Goal: Answer question/provide support: Share knowledge or assist other users

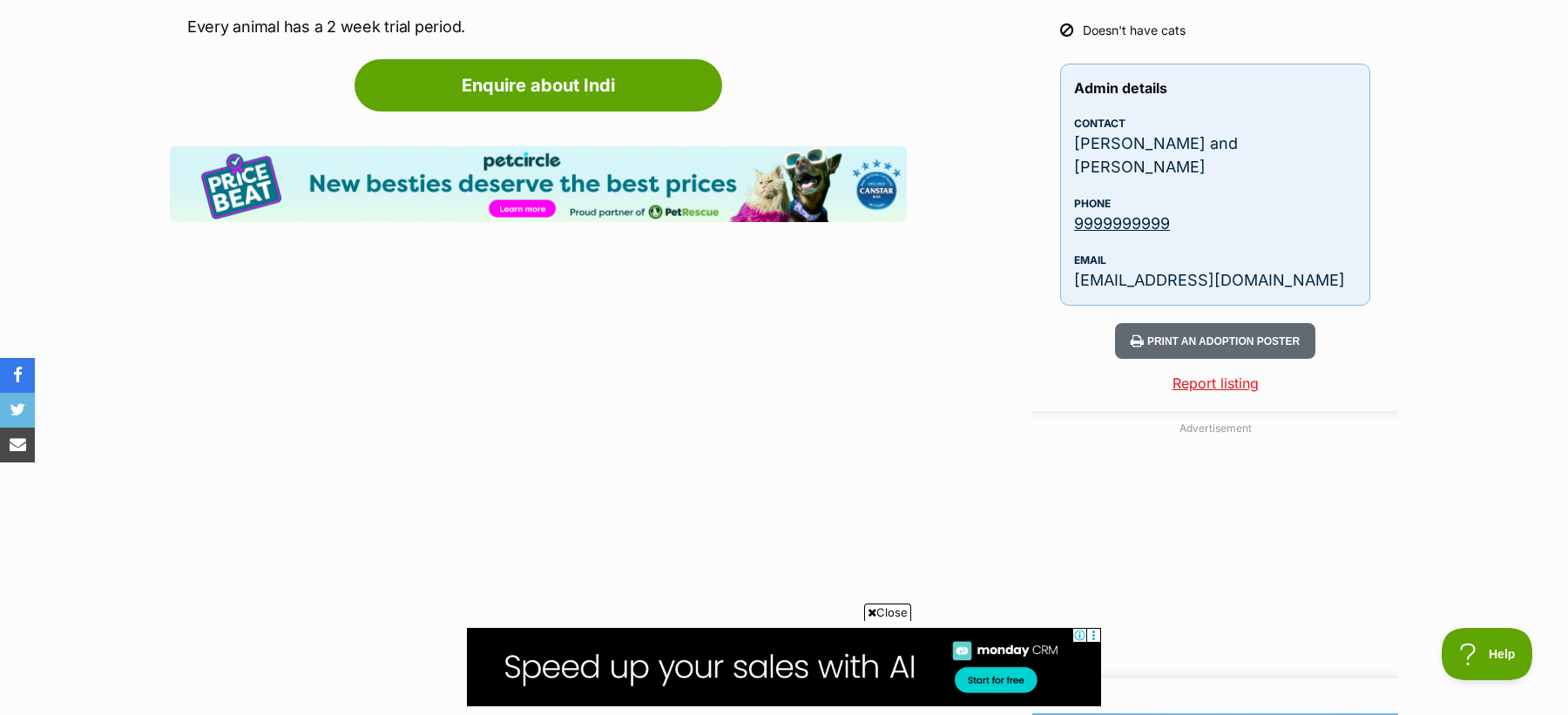
scroll to position [2388, 0]
click at [1139, 269] on p "[EMAIL_ADDRESS][DOMAIN_NAME]" at bounding box center [1215, 281] width 283 height 24
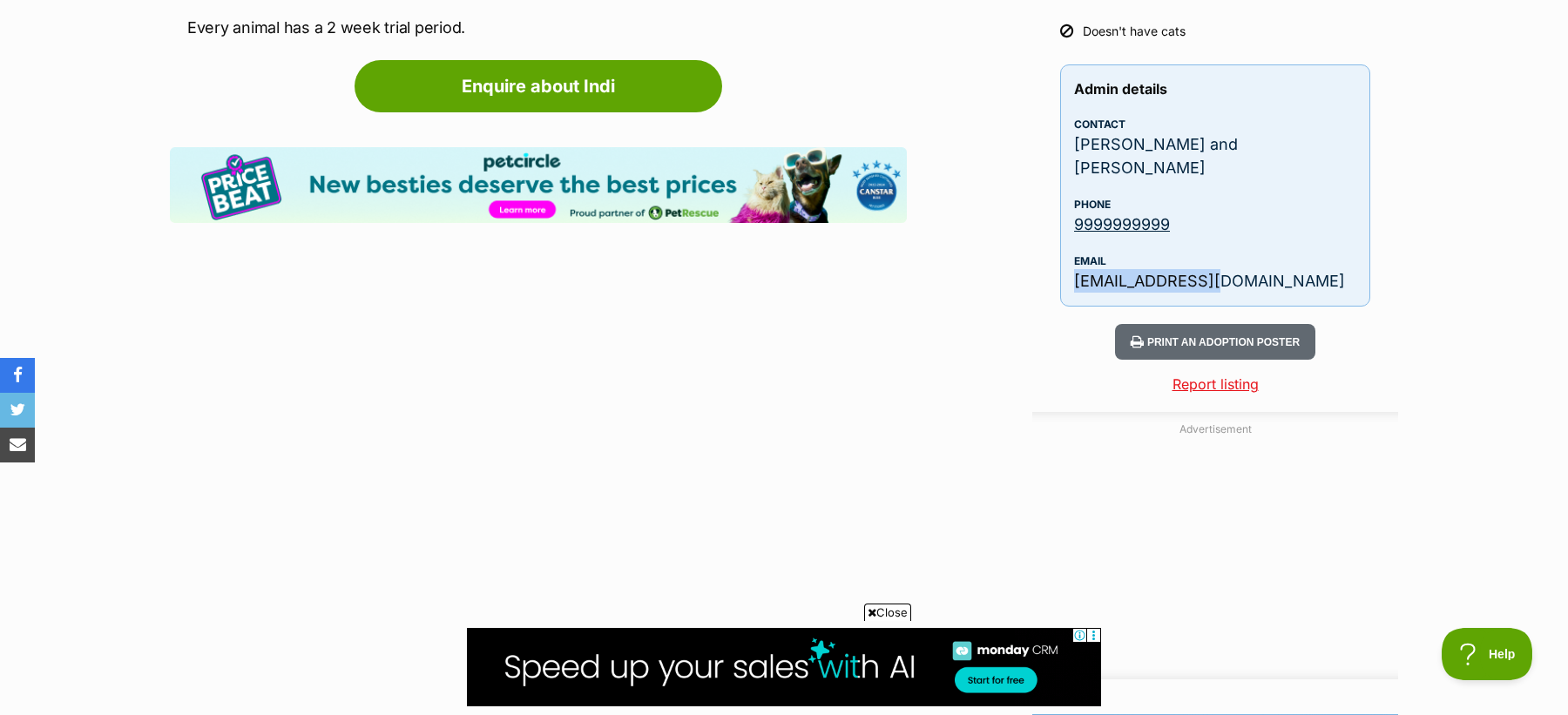
click at [1139, 269] on p "[EMAIL_ADDRESS][DOMAIN_NAME]" at bounding box center [1215, 281] width 283 height 24
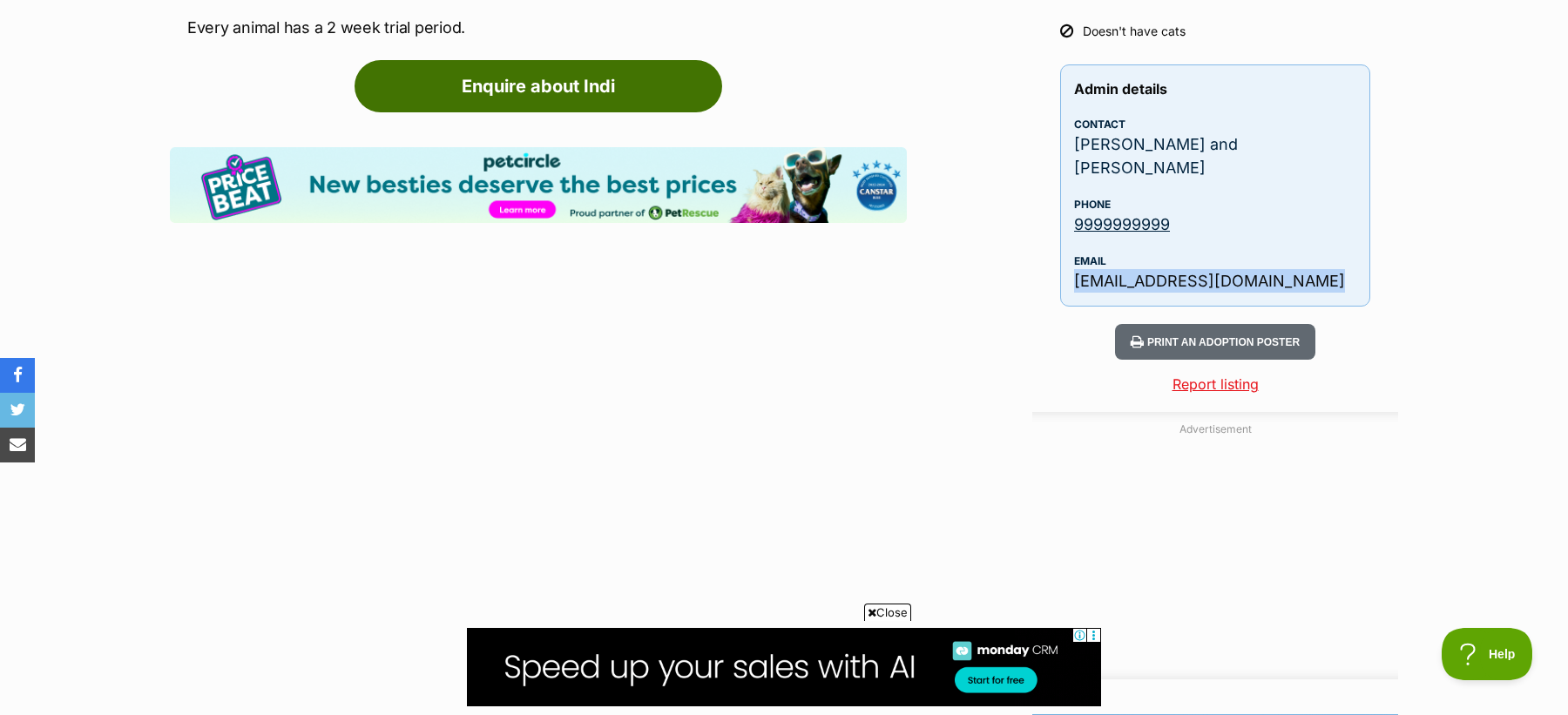
copy aside "tikianimalrescue@gmail.com Enquire about Indi Find available pets like this! Sh…"
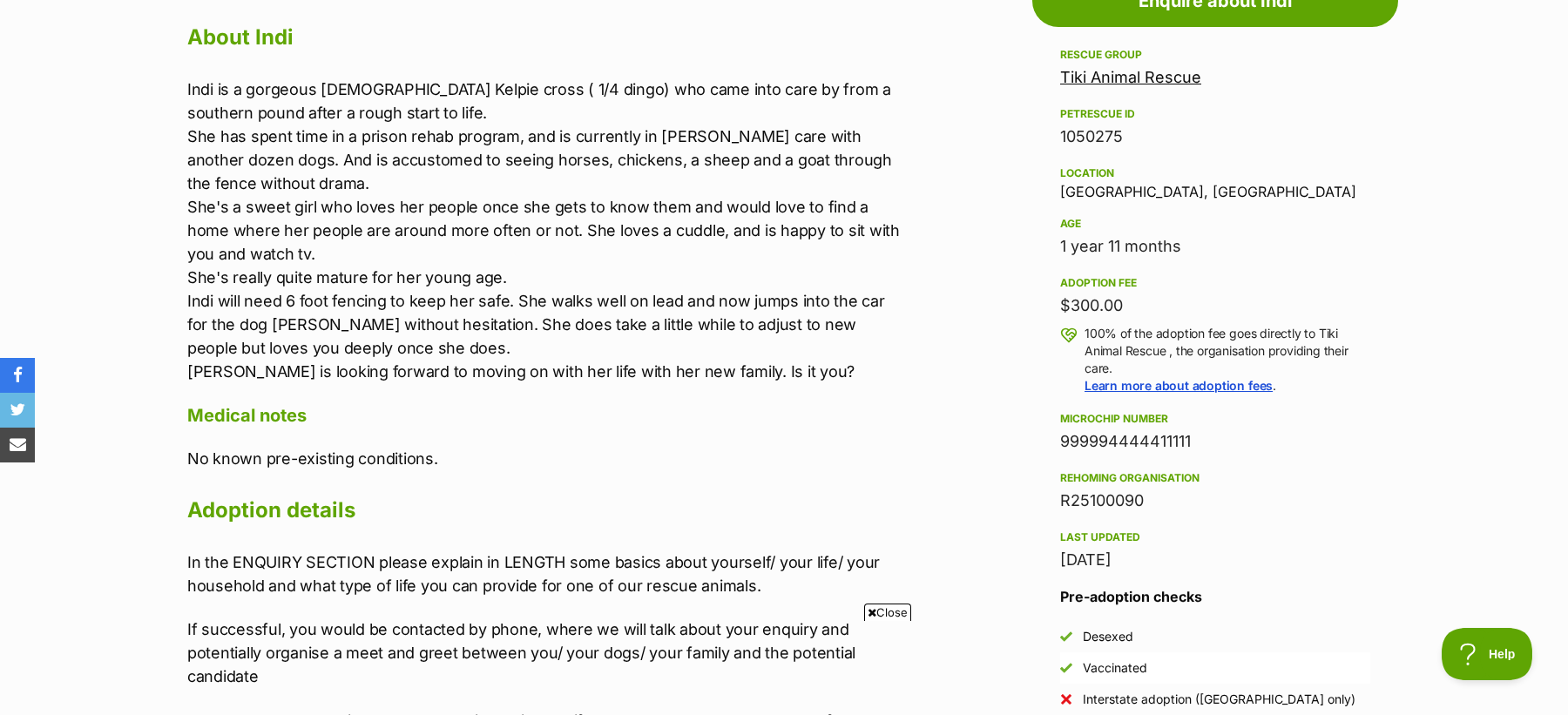
scroll to position [0, 262]
click at [1135, 75] on link "Tiki Animal Rescue" at bounding box center [1130, 78] width 141 height 18
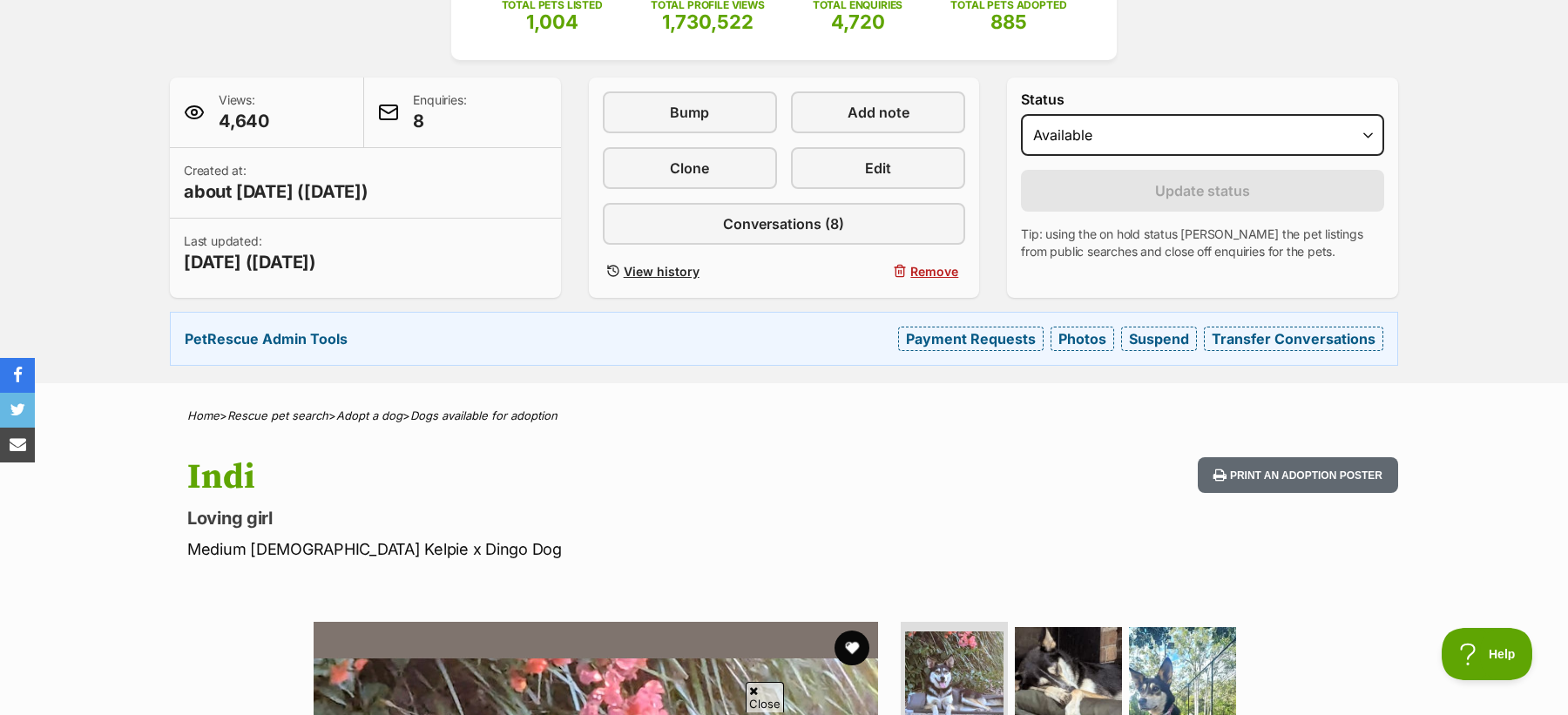
scroll to position [294, 0]
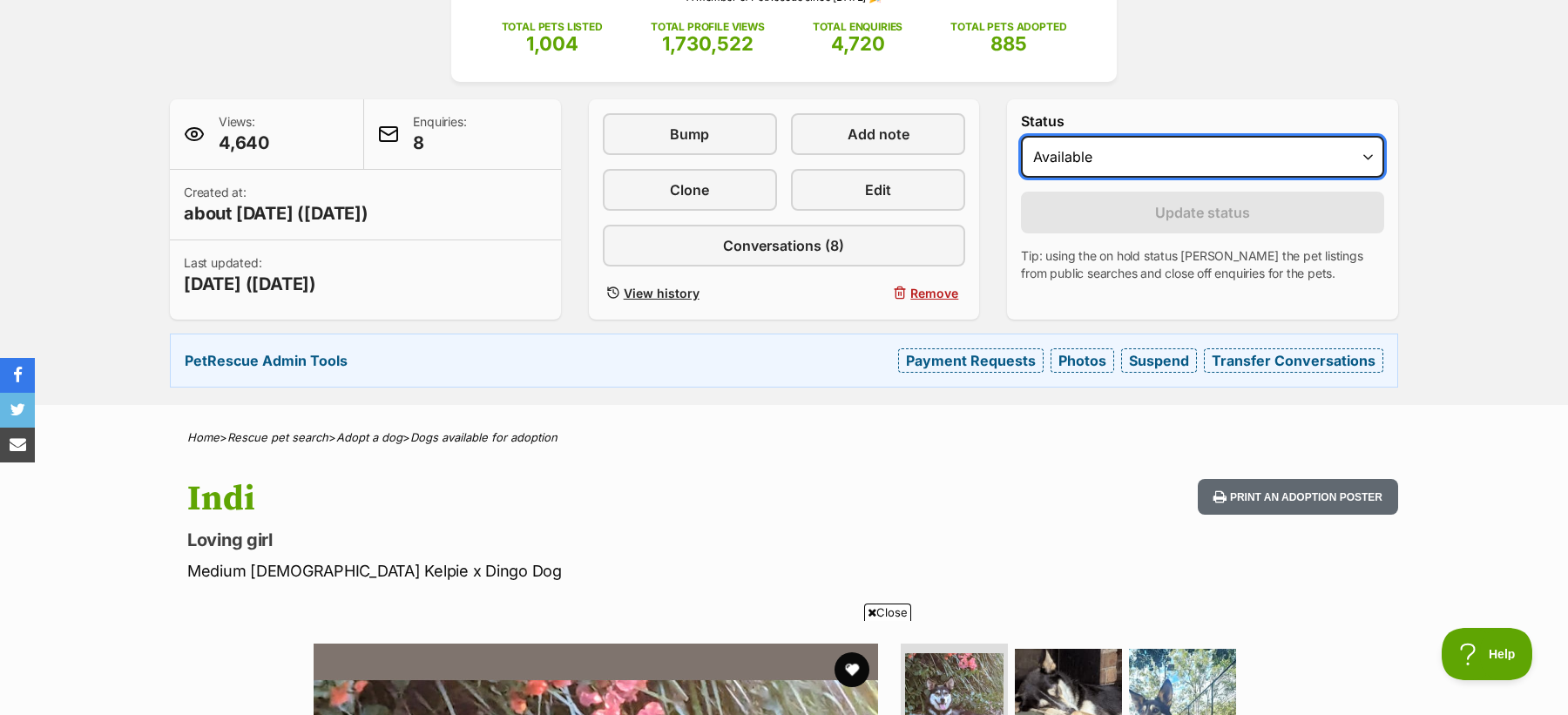
click at [1168, 149] on select "Draft - not available as listing has enquires Available On hold Adopted" at bounding box center [1202, 157] width 363 height 42
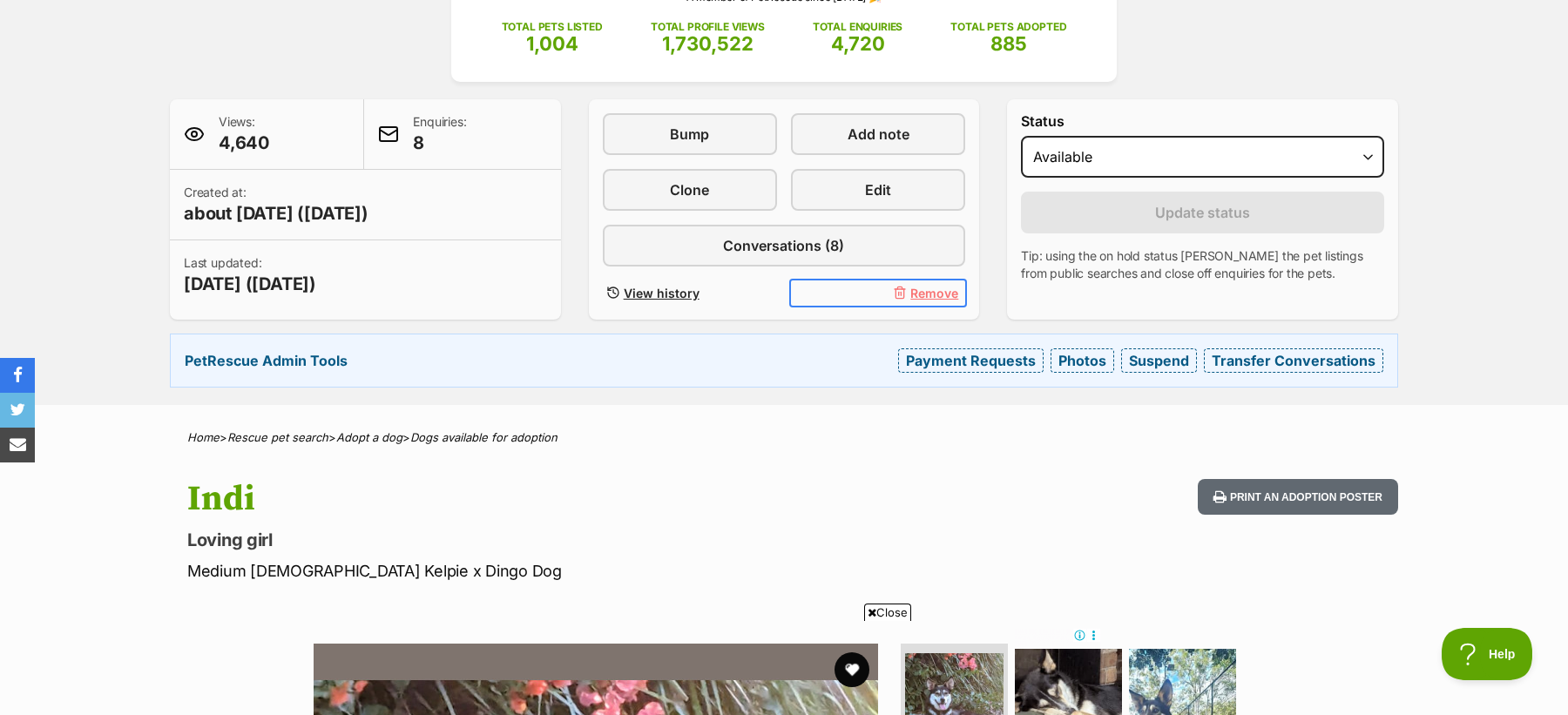
click at [931, 282] on button "Remove" at bounding box center [878, 294] width 174 height 26
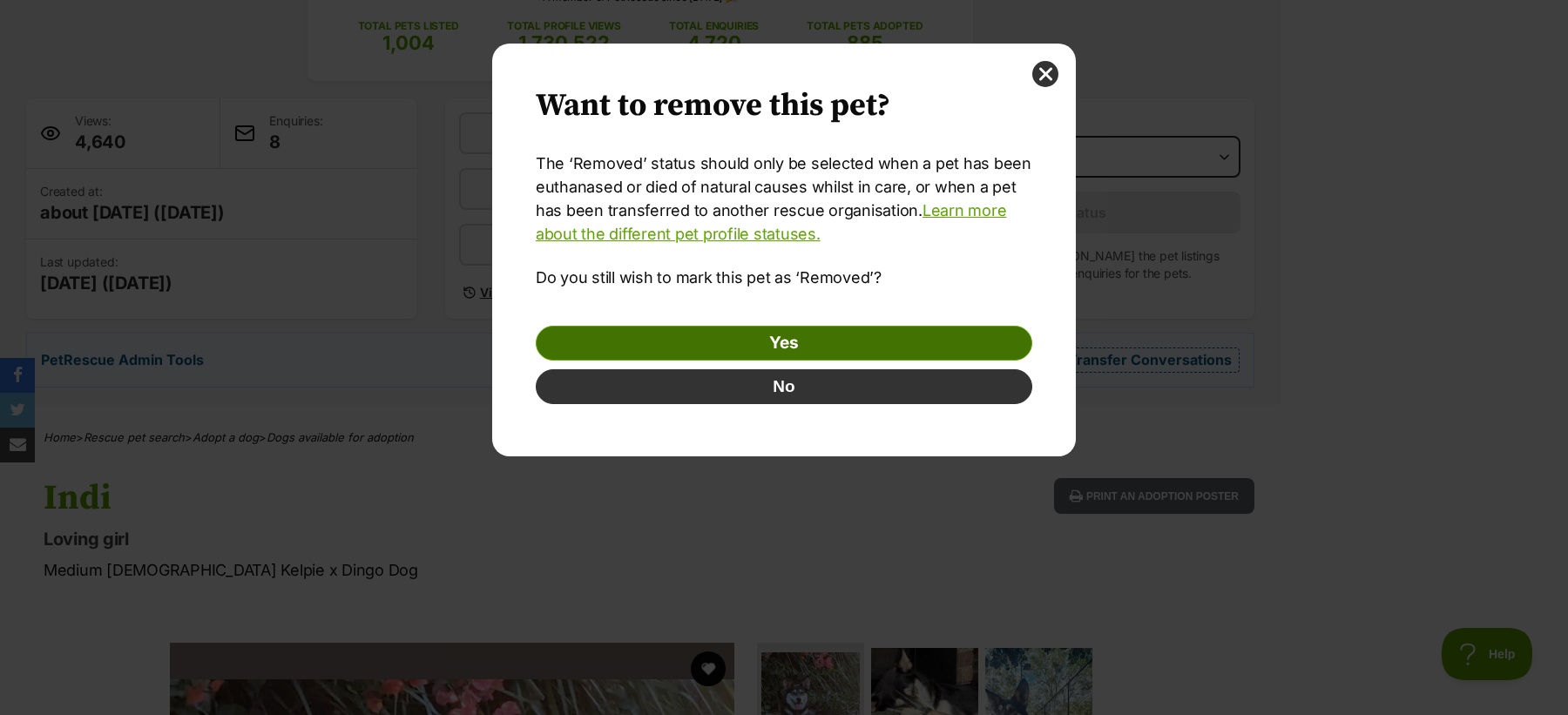
click at [811, 336] on link "Yes" at bounding box center [784, 343] width 497 height 35
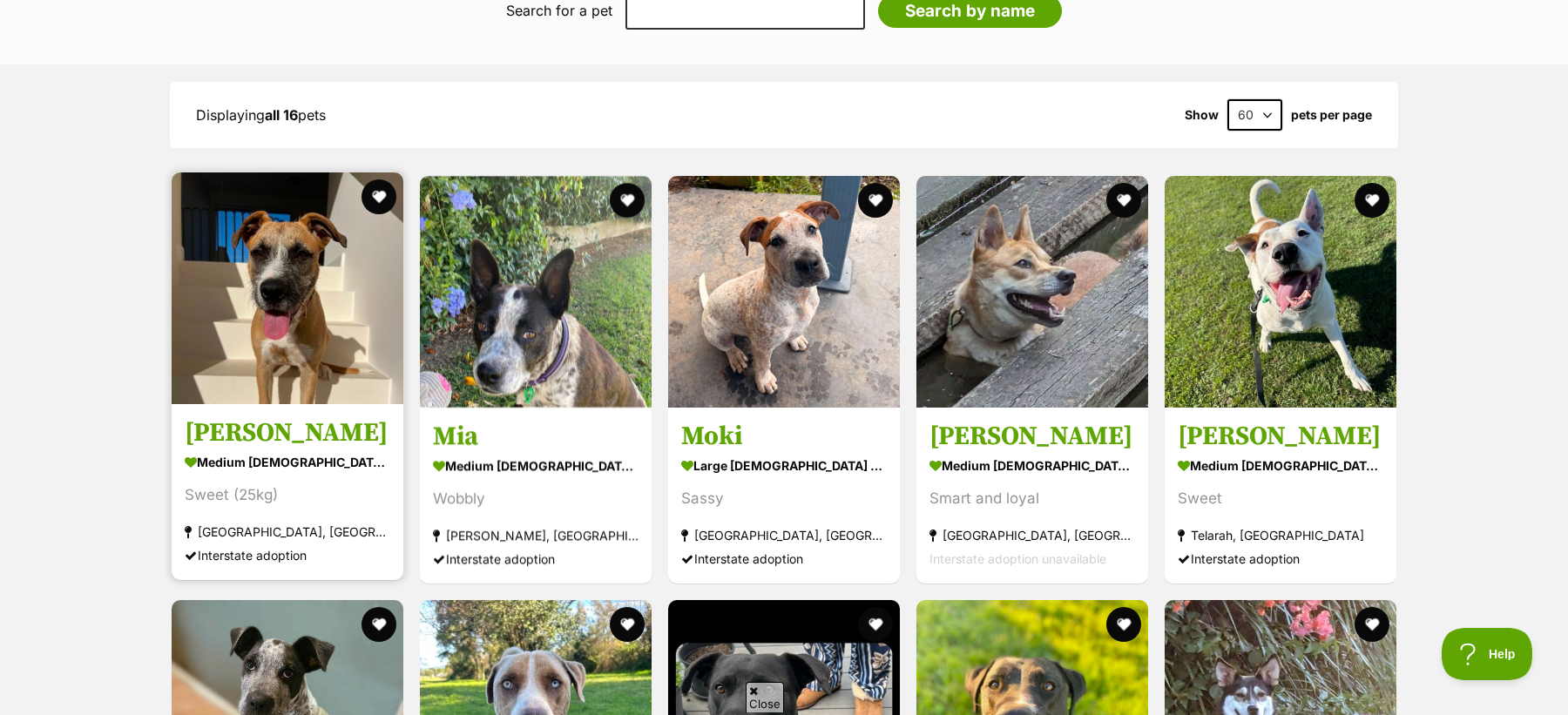
click at [264, 492] on div "Sweet (25kg)" at bounding box center [288, 495] width 206 height 24
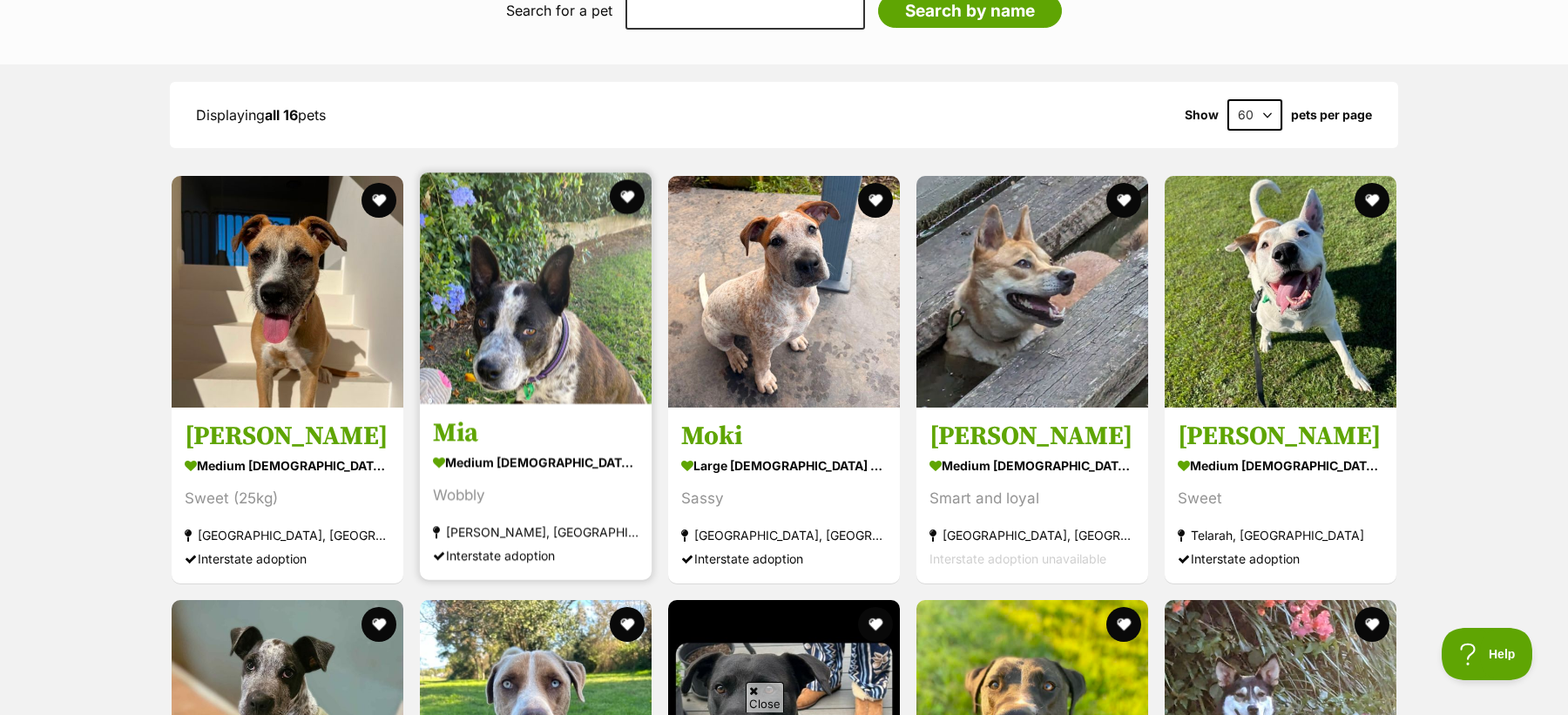
click at [551, 500] on div "Wobbly" at bounding box center [536, 495] width 206 height 24
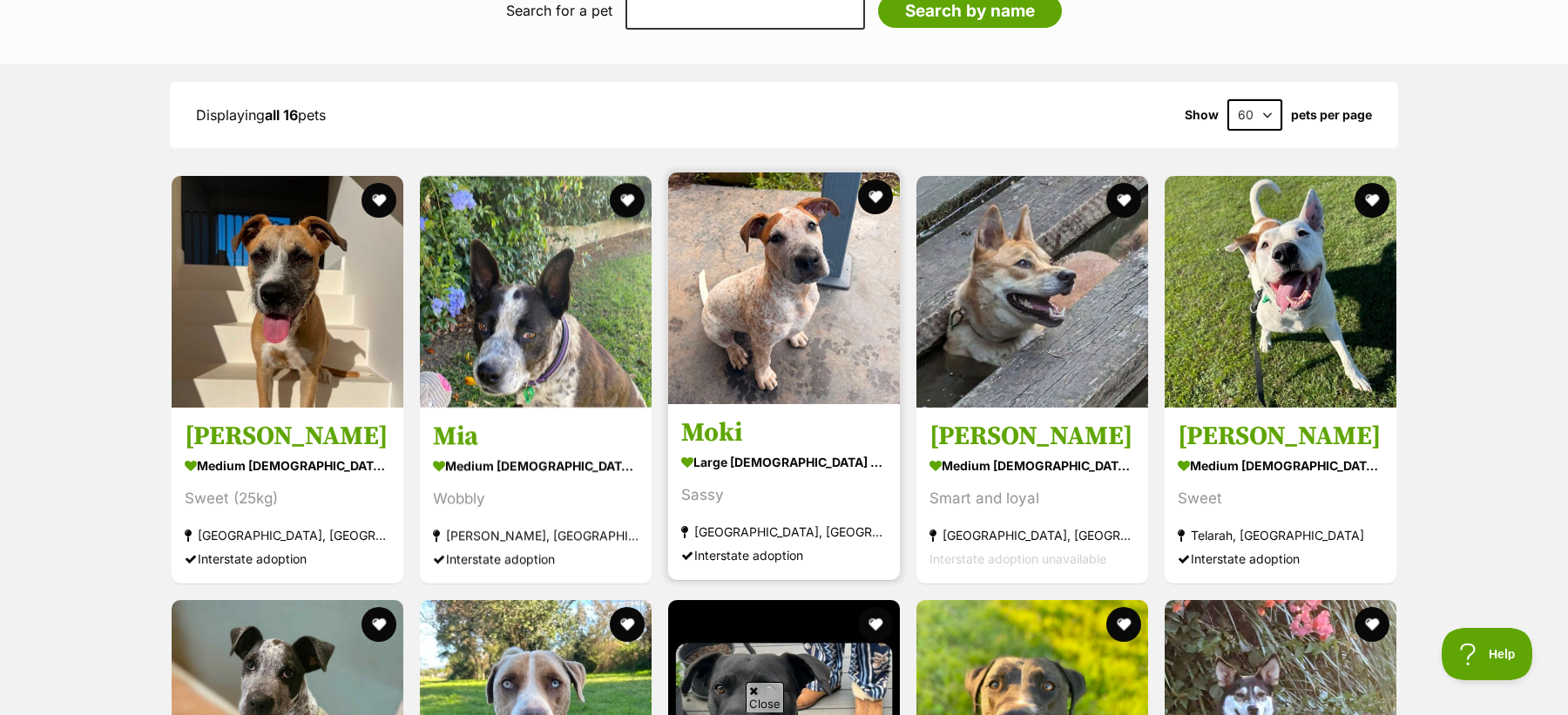
click at [810, 503] on div "Sassy" at bounding box center [784, 495] width 206 height 24
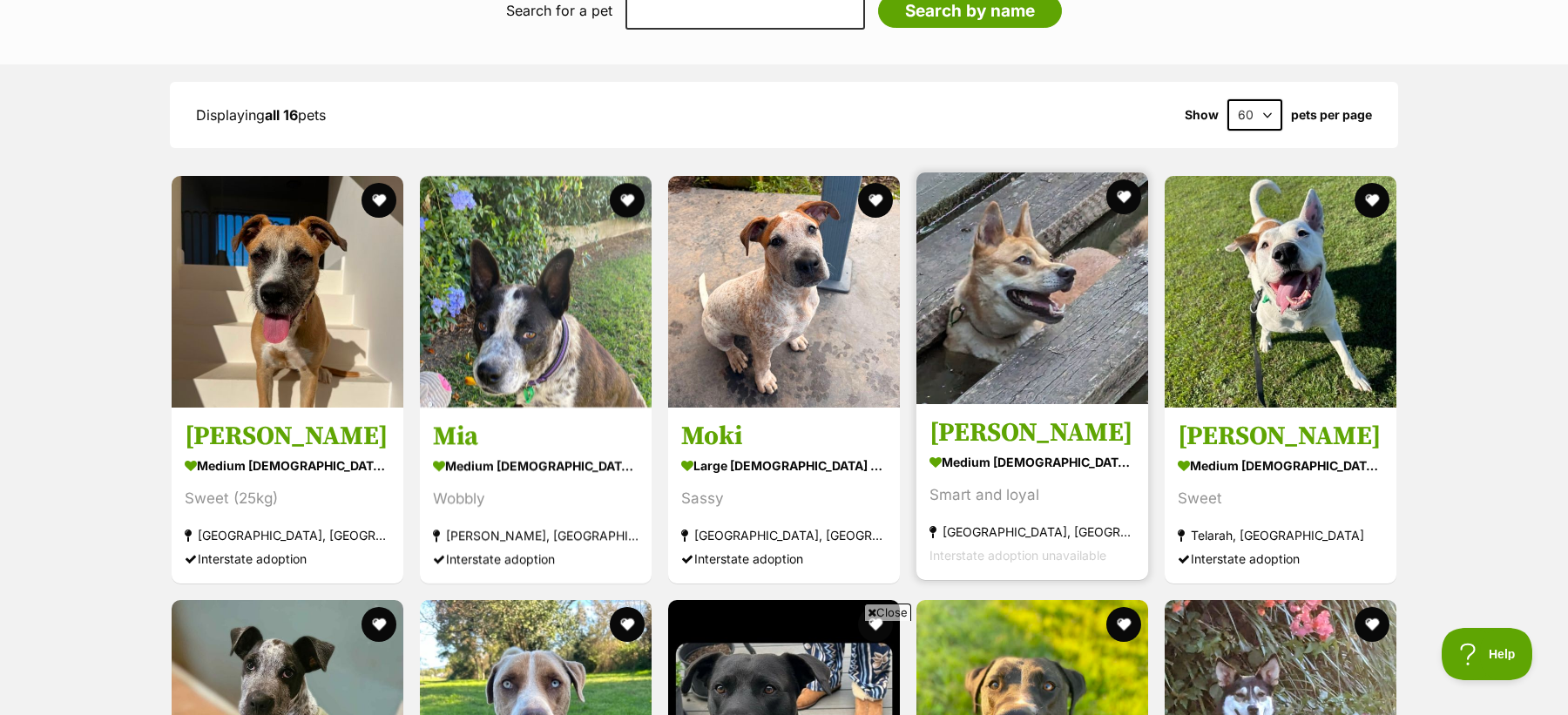
click at [1024, 519] on section "medium male Dog Smart and loyal Ourimbah, NSW Interstate adoption unavailable" at bounding box center [1033, 508] width 206 height 118
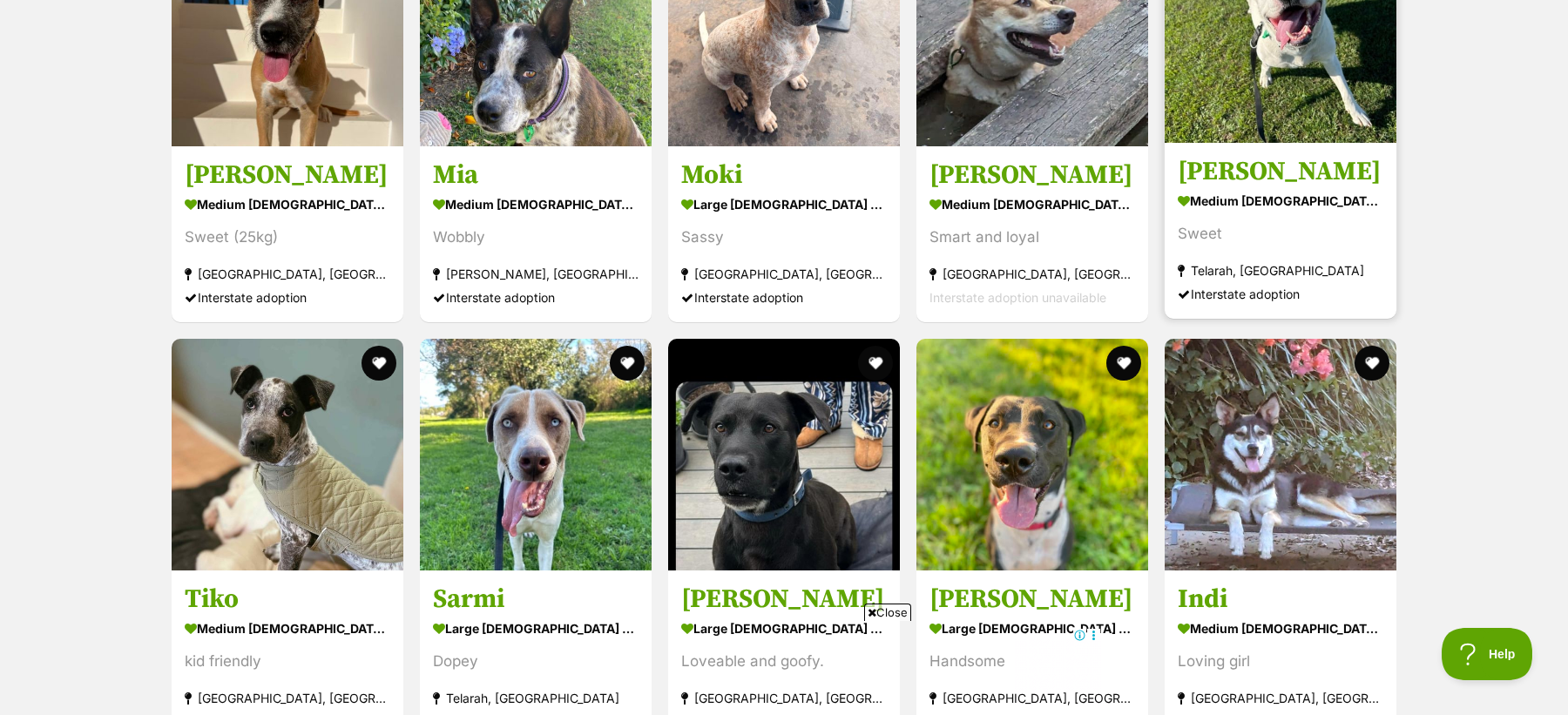
scroll to position [2514, 0]
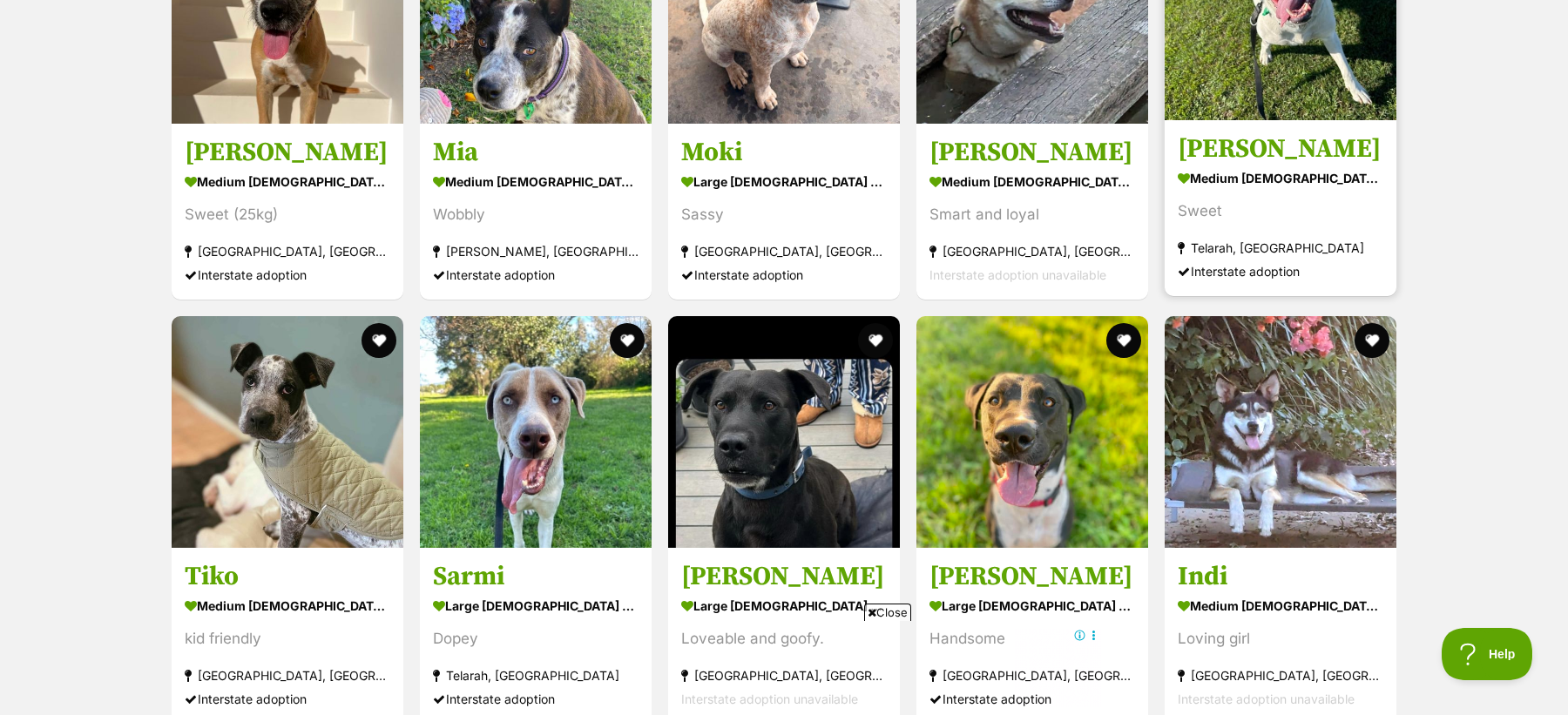
click at [1283, 245] on div "Telarah, NSW" at bounding box center [1281, 248] width 206 height 24
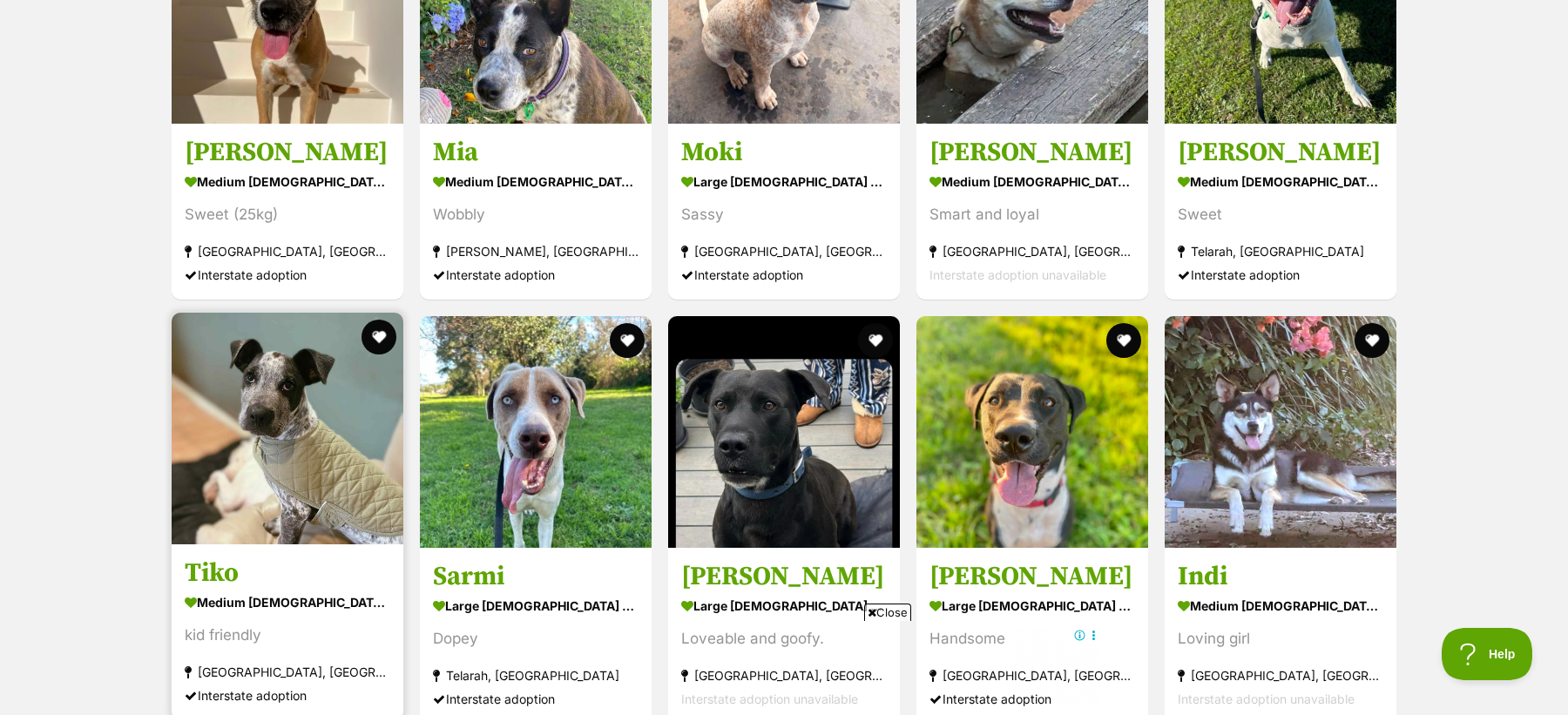
click at [353, 499] on img at bounding box center [287, 429] width 232 height 232
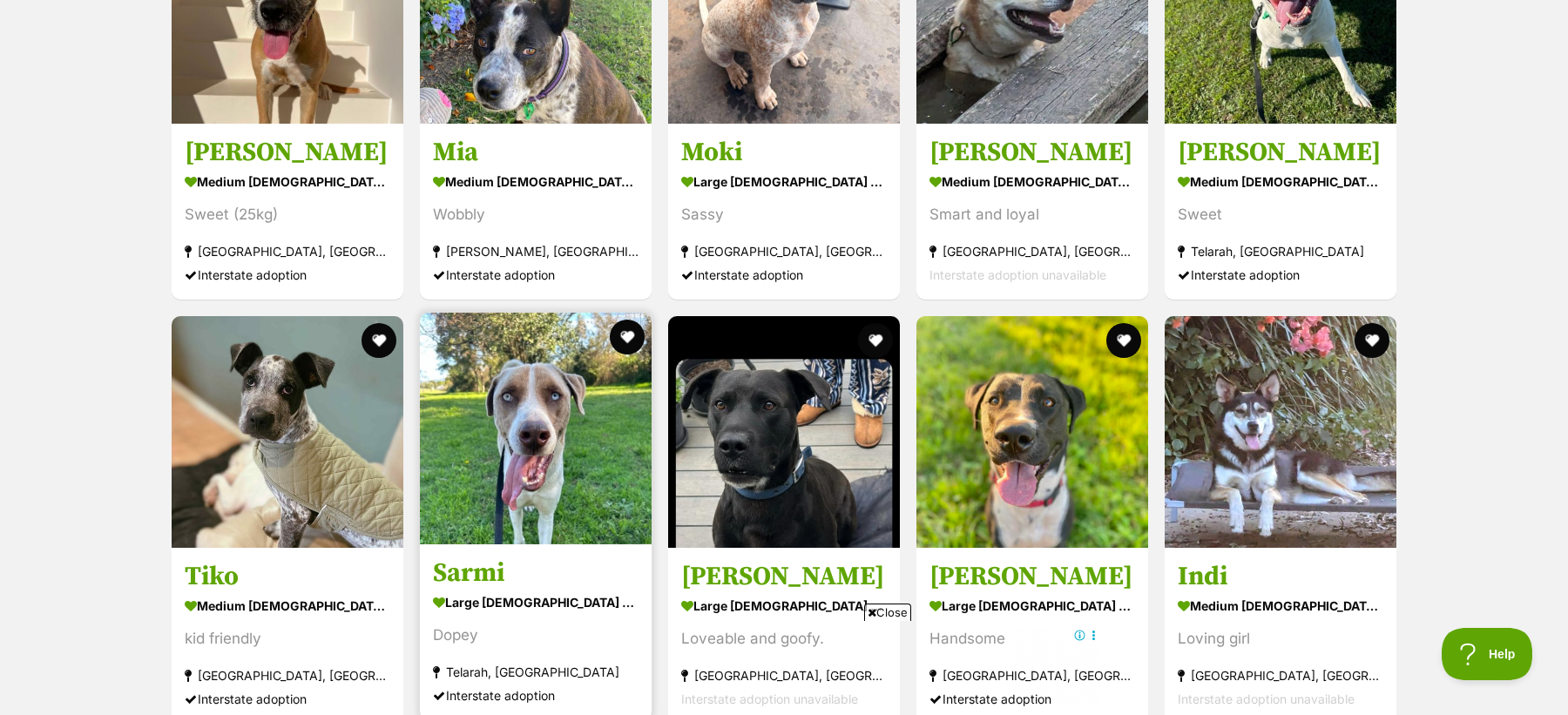
click at [527, 506] on img at bounding box center [536, 429] width 232 height 232
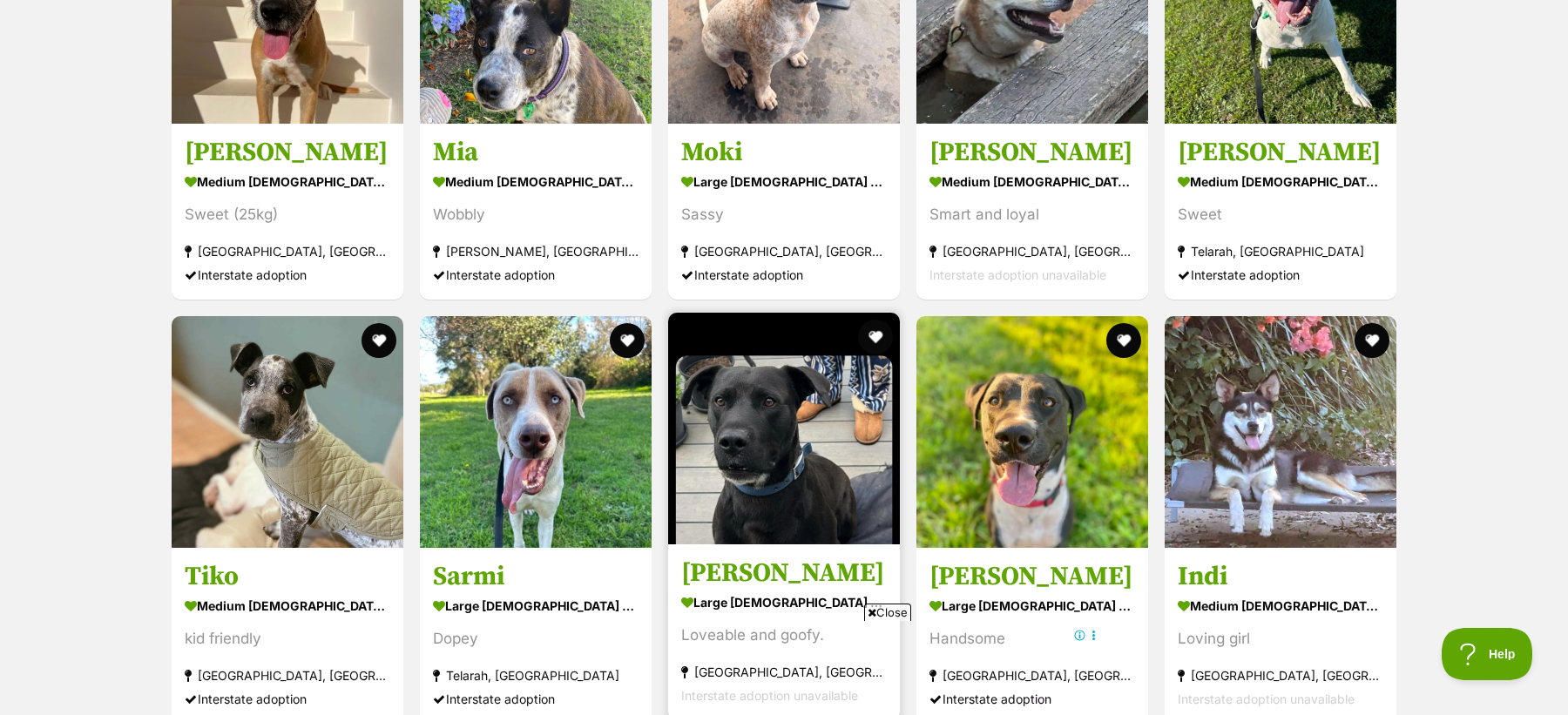
click at [723, 502] on img at bounding box center [784, 429] width 232 height 232
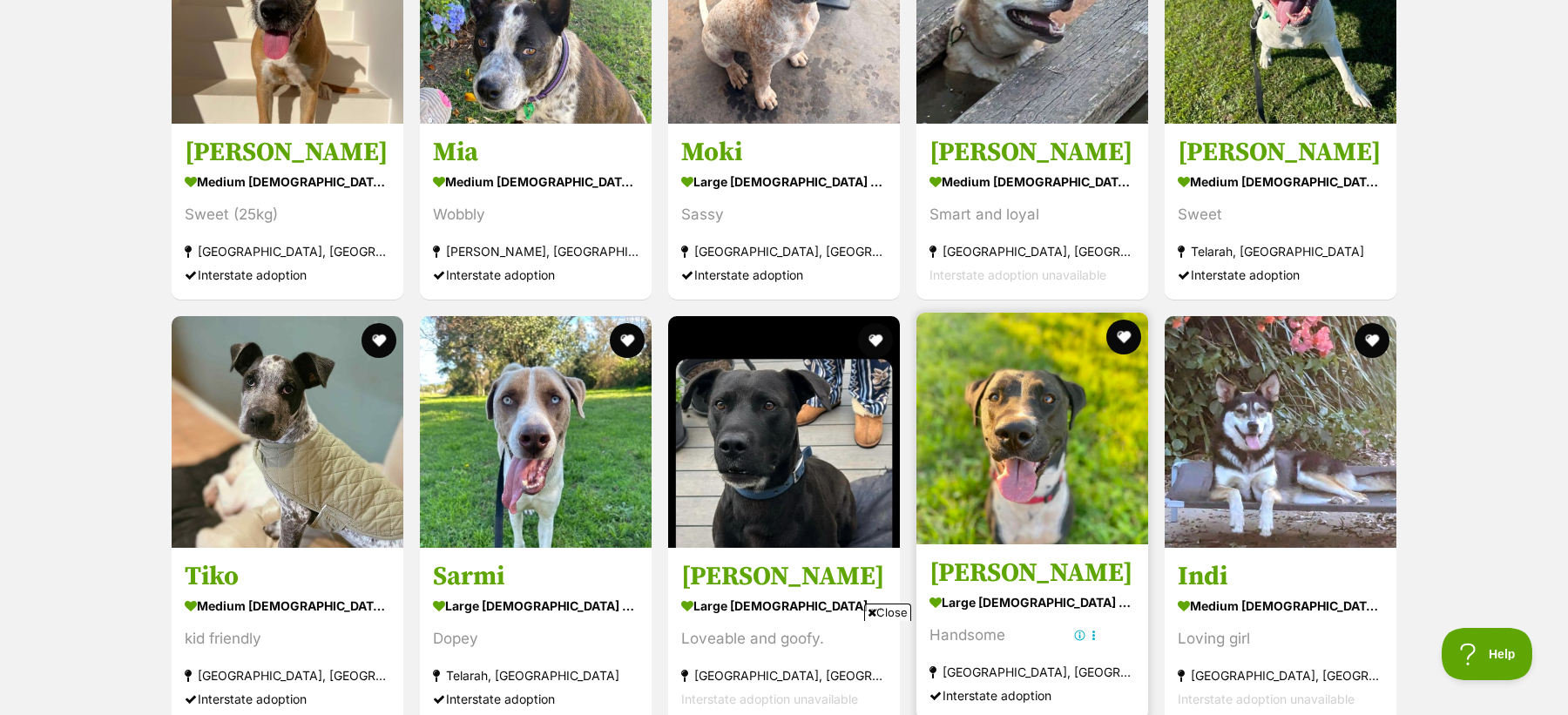
click at [954, 511] on img at bounding box center [1032, 429] width 232 height 232
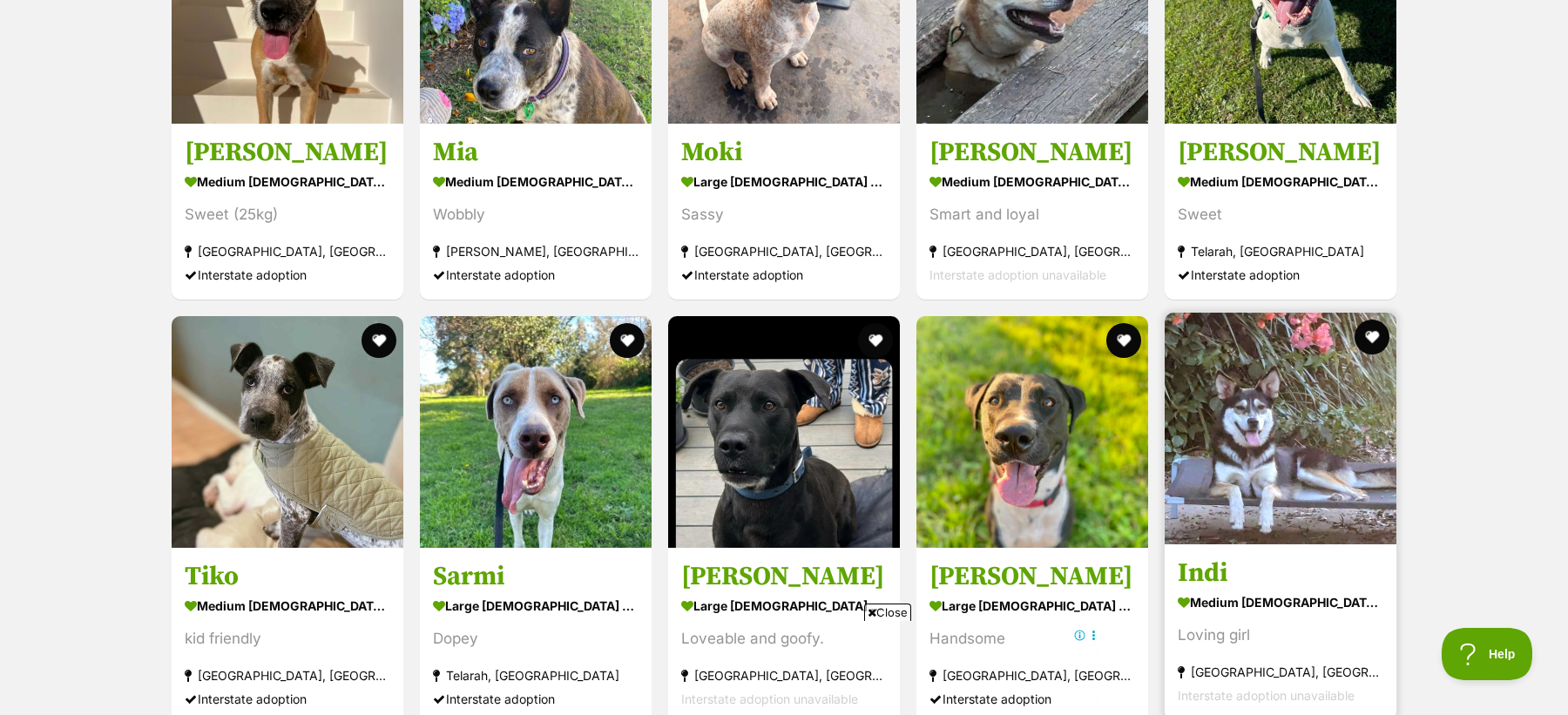
click at [1233, 502] on img at bounding box center [1281, 429] width 232 height 232
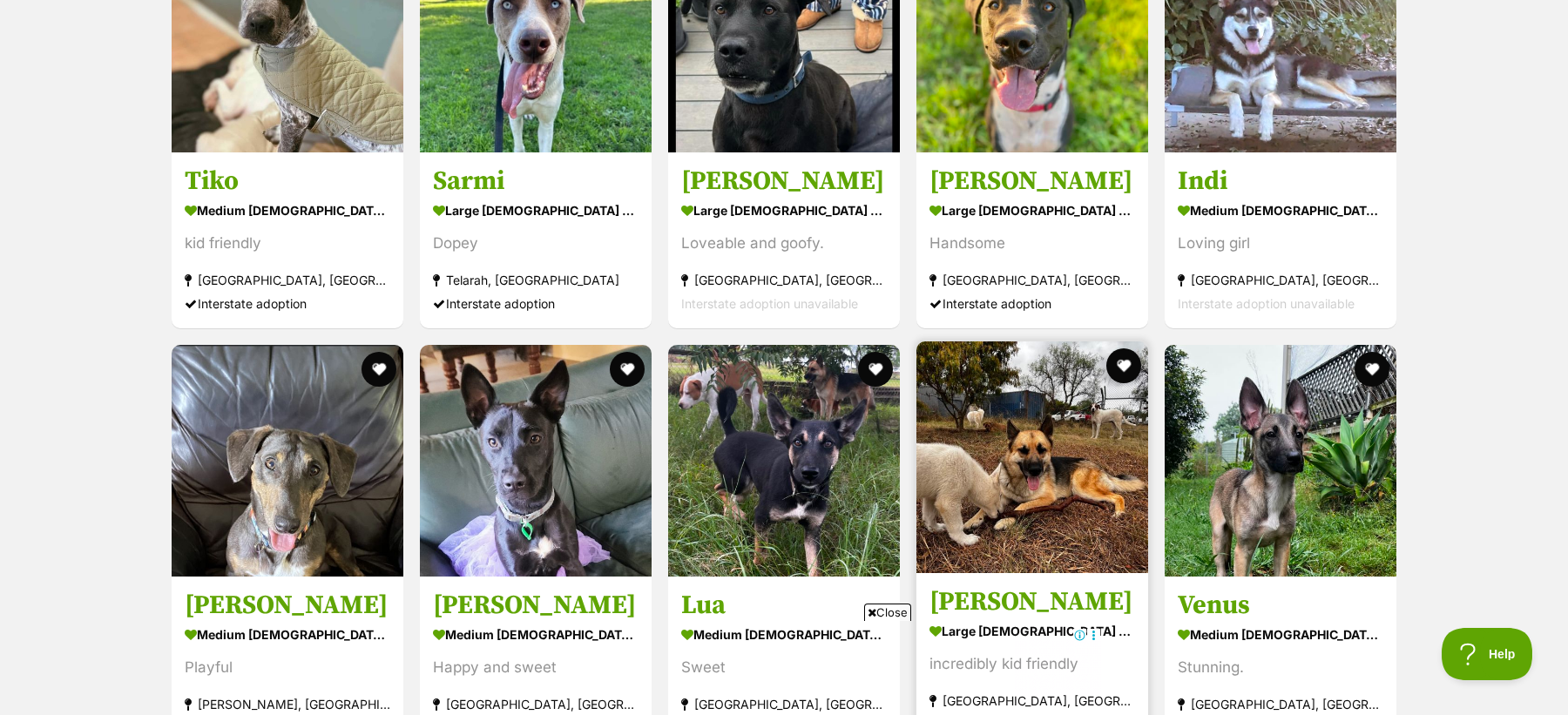
scroll to position [2935, 0]
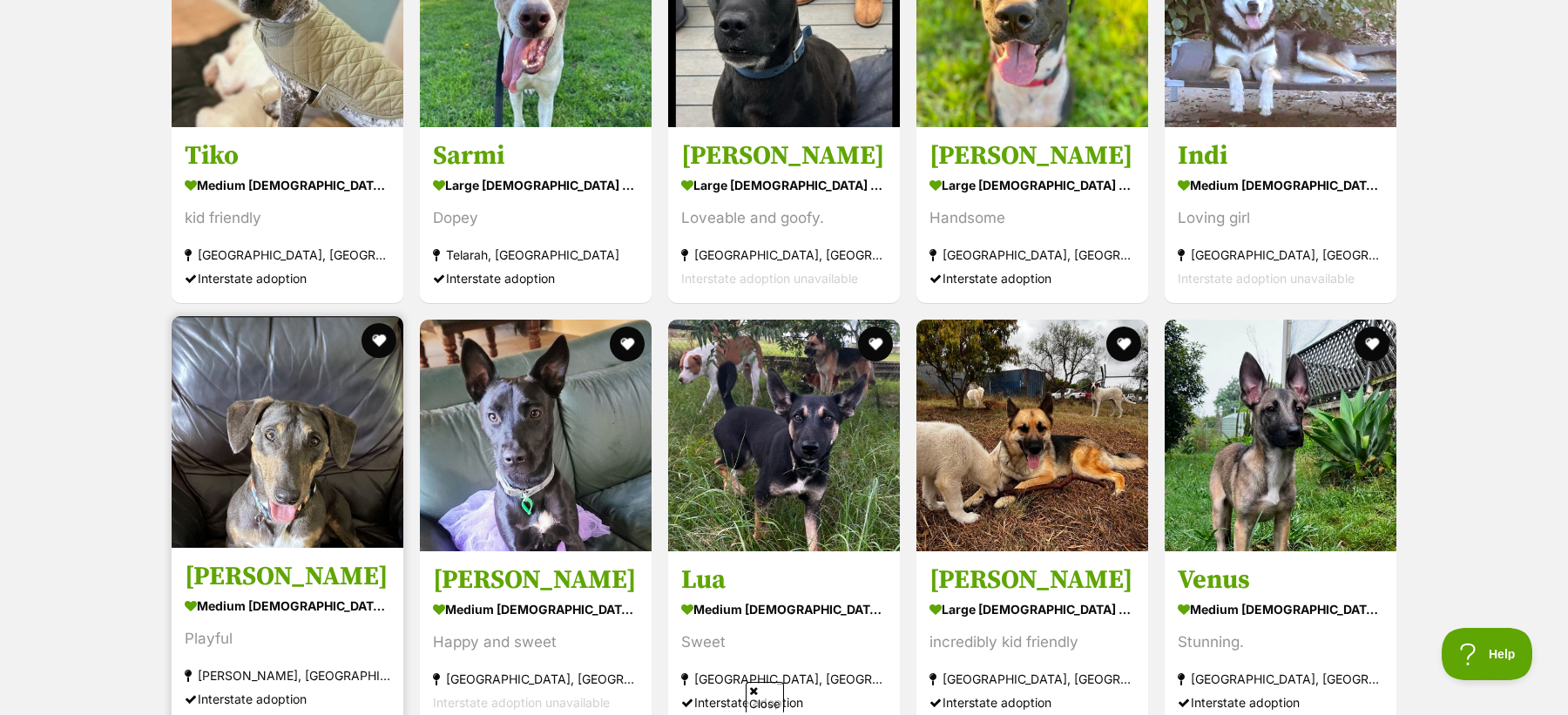
click at [218, 433] on img at bounding box center [287, 432] width 232 height 232
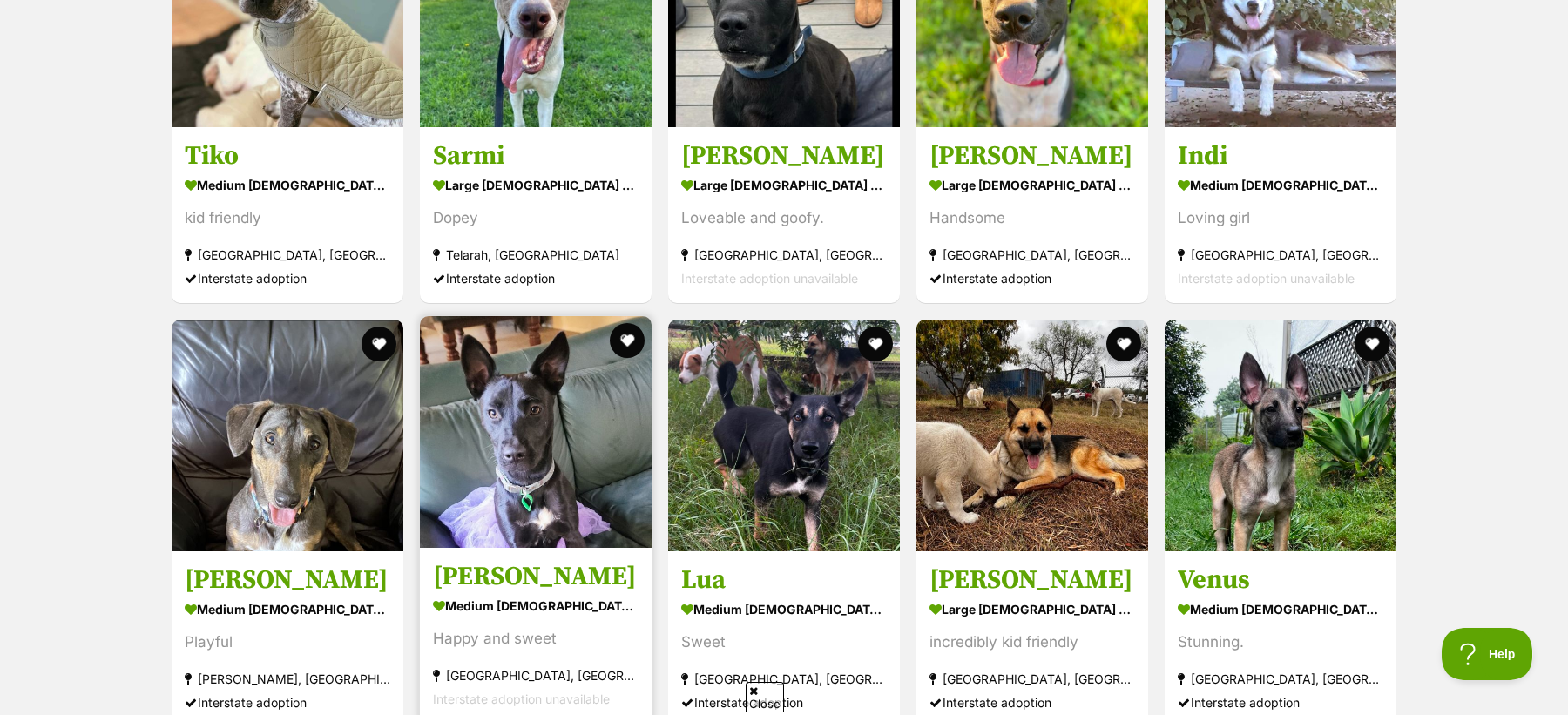
click at [540, 437] on img at bounding box center [536, 432] width 232 height 232
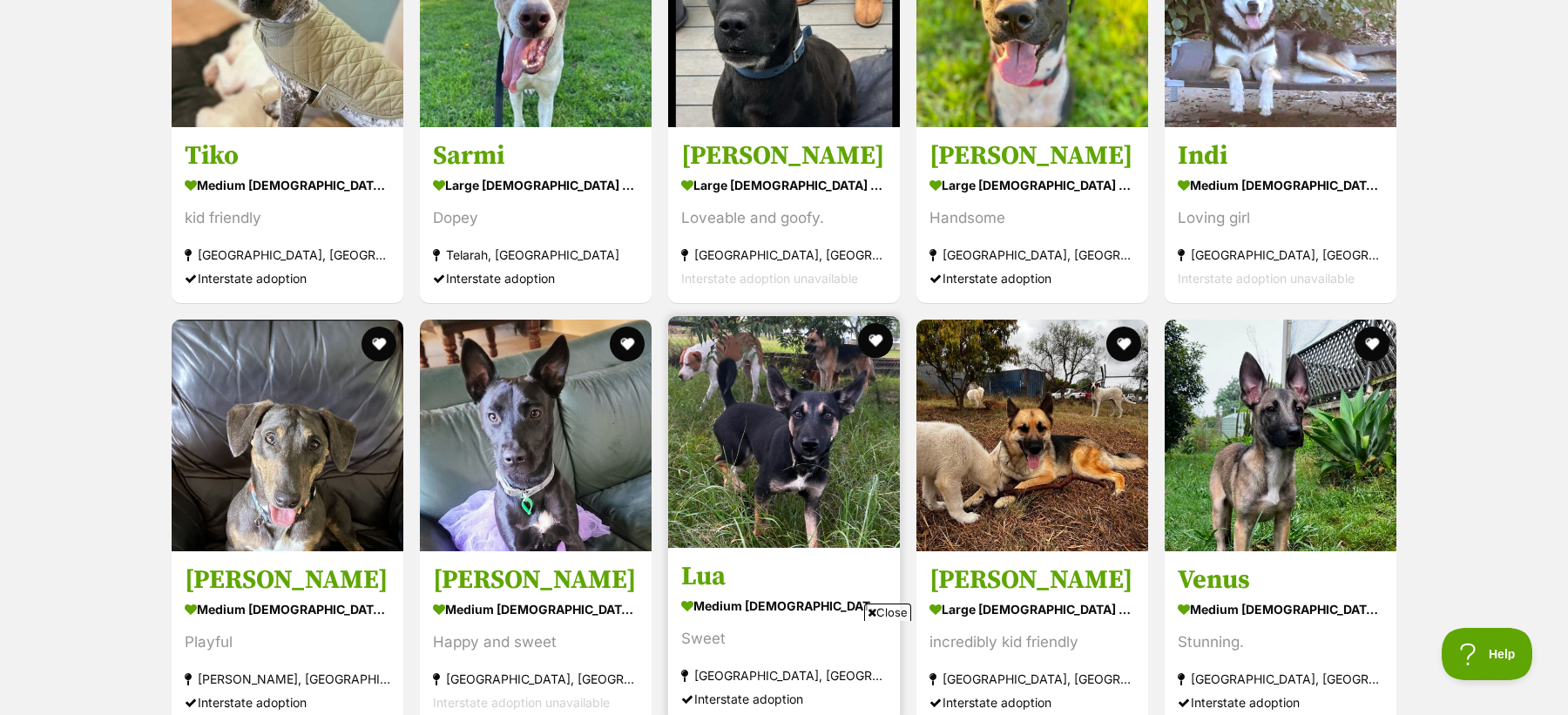
click at [784, 440] on img at bounding box center [784, 432] width 232 height 232
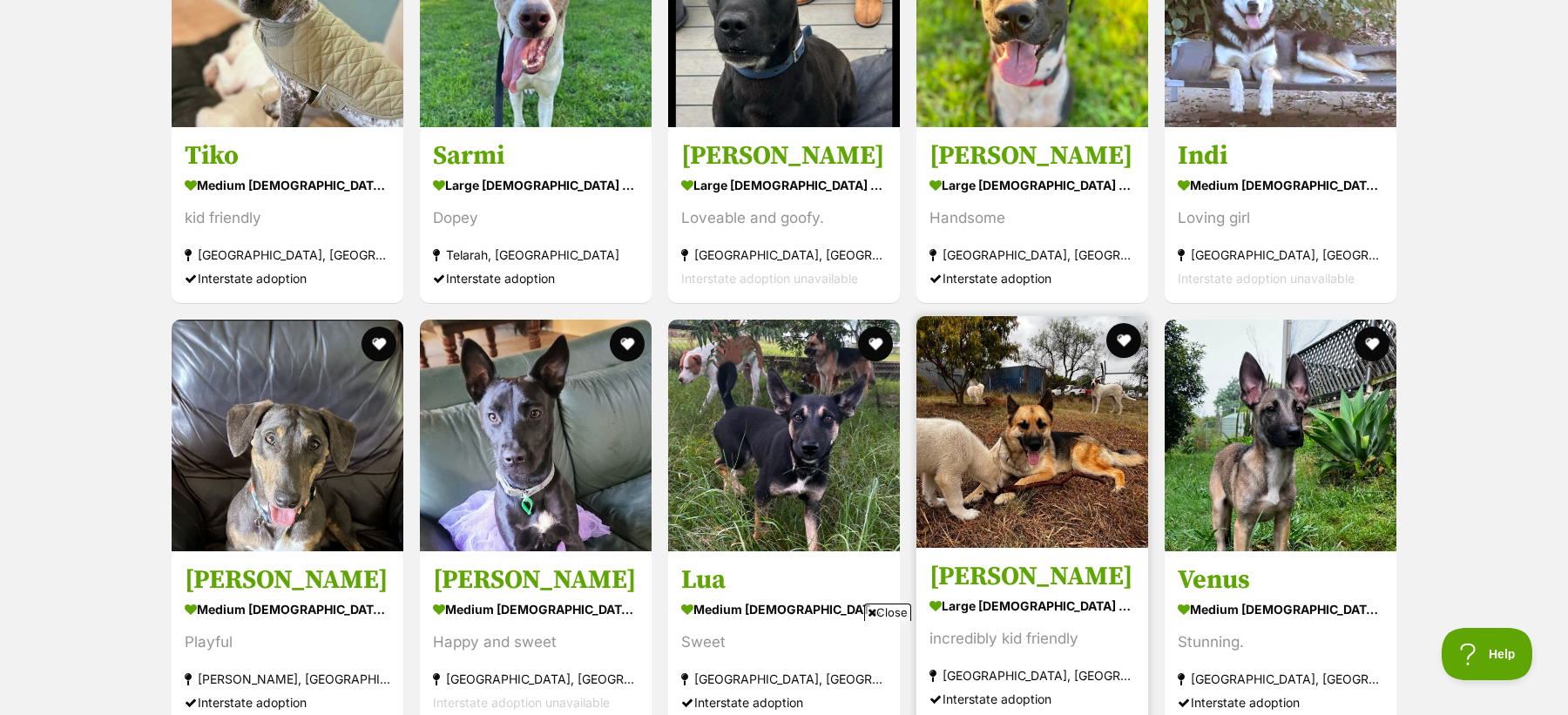
click at [1056, 453] on img at bounding box center [1032, 432] width 232 height 232
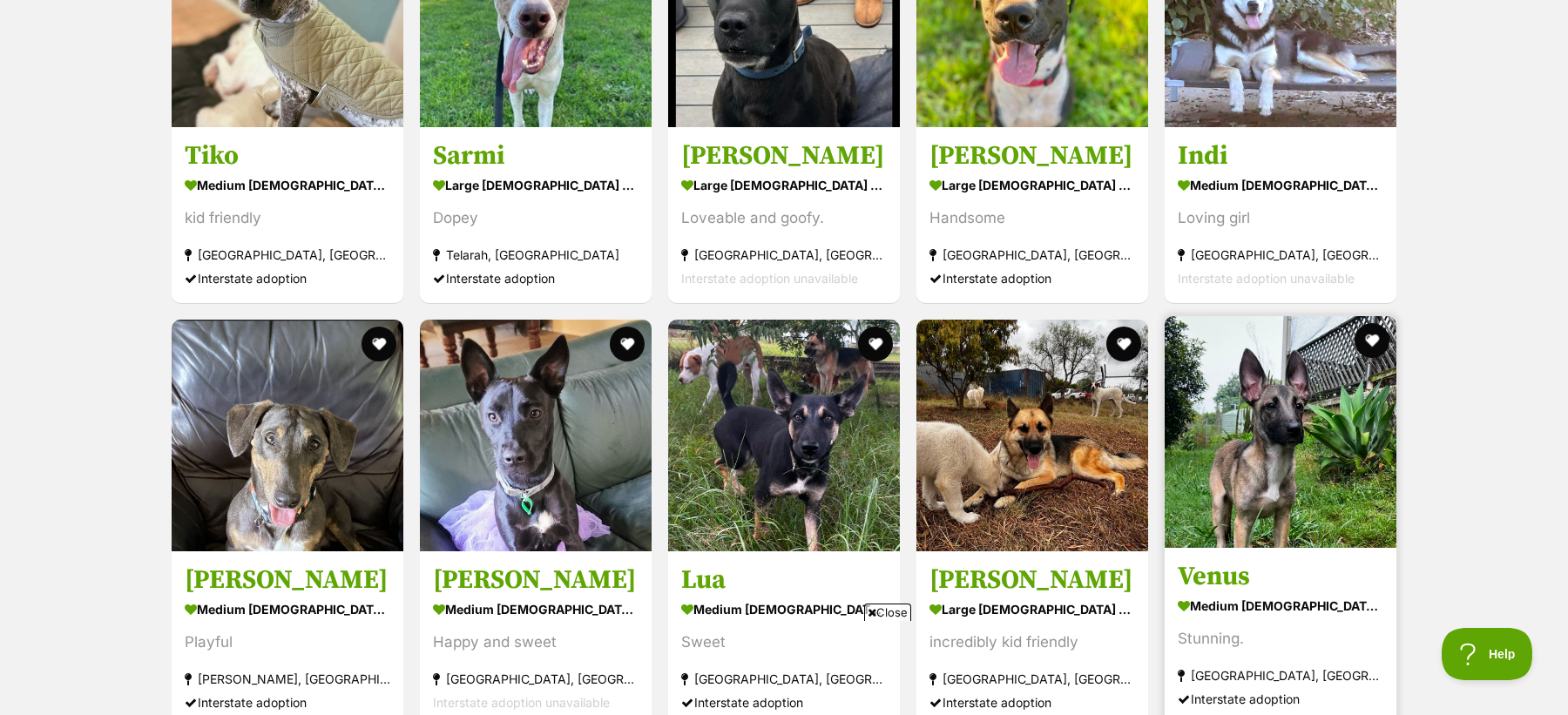
click at [1303, 444] on img at bounding box center [1281, 432] width 232 height 232
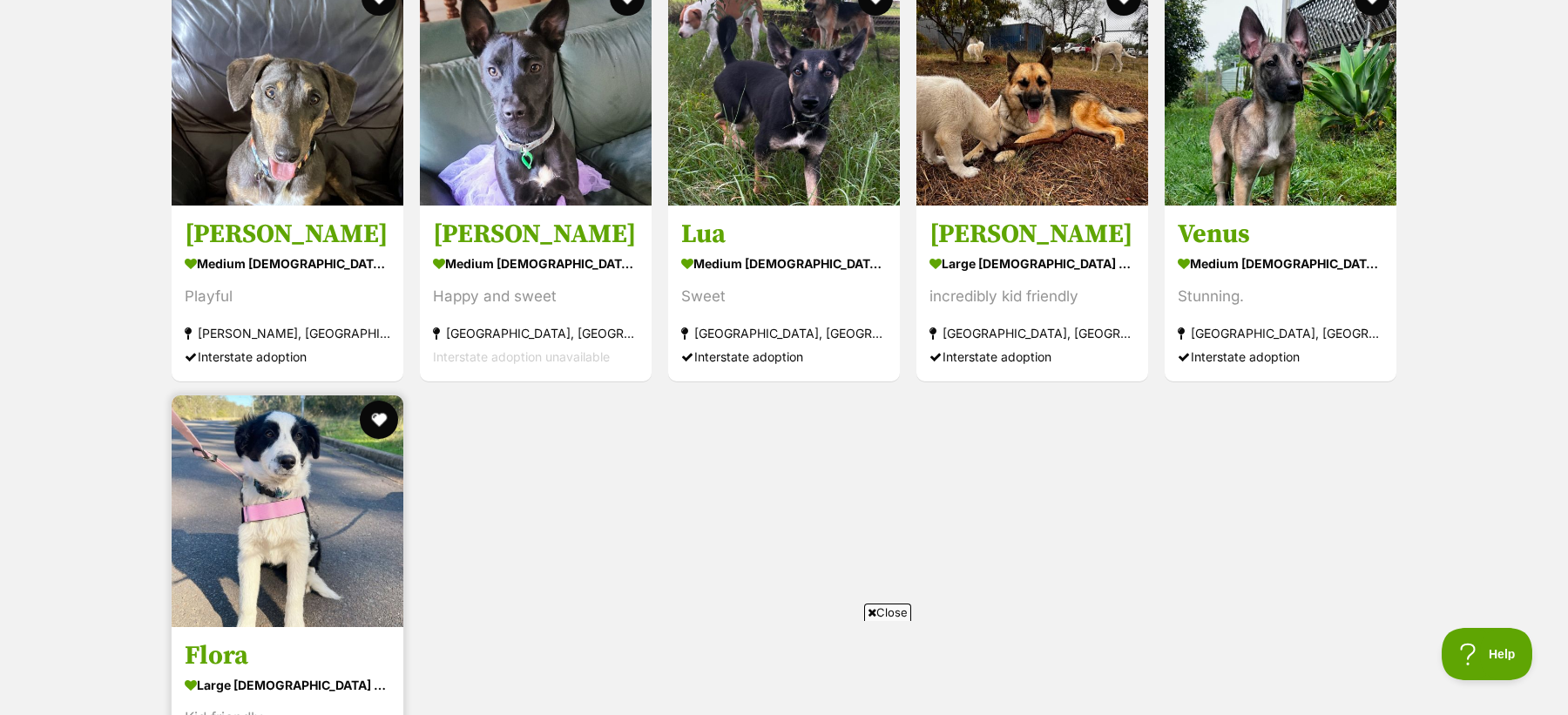
scroll to position [3355, 0]
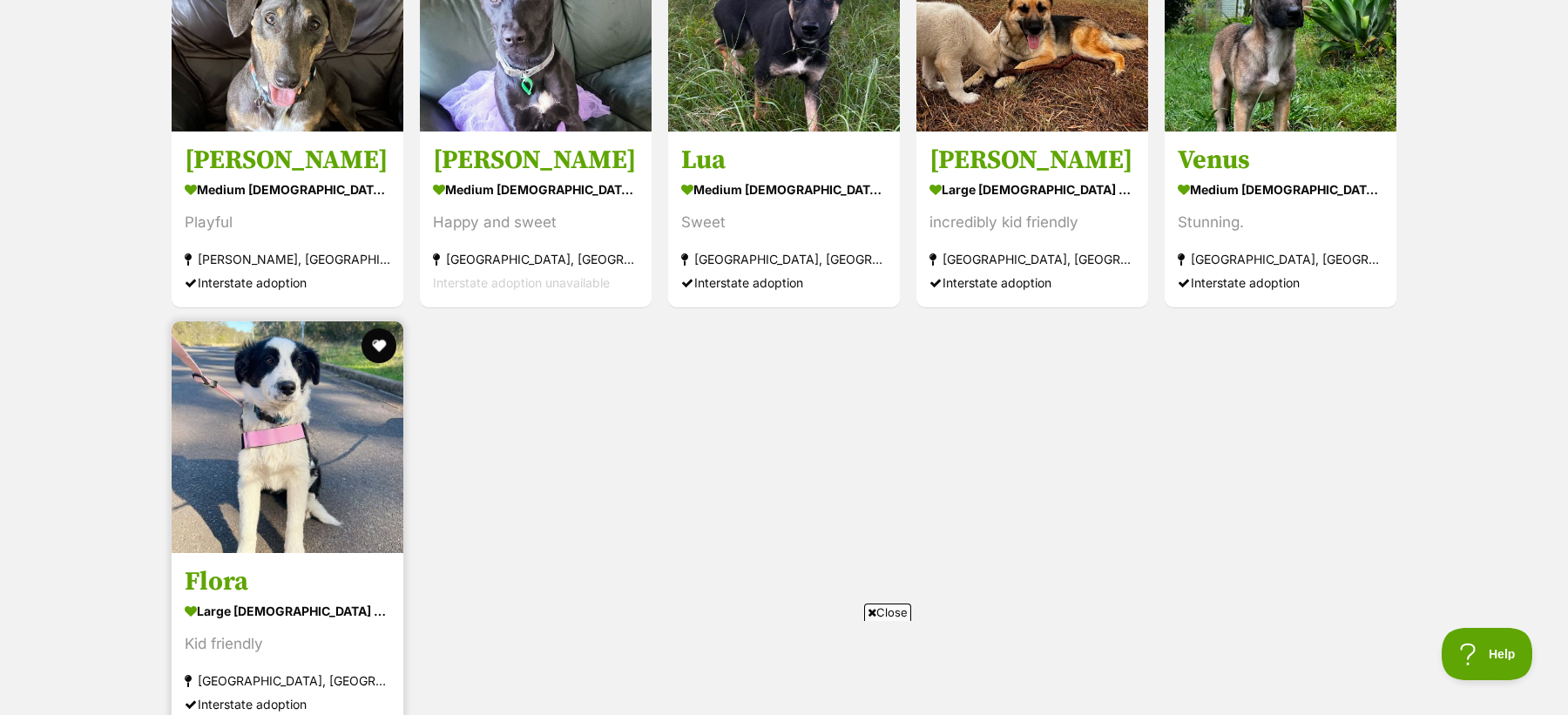
click at [324, 385] on img at bounding box center [287, 438] width 232 height 232
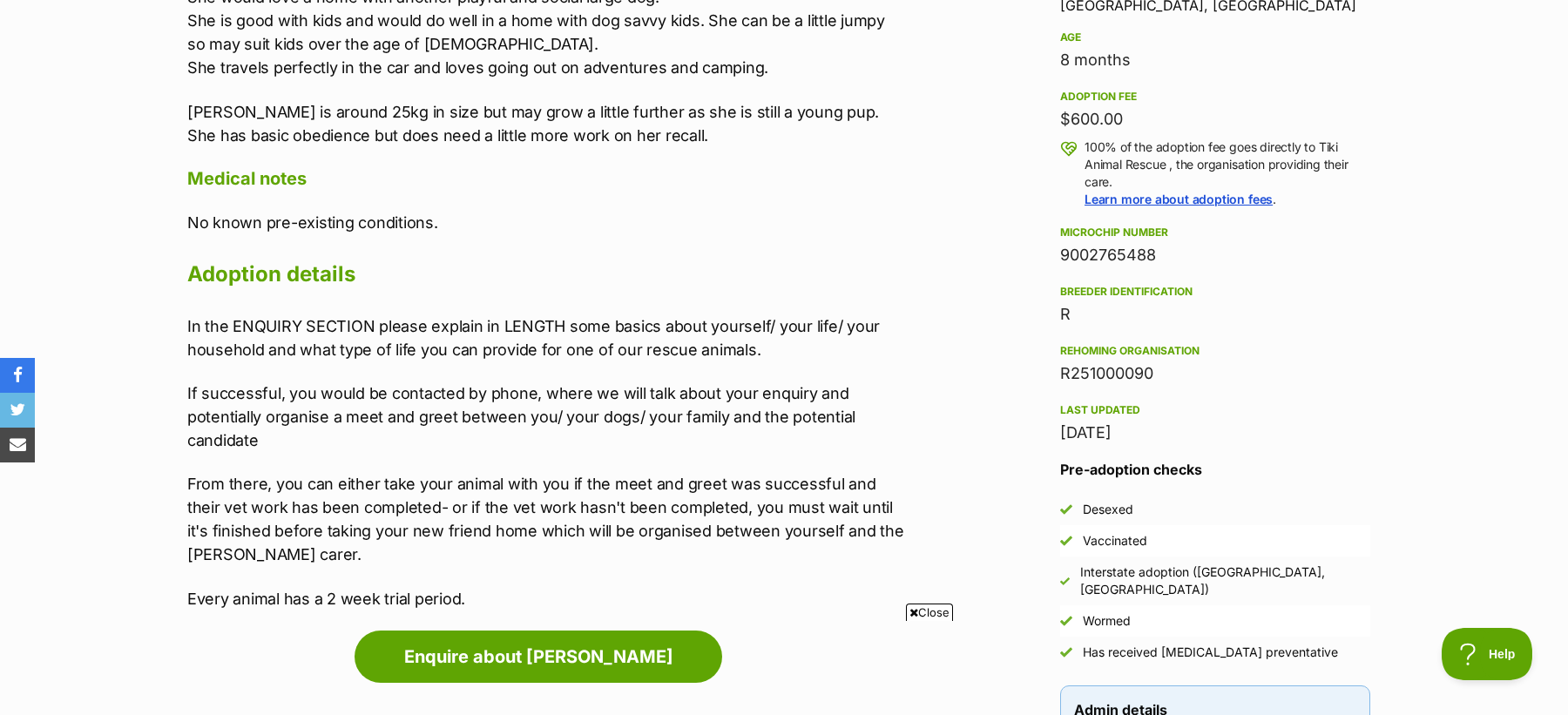
scroll to position [1760, 0]
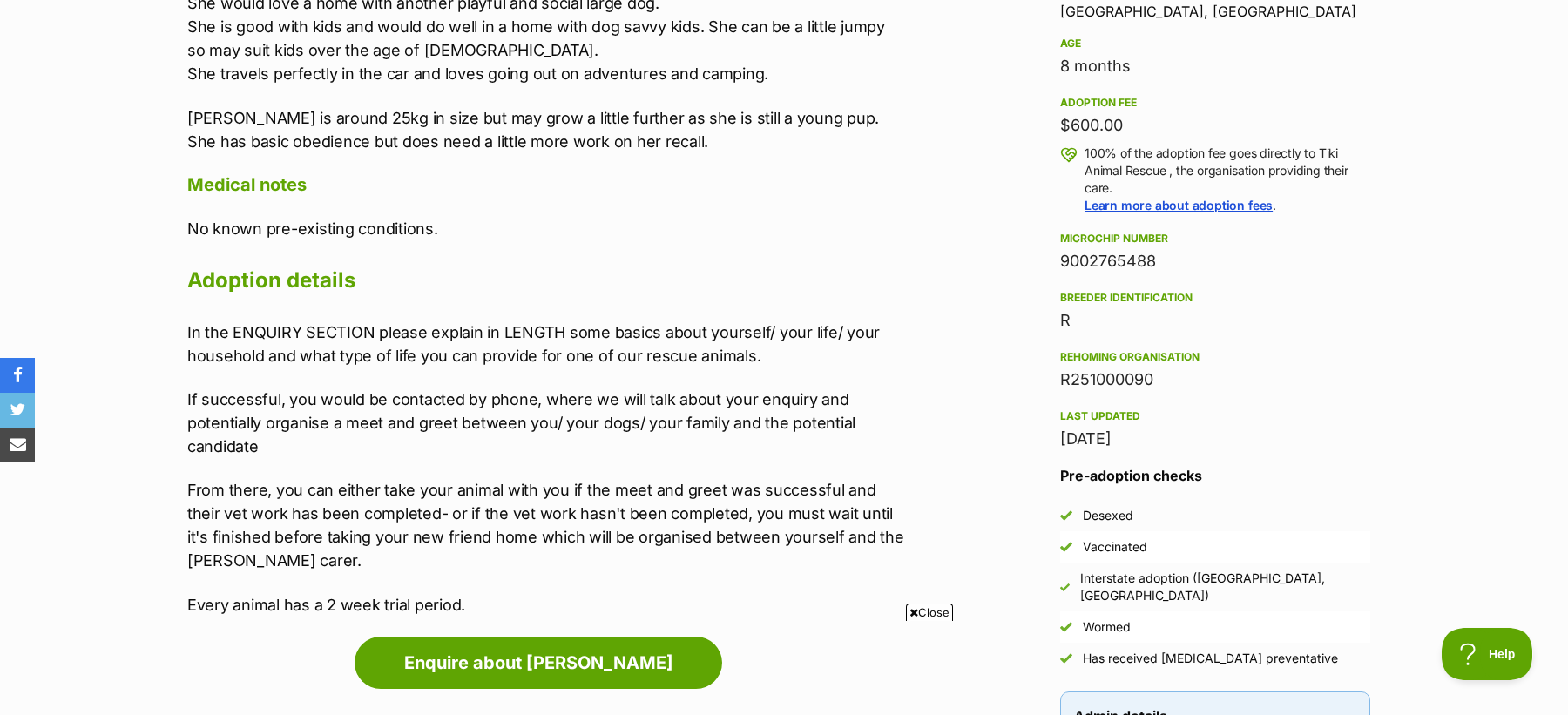
click at [1105, 372] on div "R251000090" at bounding box center [1215, 379] width 310 height 25
click at [1076, 267] on div "9002765488" at bounding box center [1215, 261] width 310 height 25
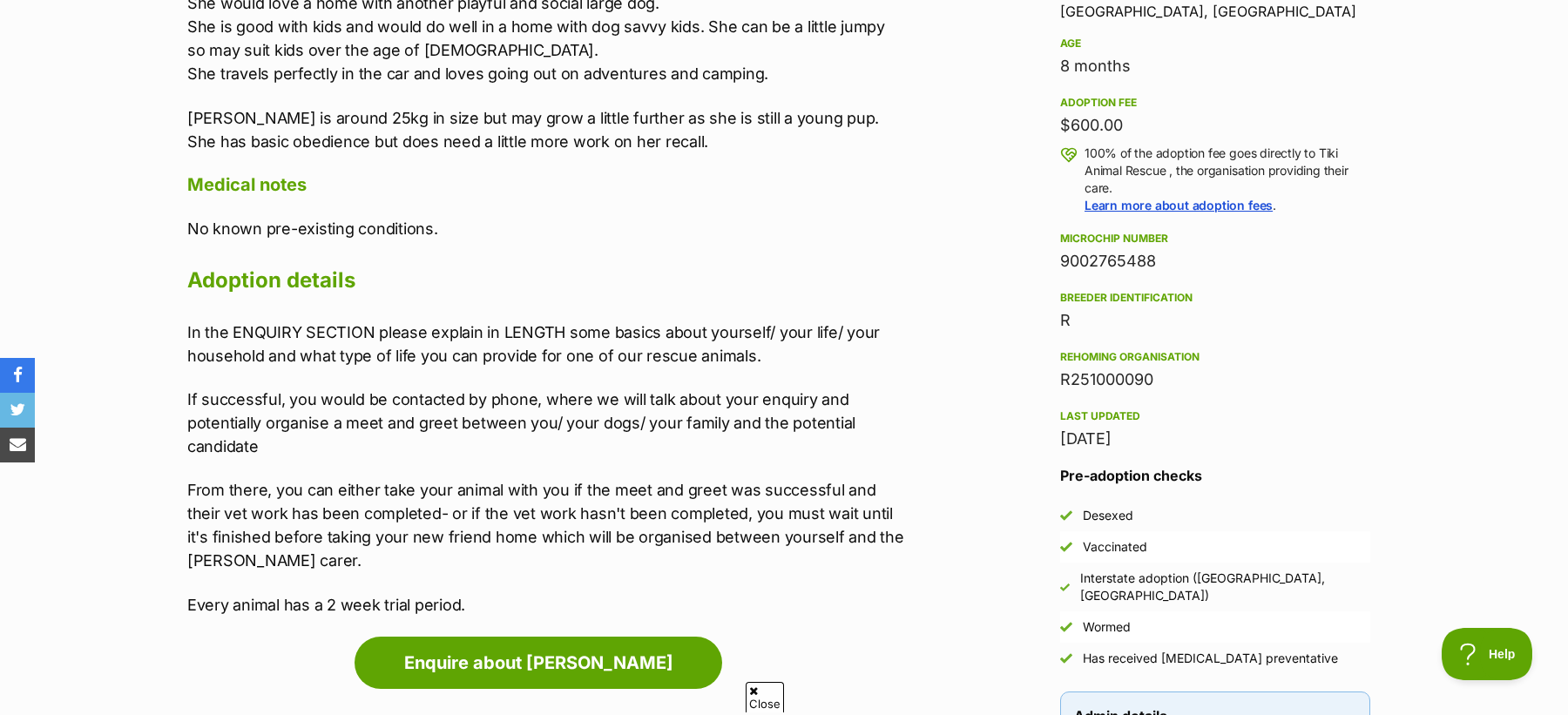
copy div "9002765488"
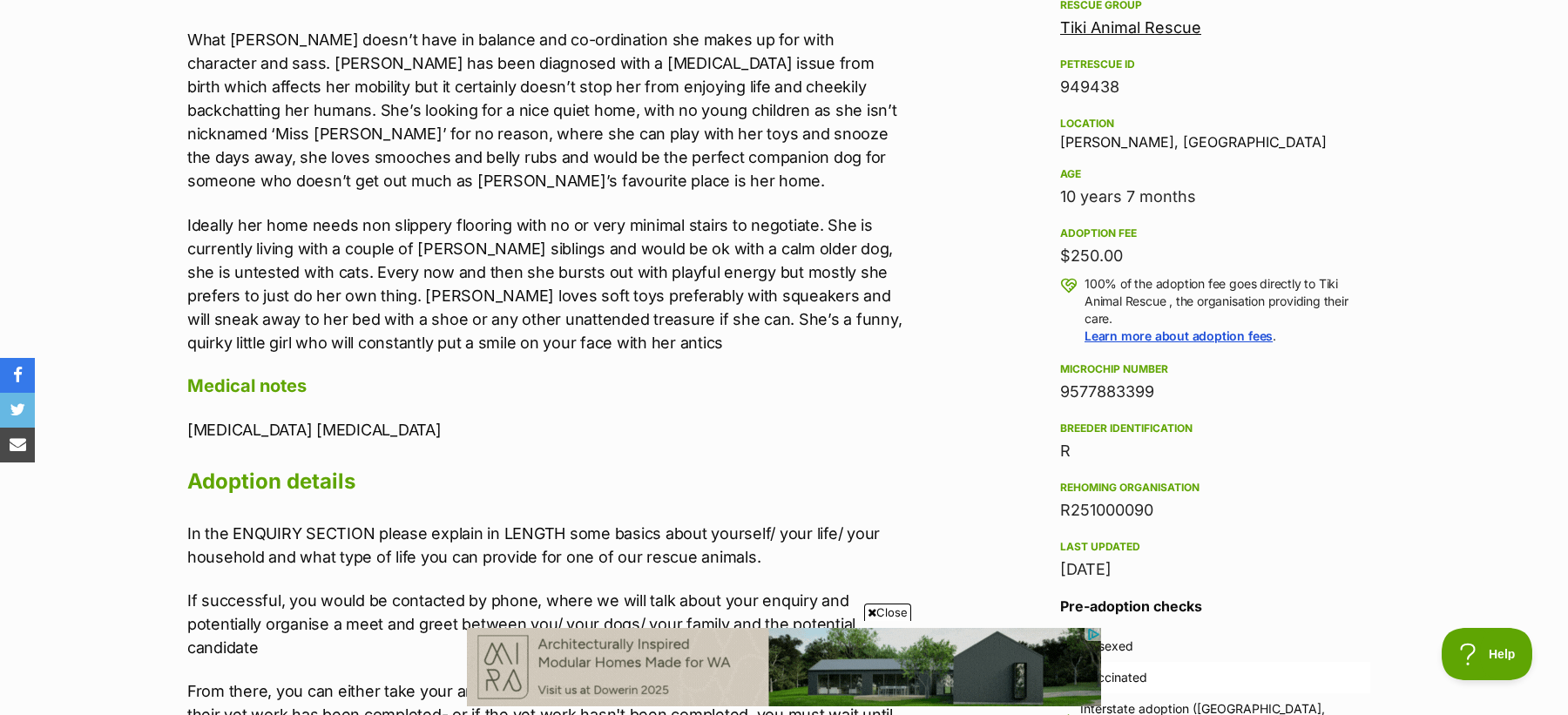
scroll to position [1635, 0]
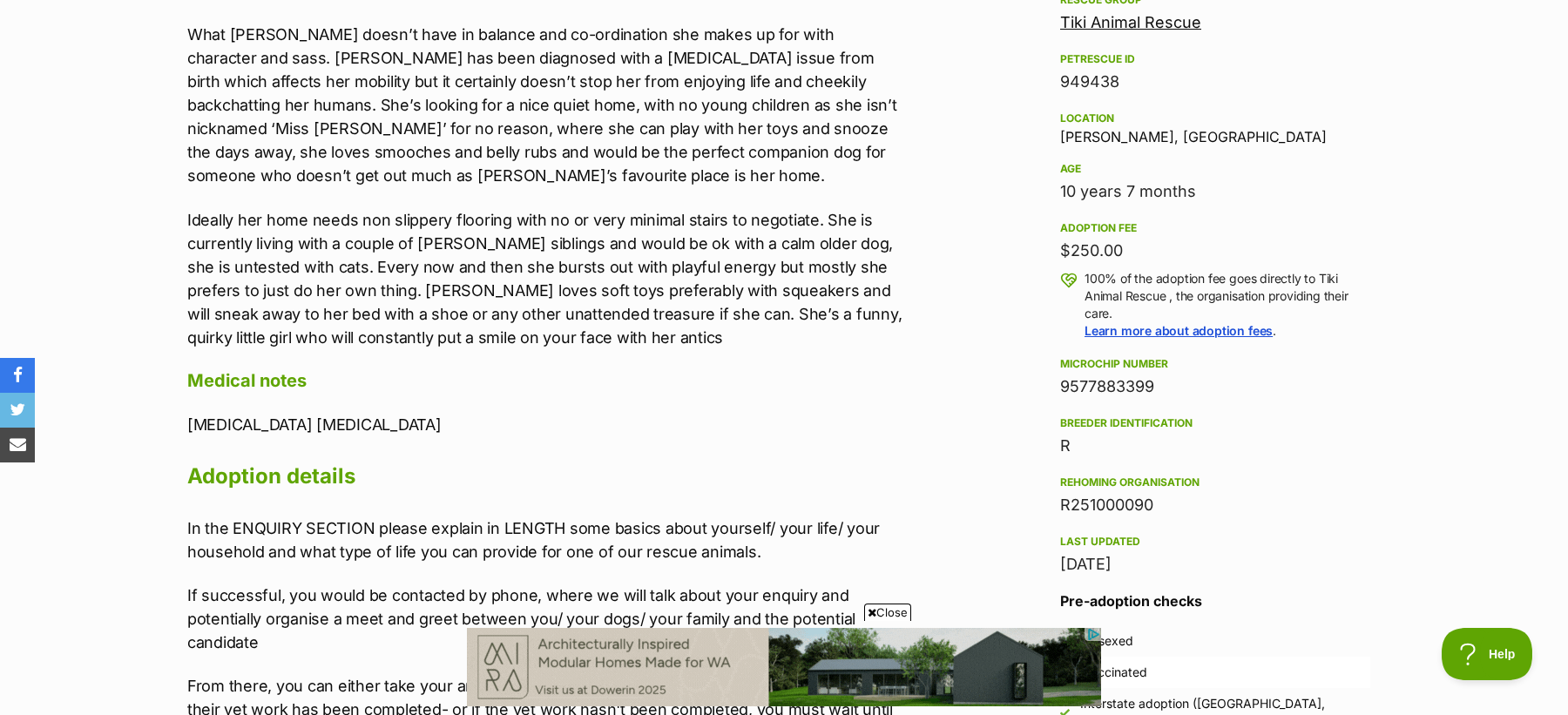
click at [1101, 375] on div "9577883399" at bounding box center [1215, 387] width 310 height 25
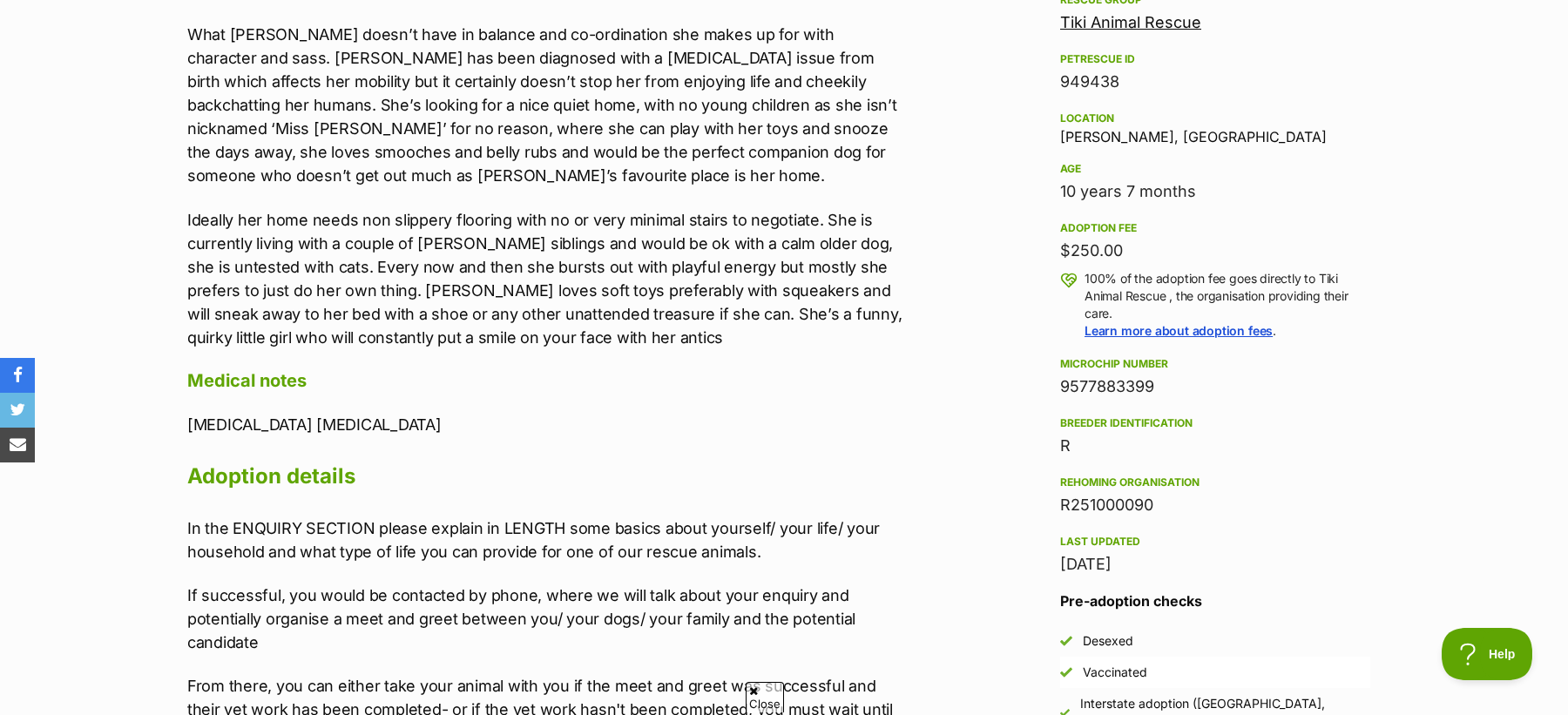
copy div "9577883399"
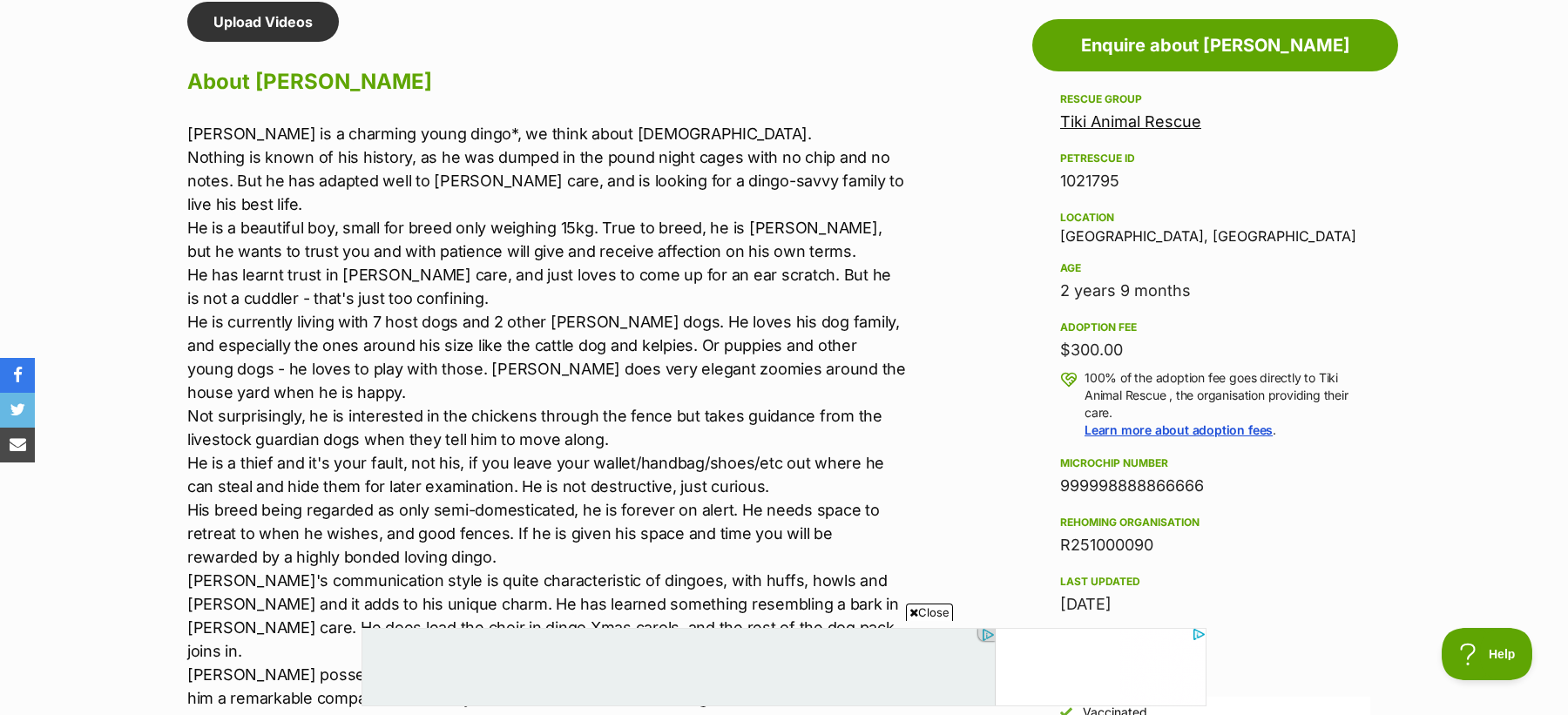
click at [1104, 479] on div "999998888866666" at bounding box center [1215, 486] width 310 height 25
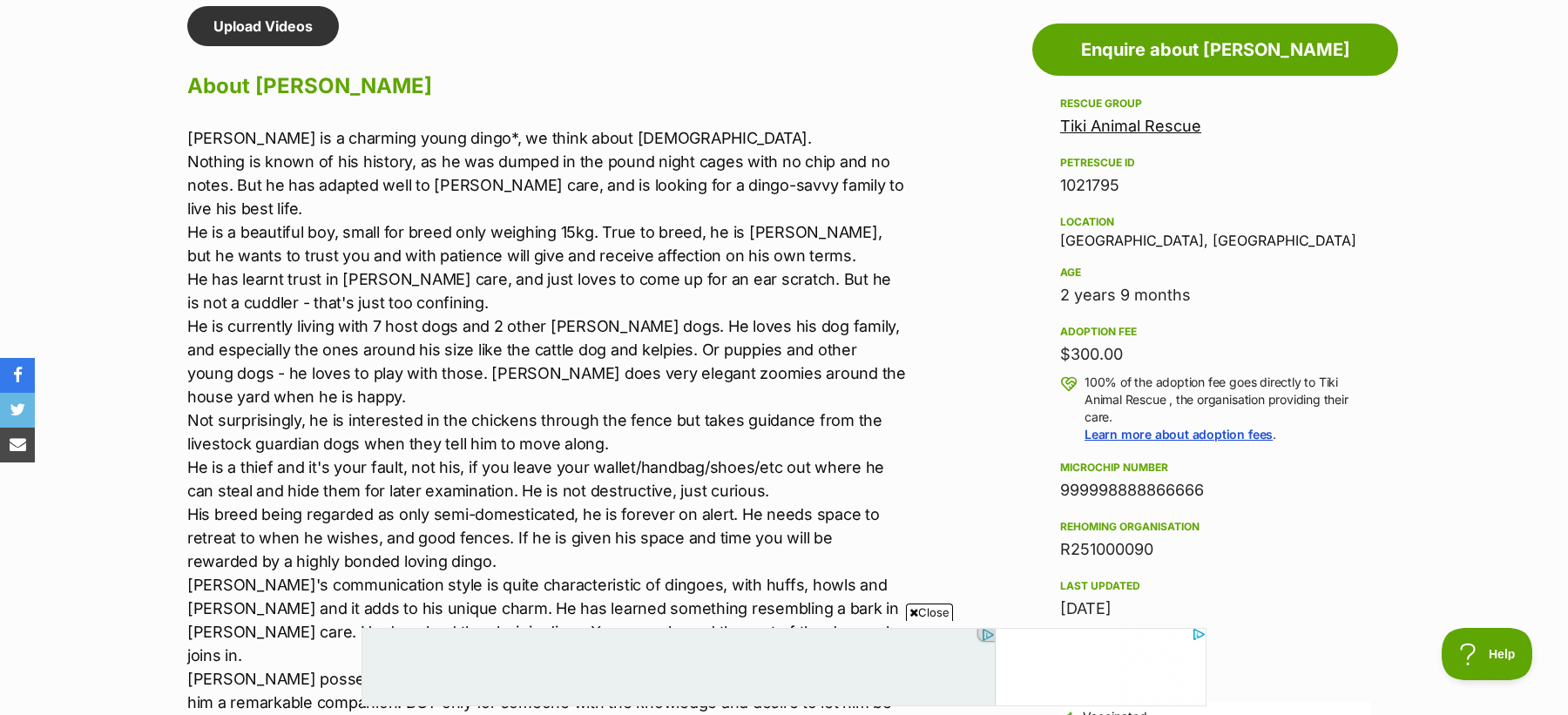
copy div "999998888866666"
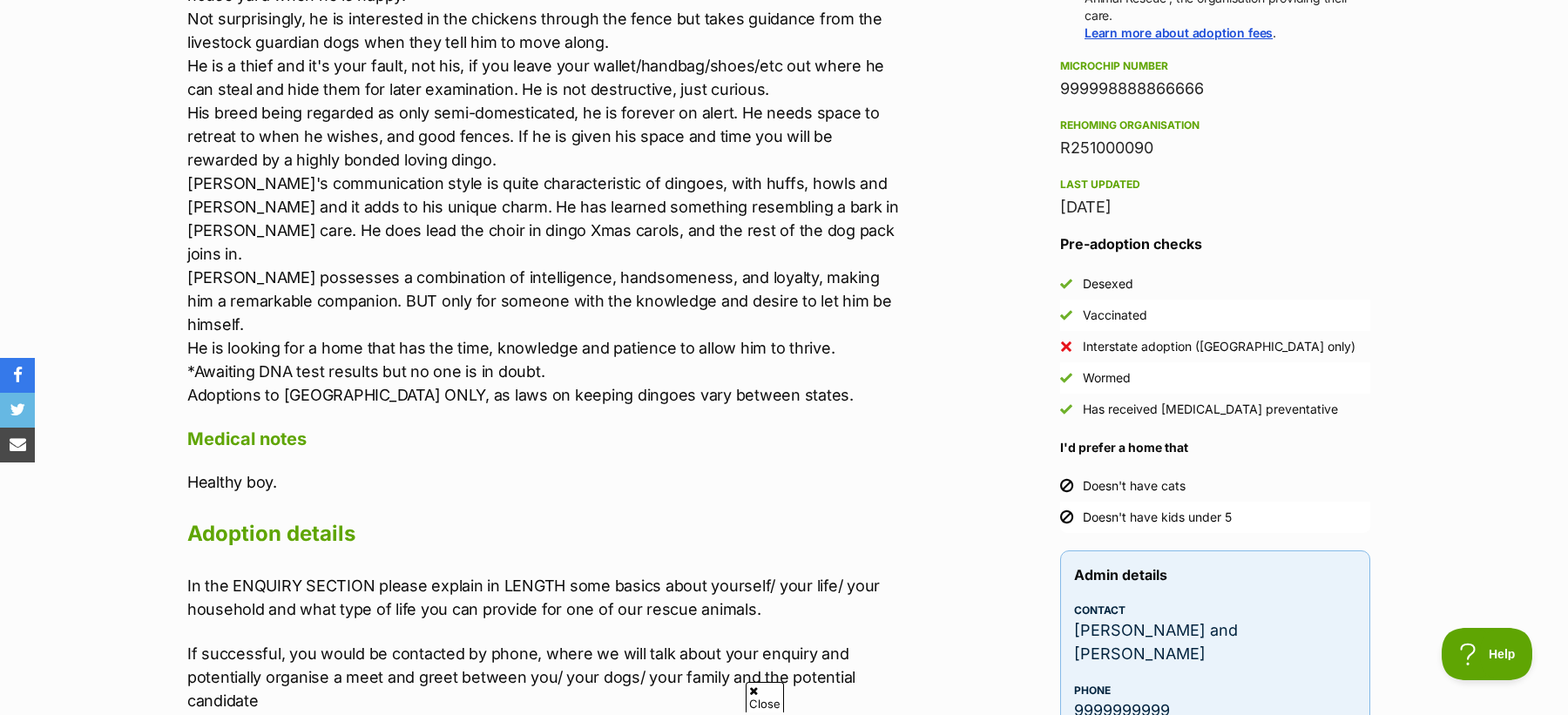
click at [742, 125] on p "Tony is a charming young dingo*, we think about 15 months old. Nothing is known…" at bounding box center [546, 66] width 719 height 682
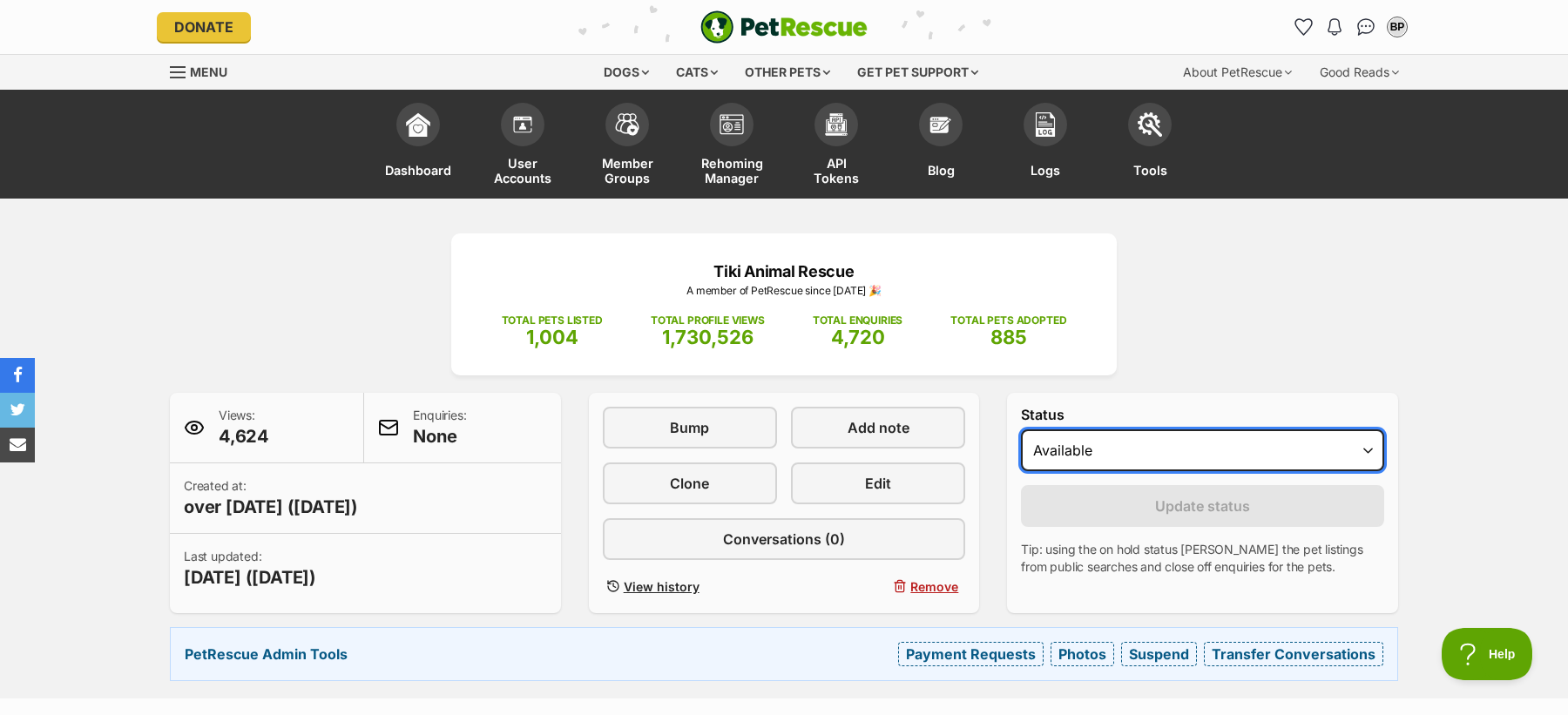
click at [1096, 436] on select "Draft Available On hold Adopted" at bounding box center [1202, 451] width 363 height 42
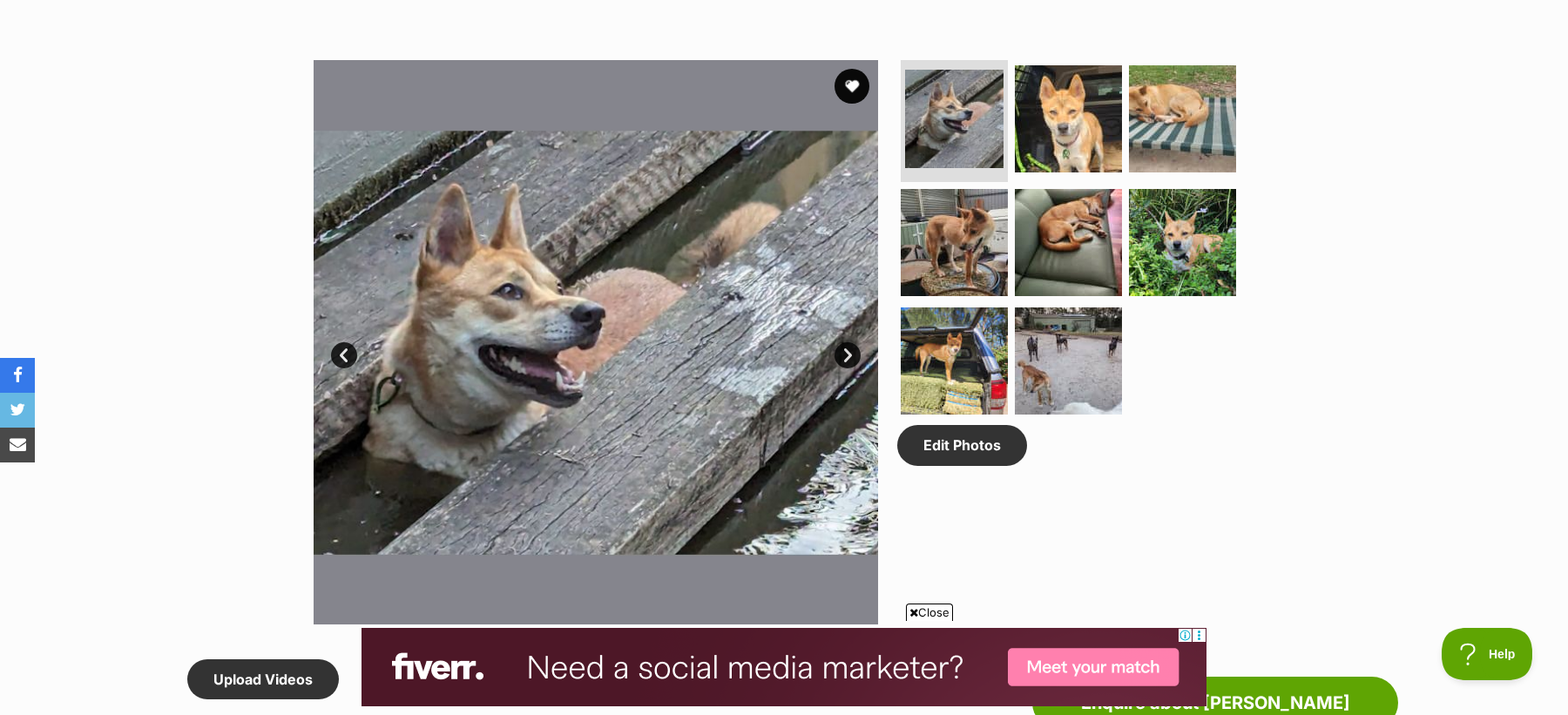
scroll to position [1387, 0]
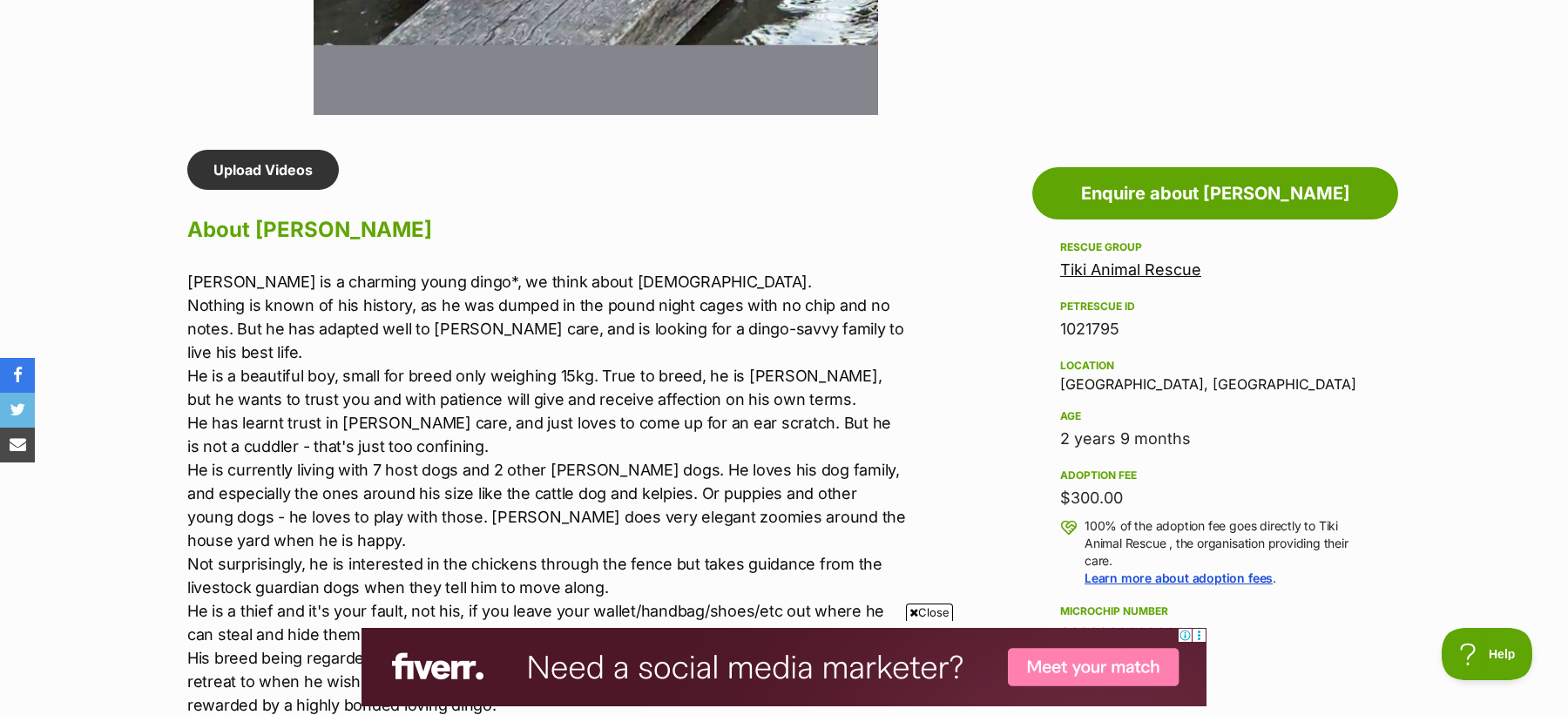
click at [1111, 282] on div "Rescue group Tiki Animal Rescue PetRescue ID 1021795 Location Ourimbah, NSW Age…" at bounding box center [1215, 501] width 310 height 528
click at [1099, 261] on link "Tiki Animal Rescue" at bounding box center [1130, 270] width 141 height 18
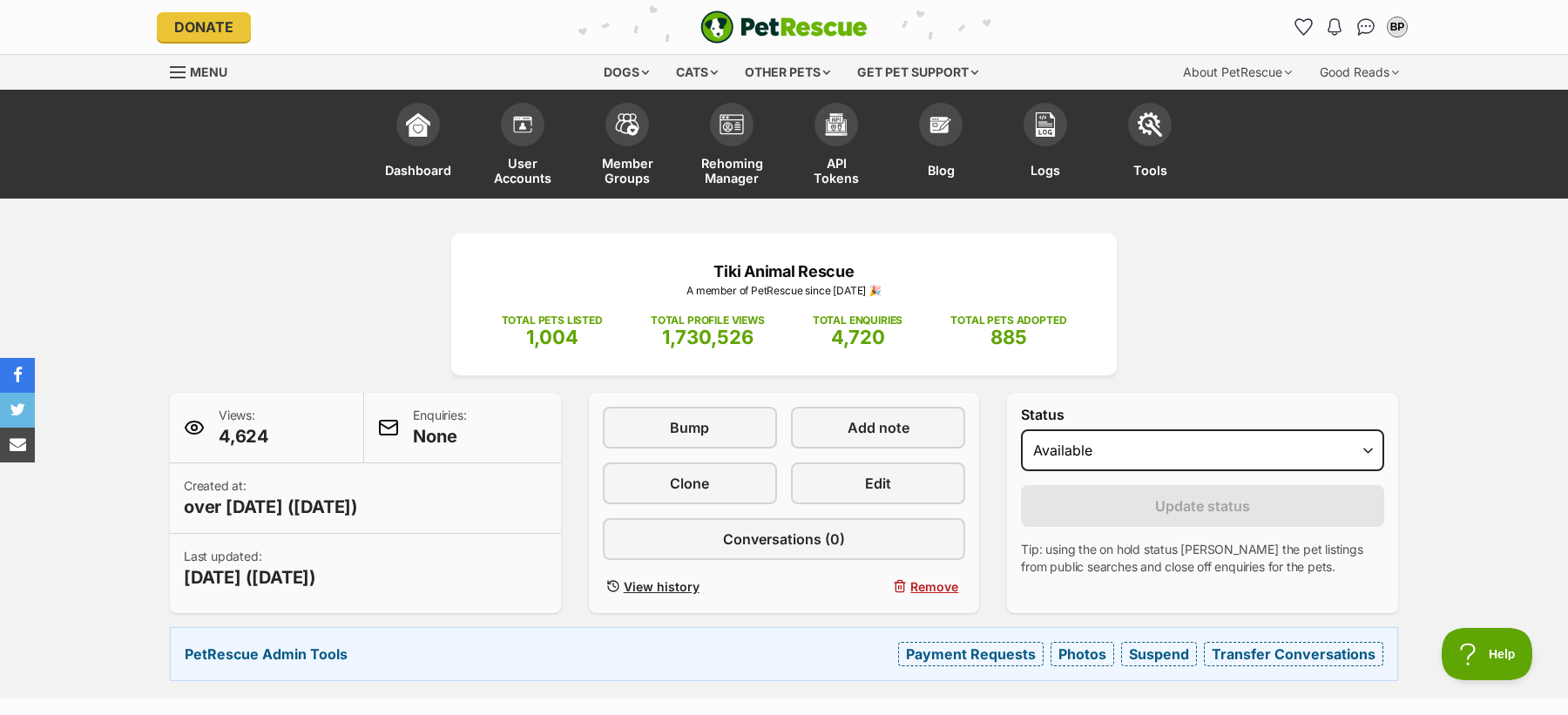
scroll to position [0, 0]
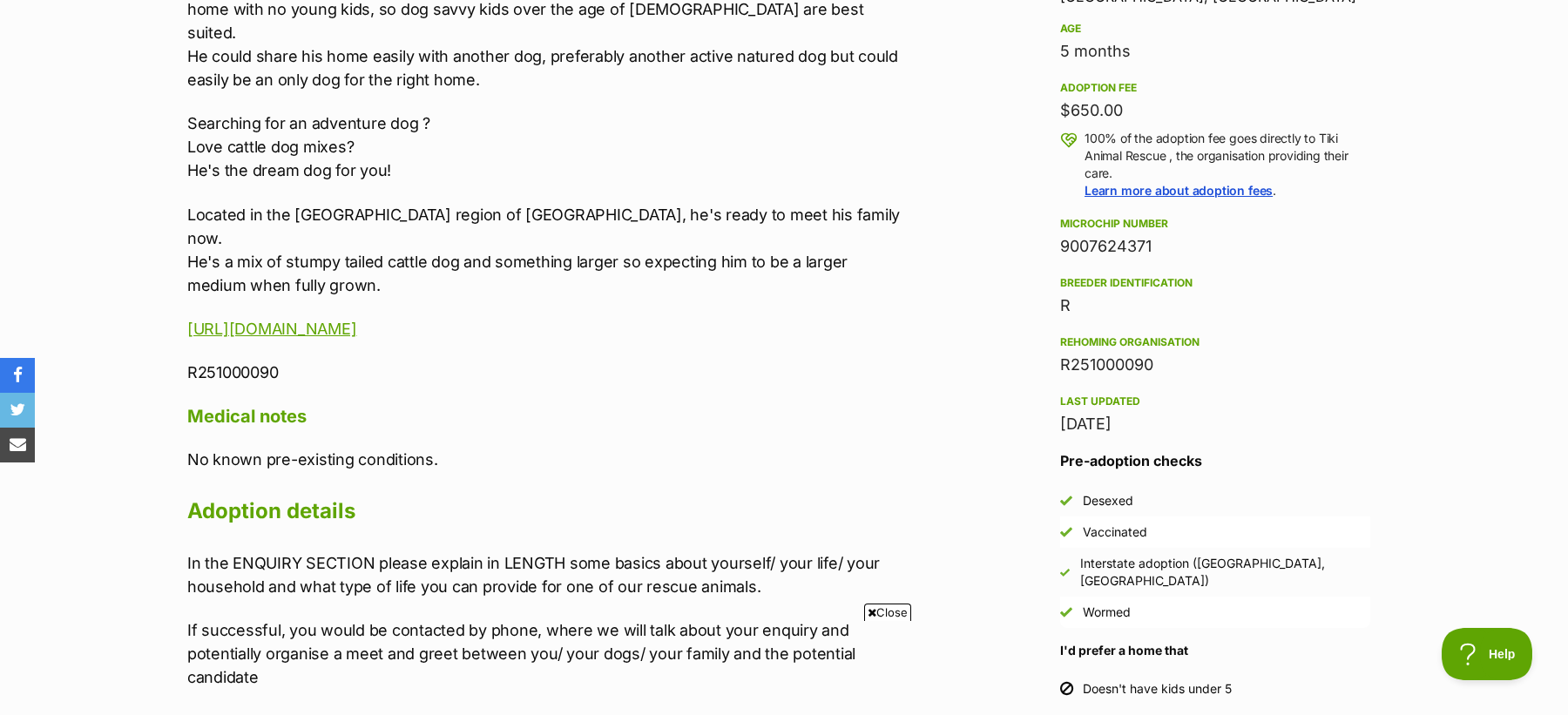
scroll to position [1801, 0]
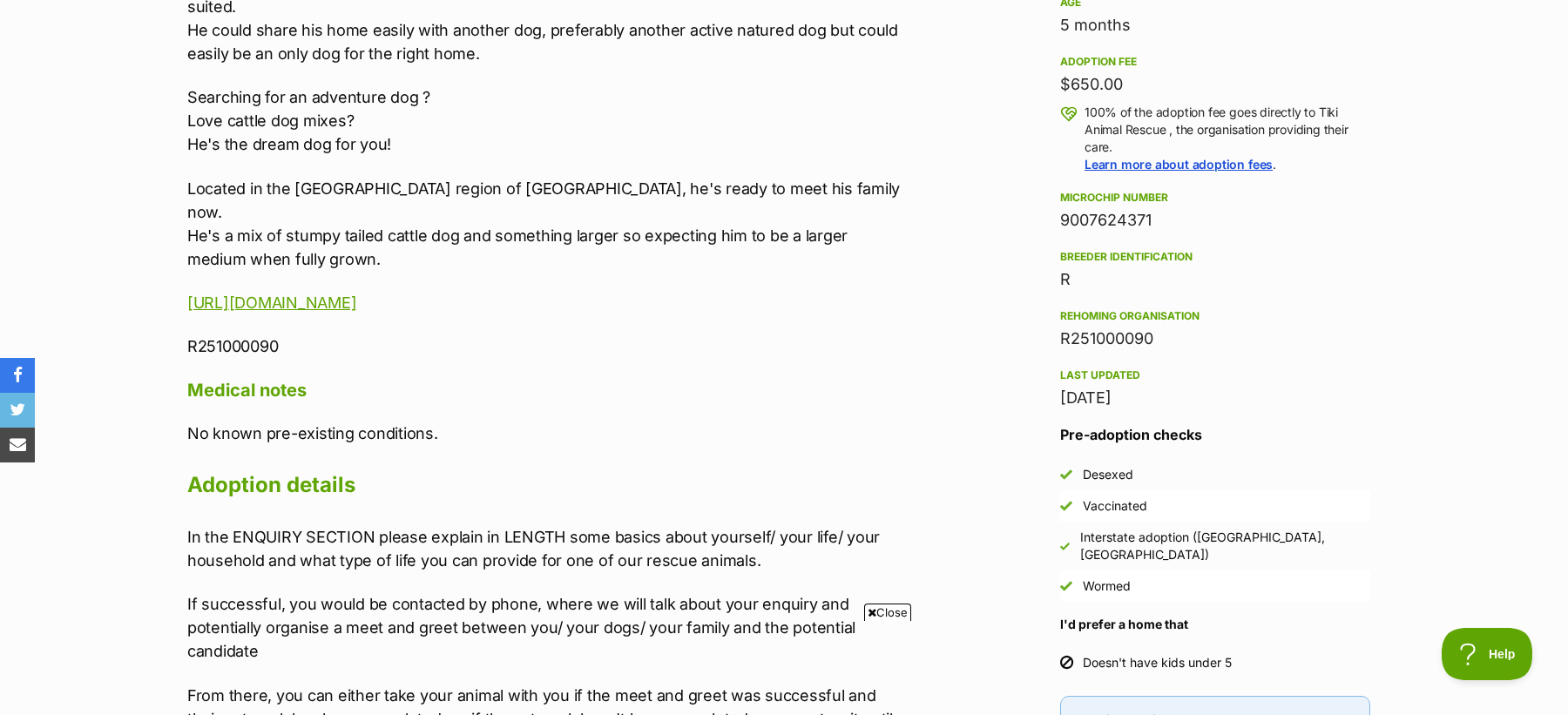
click at [1077, 335] on div "R251000090" at bounding box center [1215, 338] width 310 height 25
copy div "R251000090"
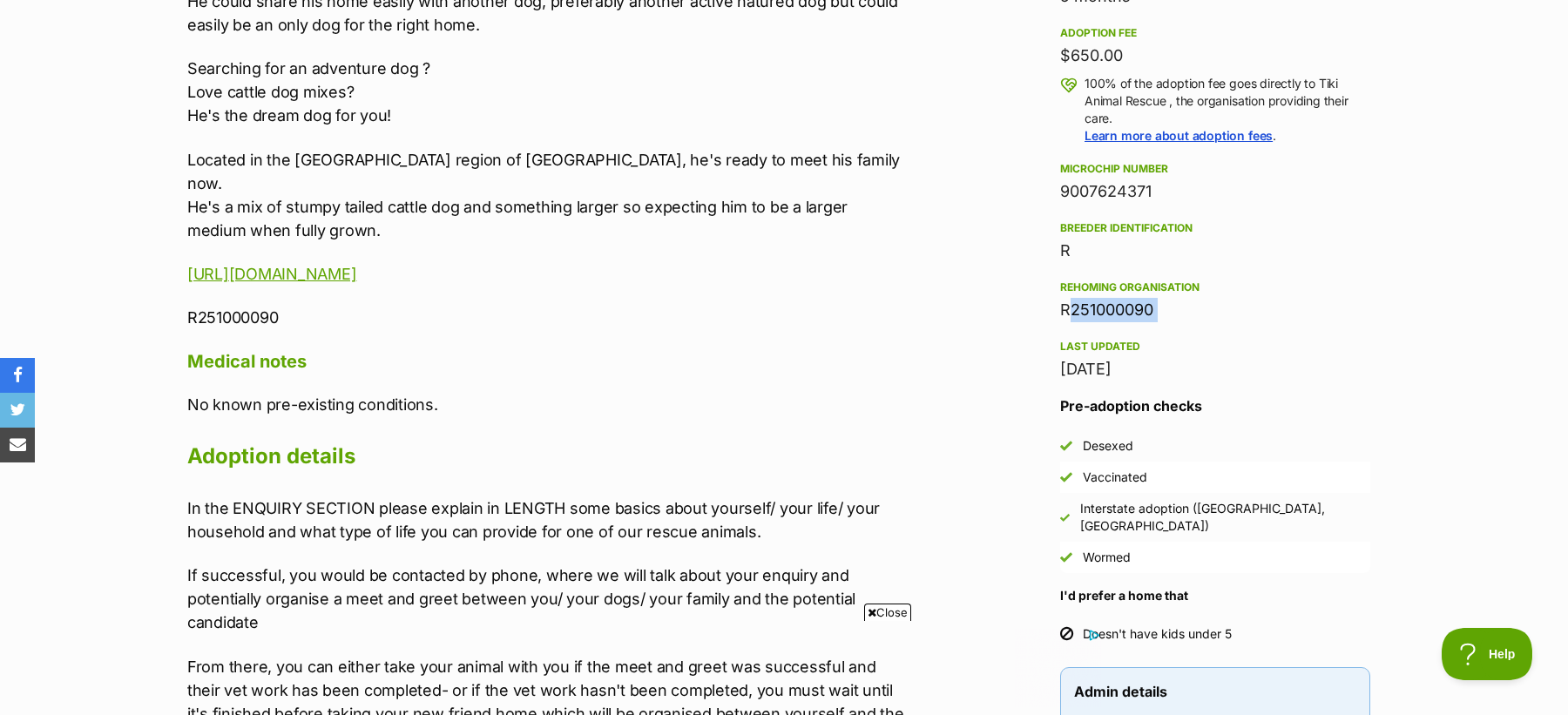
scroll to position [1834, 0]
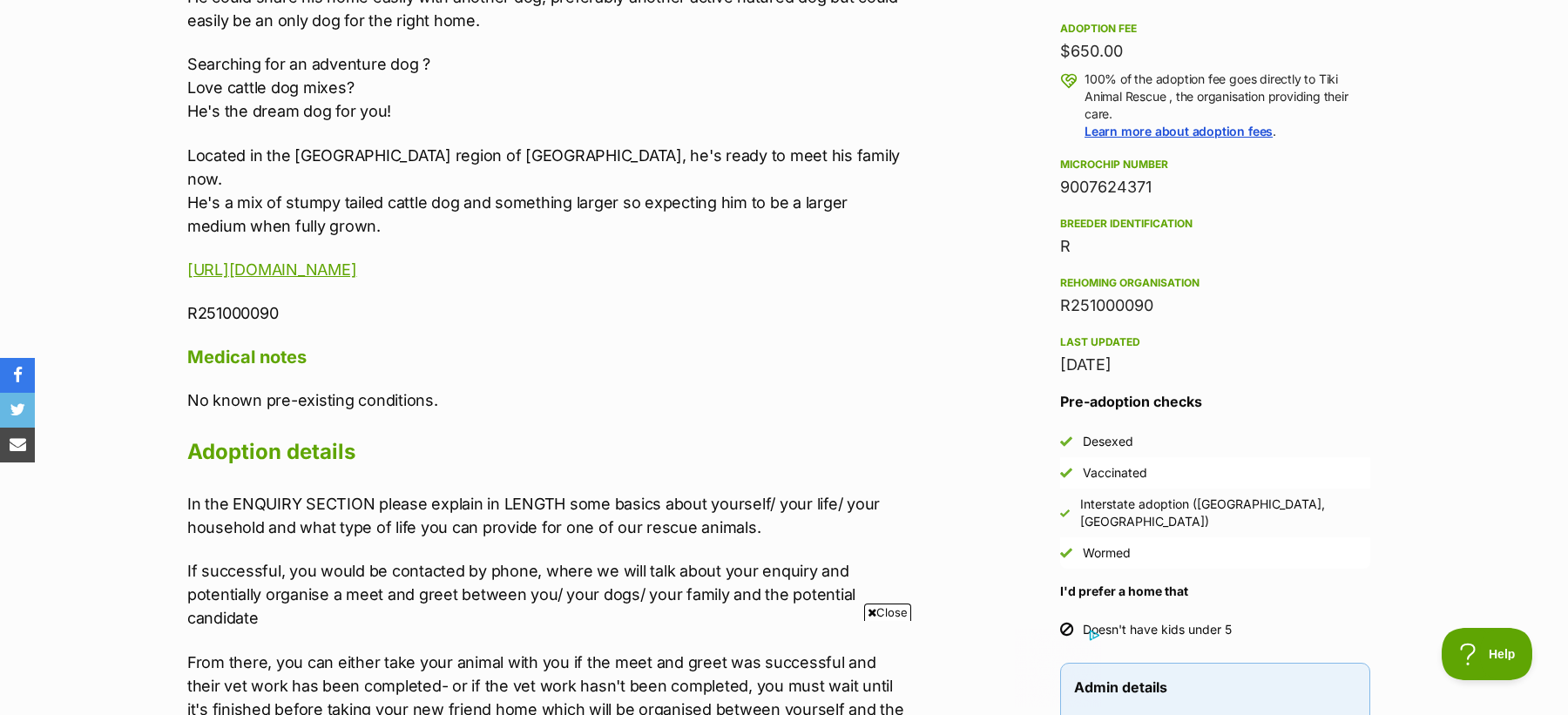
click at [1096, 181] on div "9007624371" at bounding box center [1215, 187] width 310 height 25
copy div "9007624371"
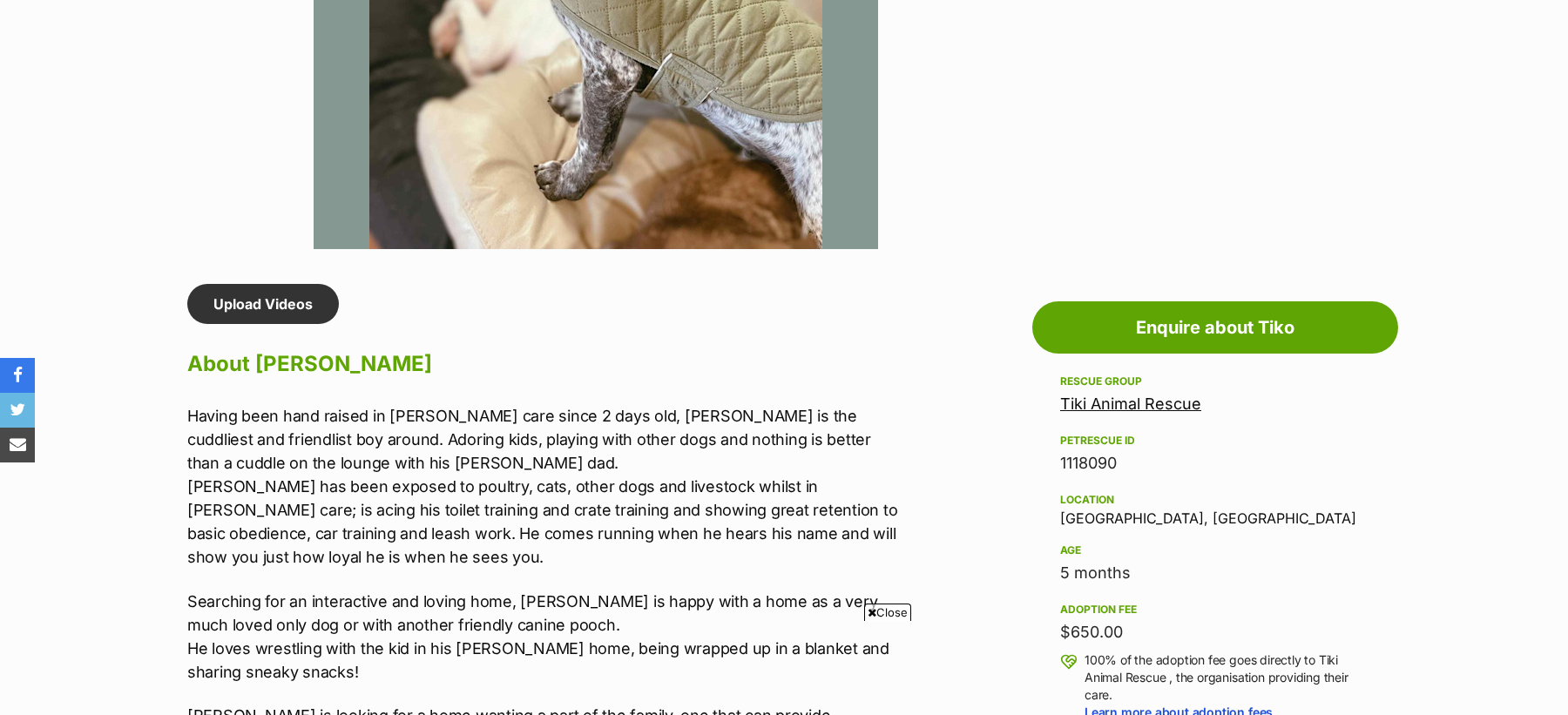
scroll to position [1342, 0]
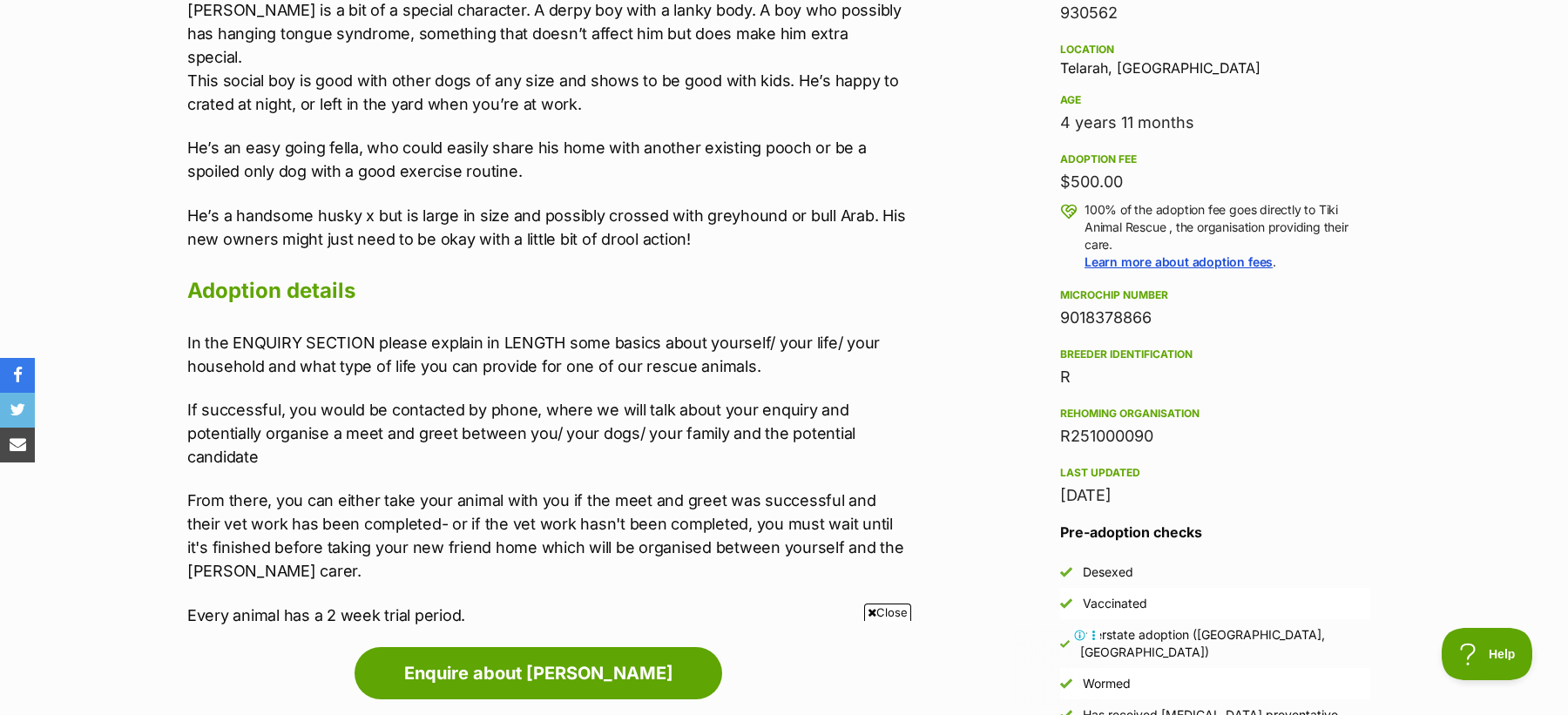
scroll to position [1705, 0]
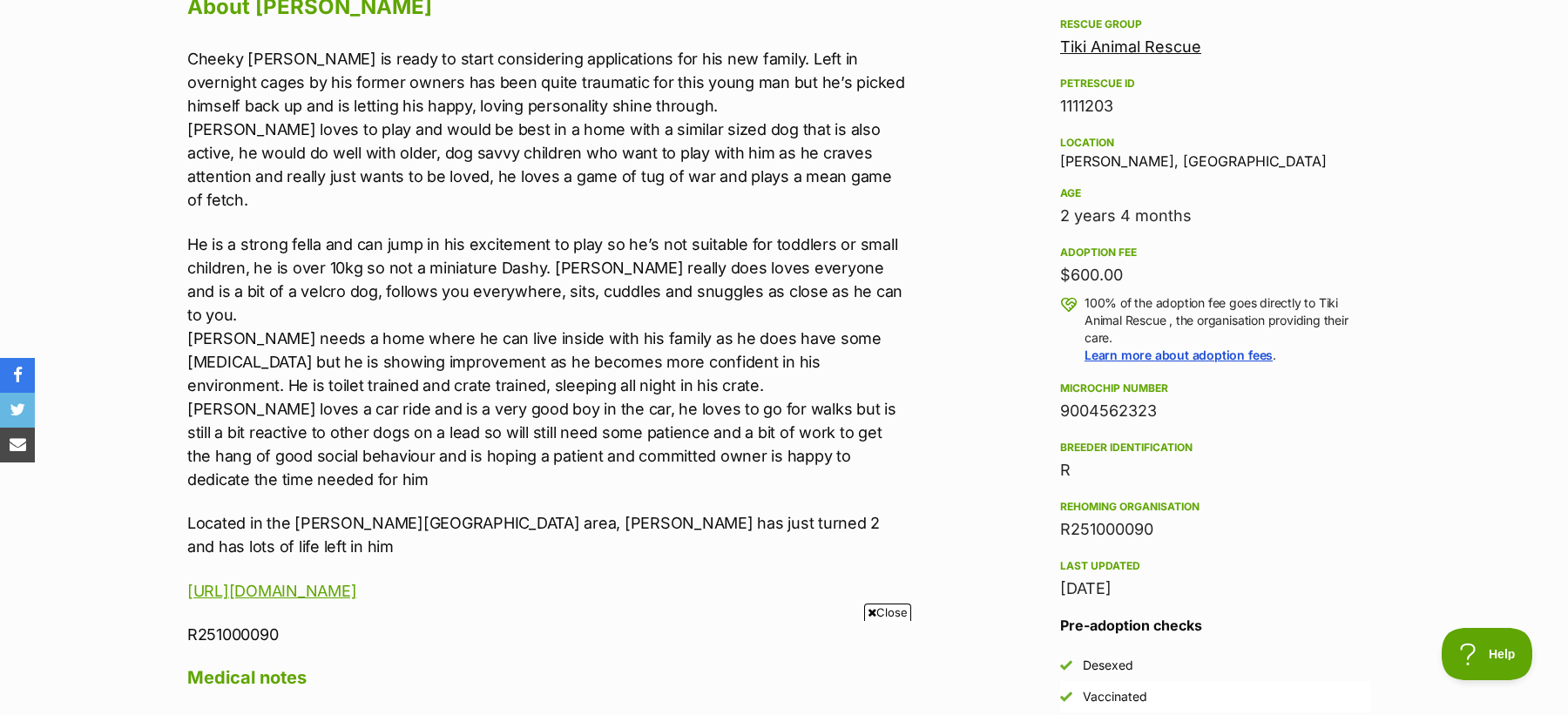
scroll to position [1617, 0]
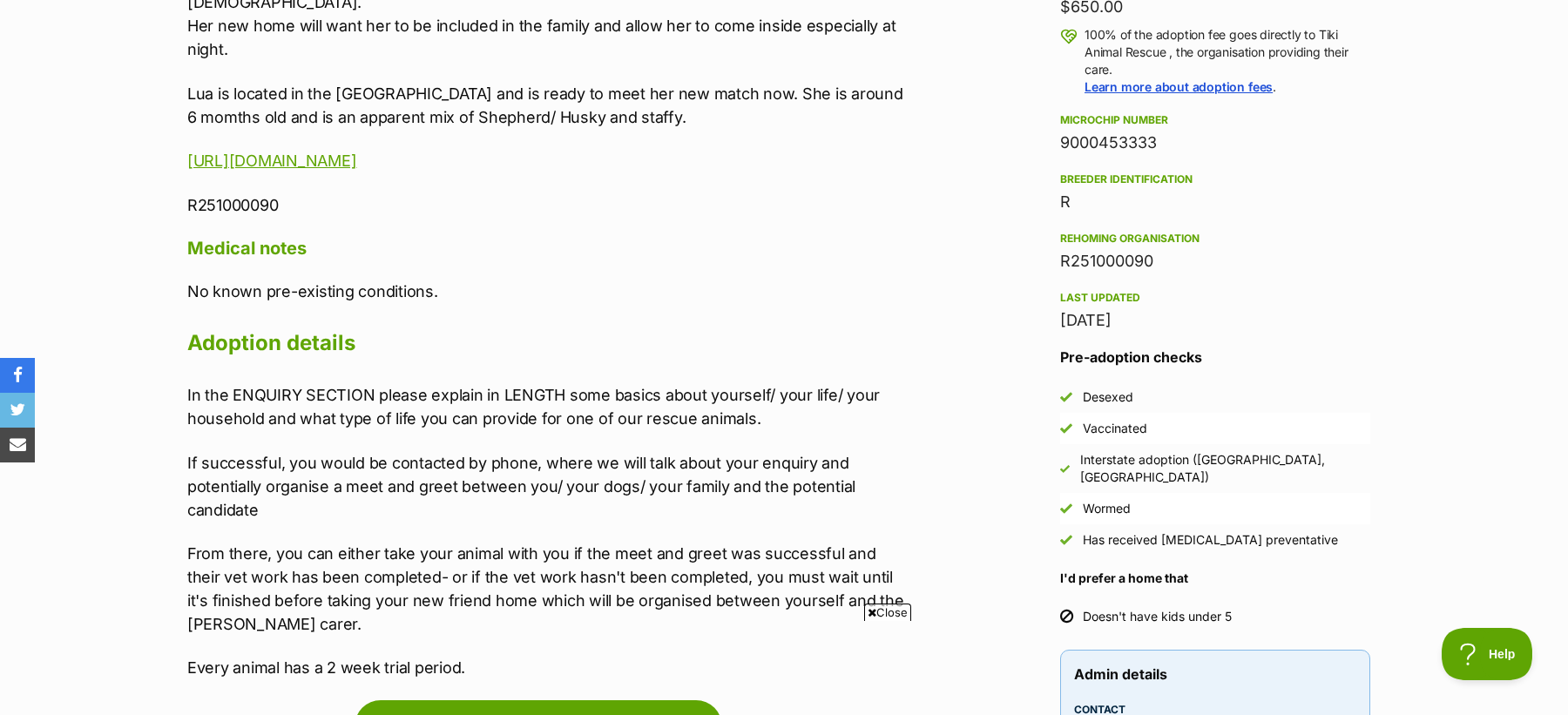
scroll to position [1878, 0]
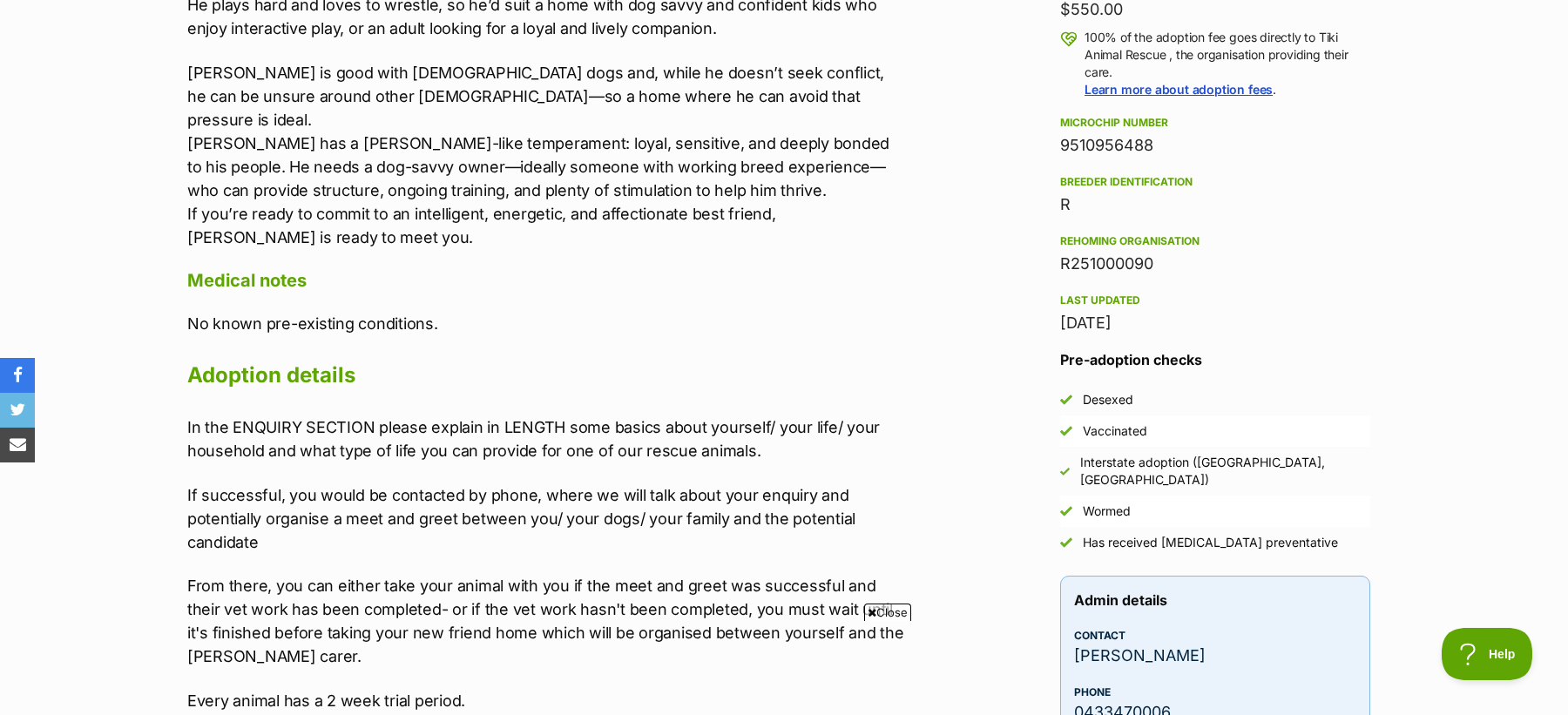
scroll to position [1874, 0]
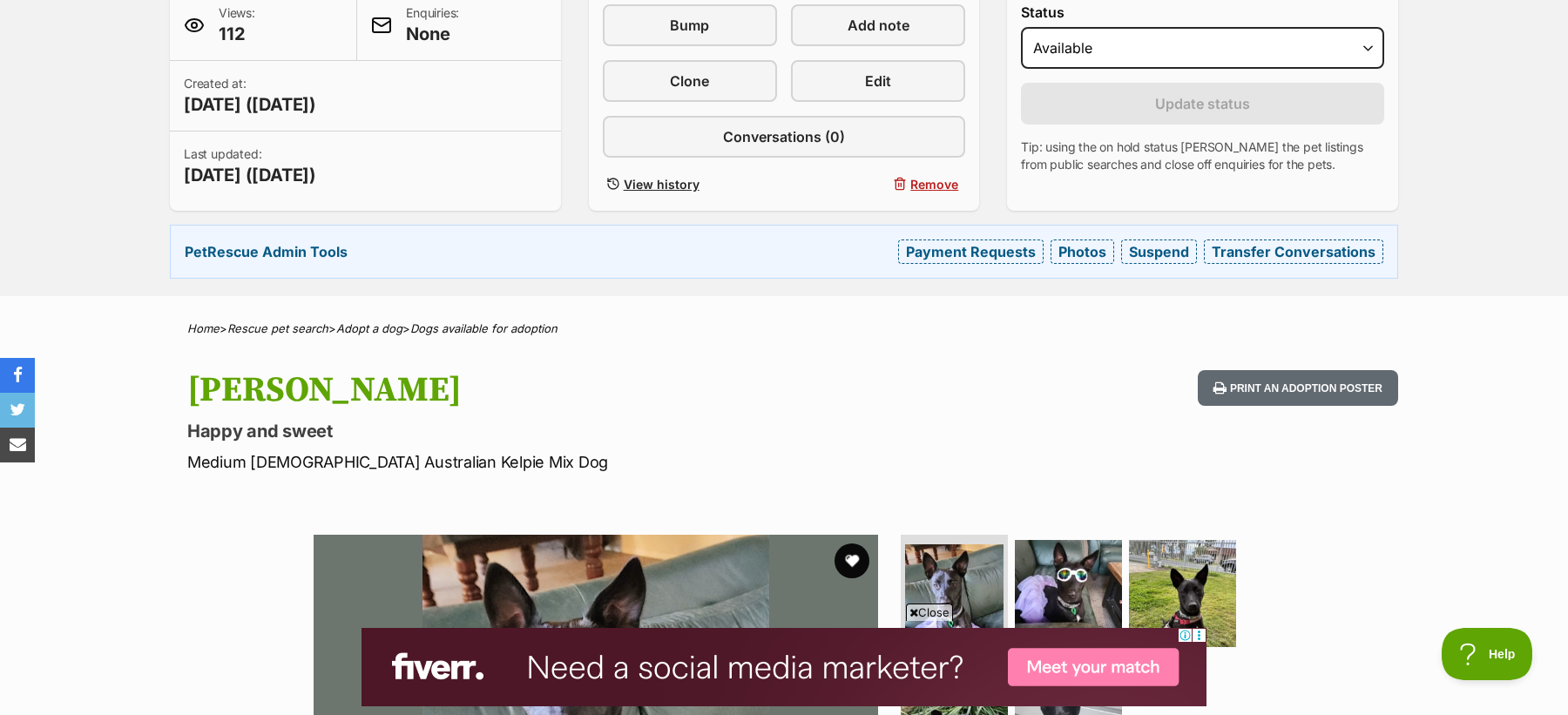
scroll to position [398, 0]
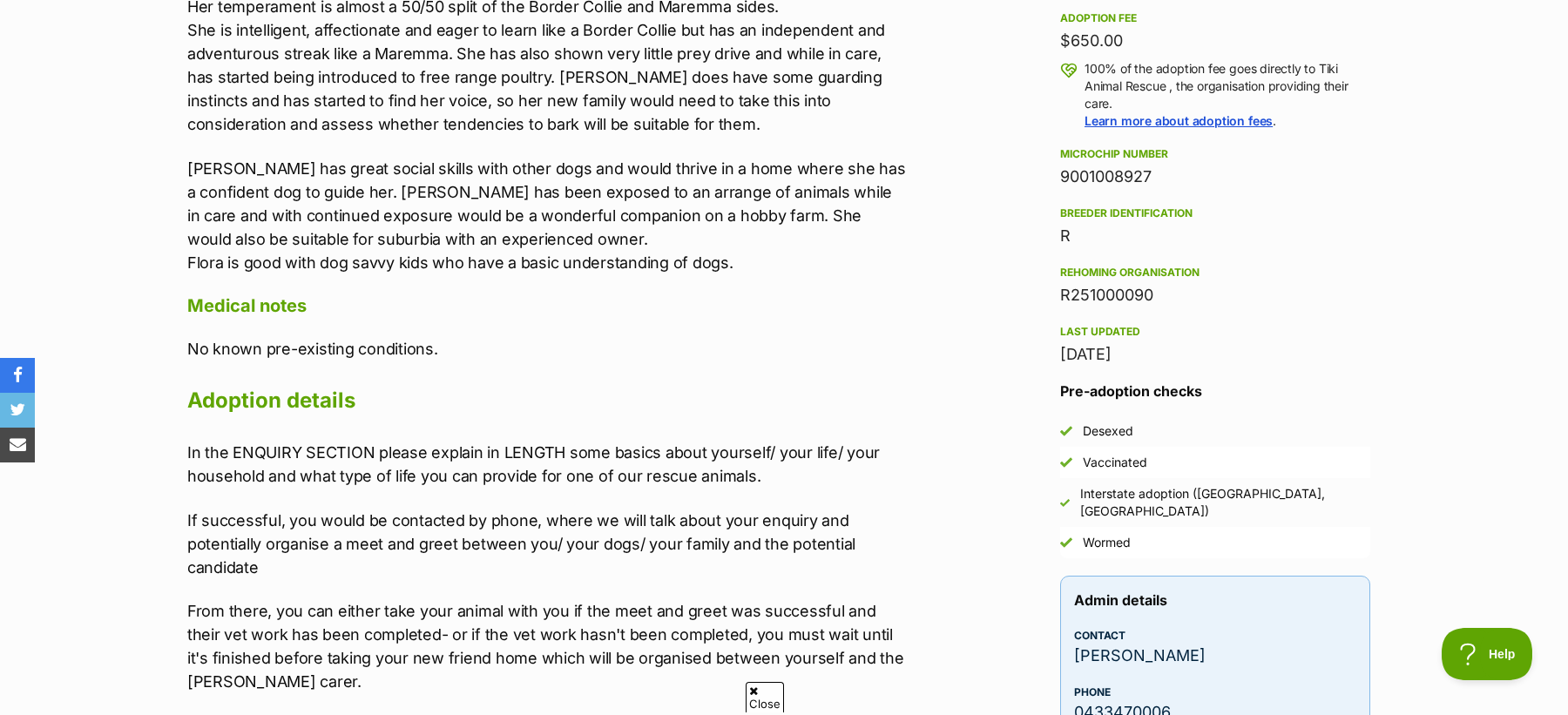
click at [1104, 173] on div "9001008927" at bounding box center [1215, 177] width 310 height 25
copy div "9001008927"
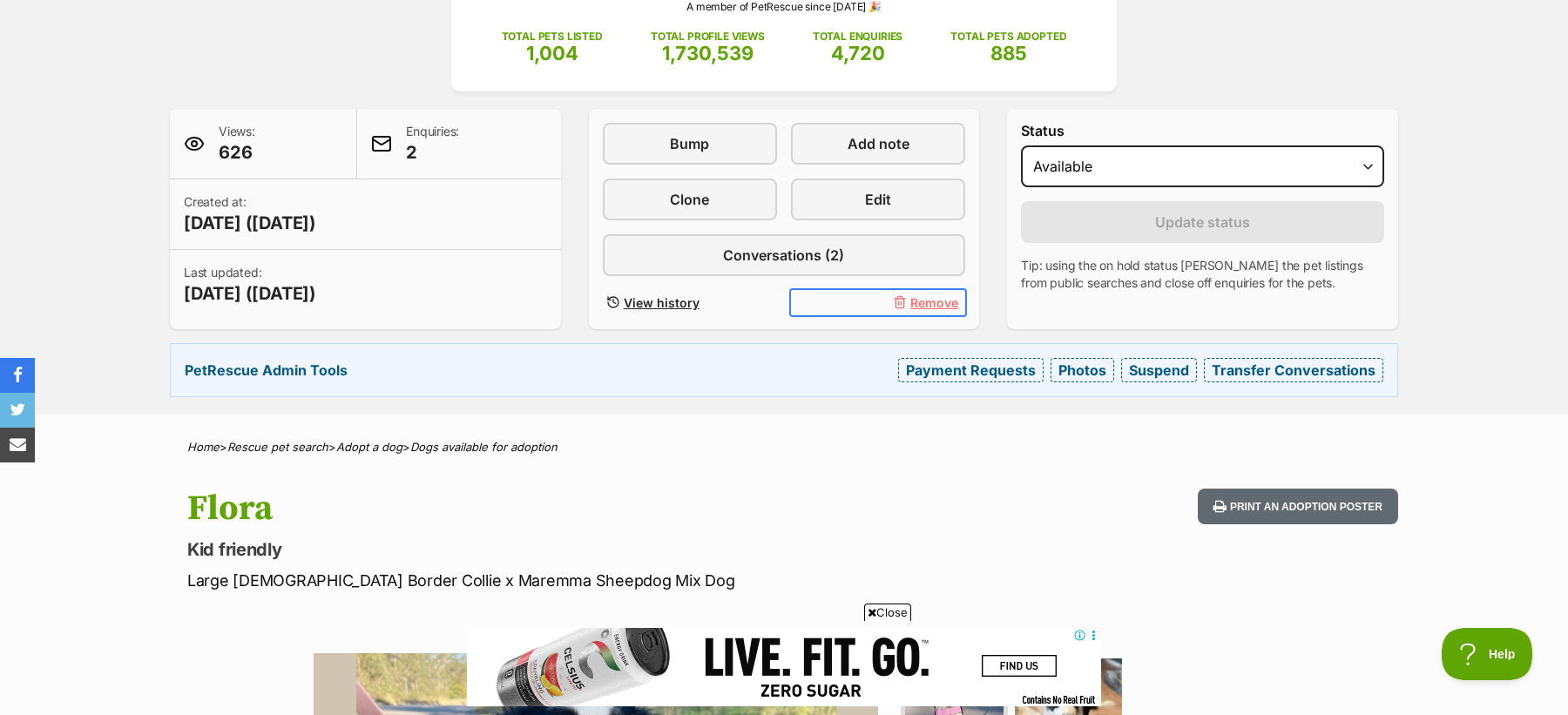
click at [931, 294] on span "Remove" at bounding box center [934, 303] width 48 height 18
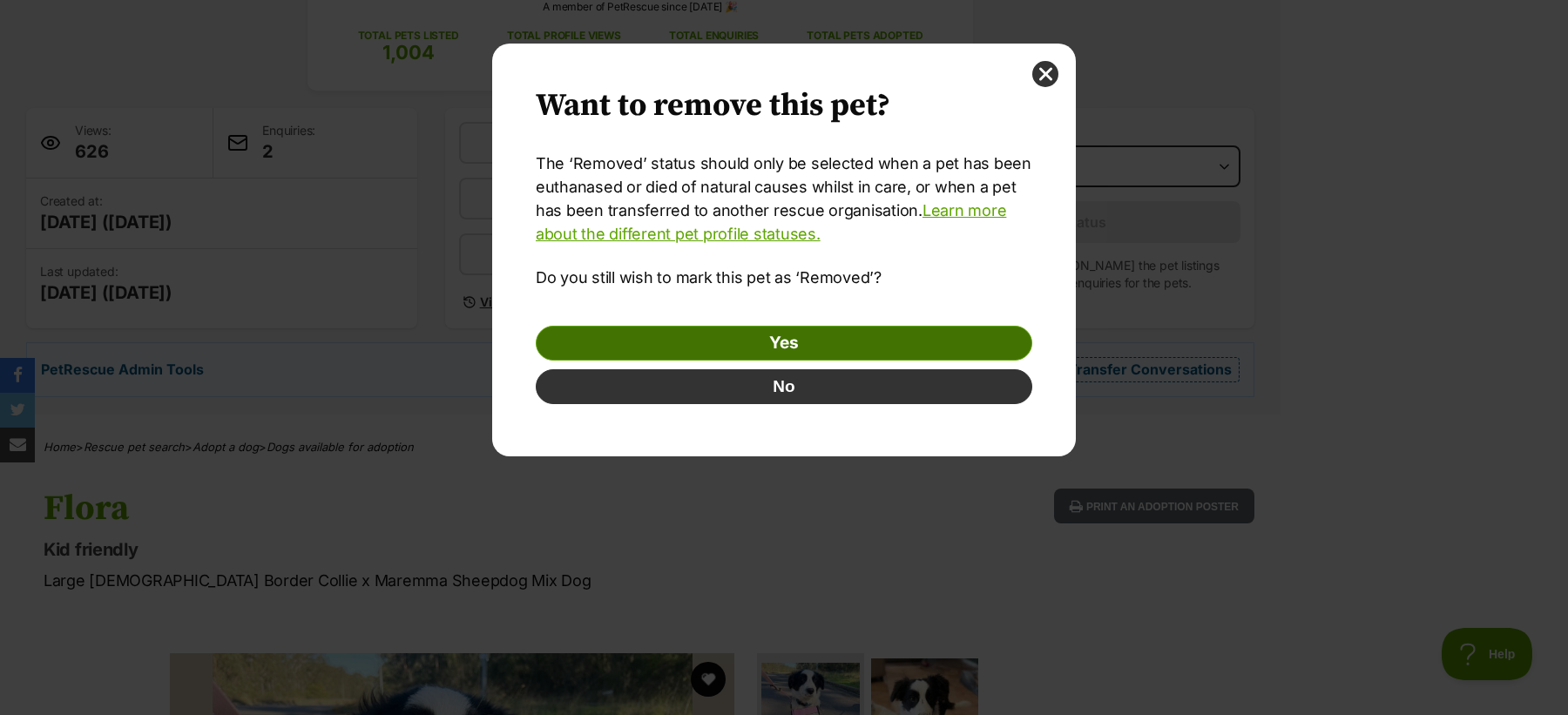
click at [844, 334] on link "Yes" at bounding box center [784, 343] width 497 height 35
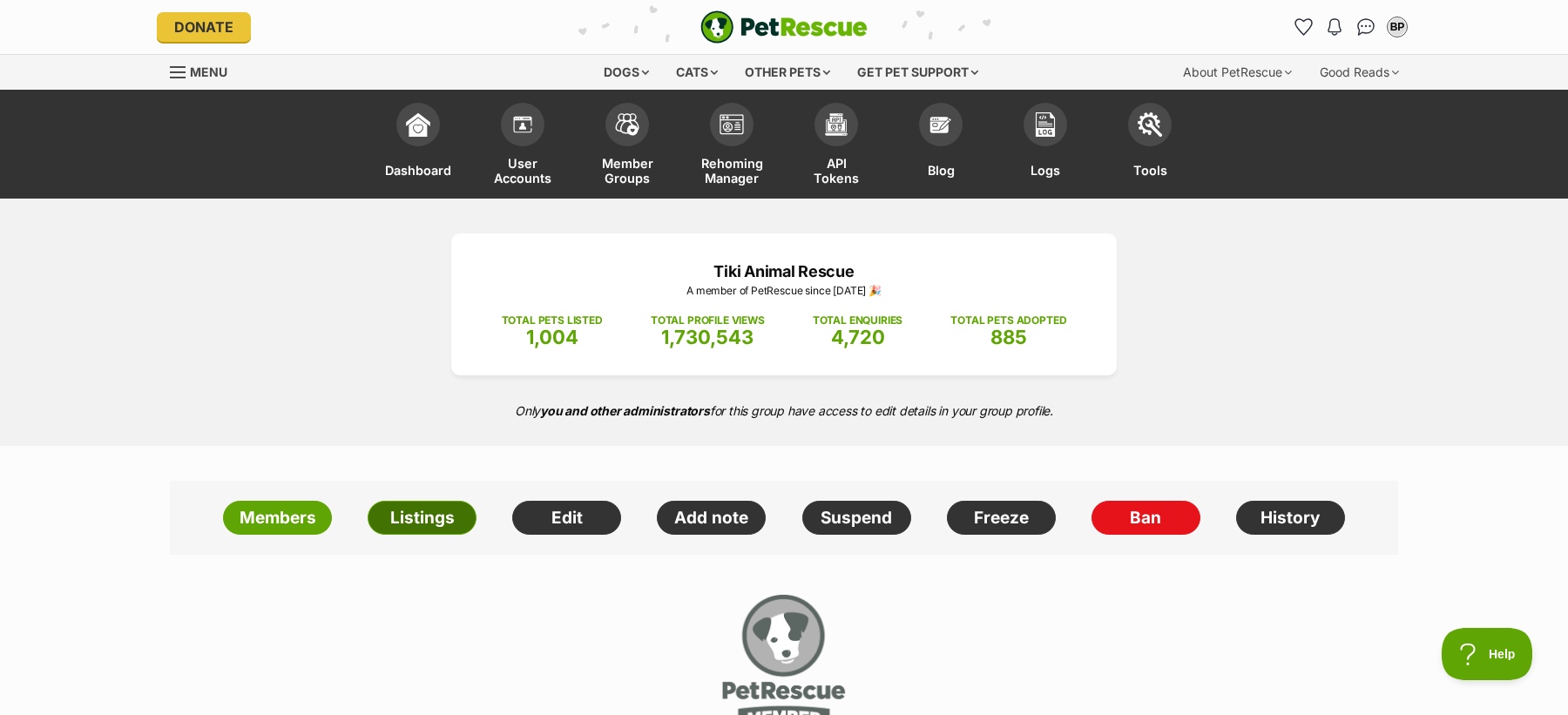
click at [414, 513] on link "Listings" at bounding box center [421, 518] width 108 height 35
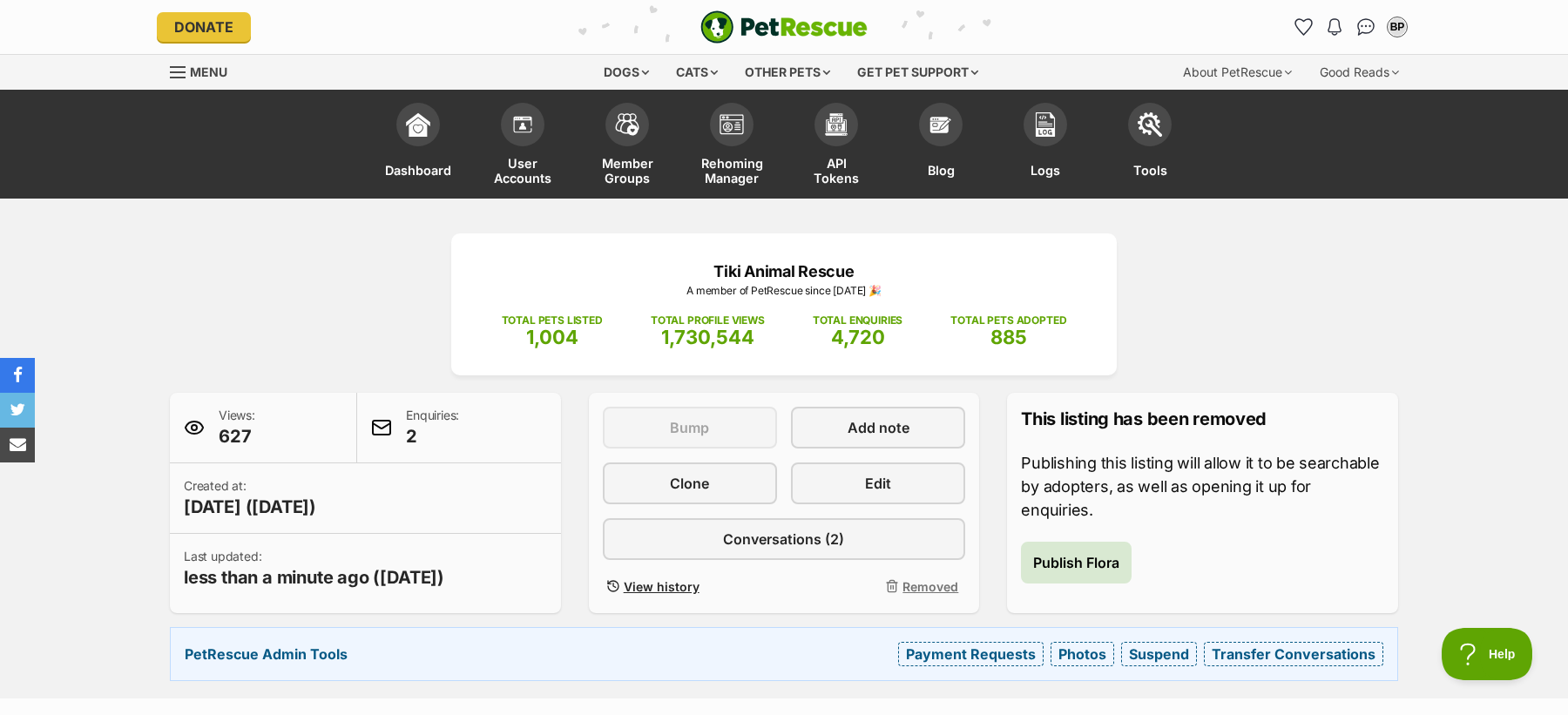
scroll to position [0, 262]
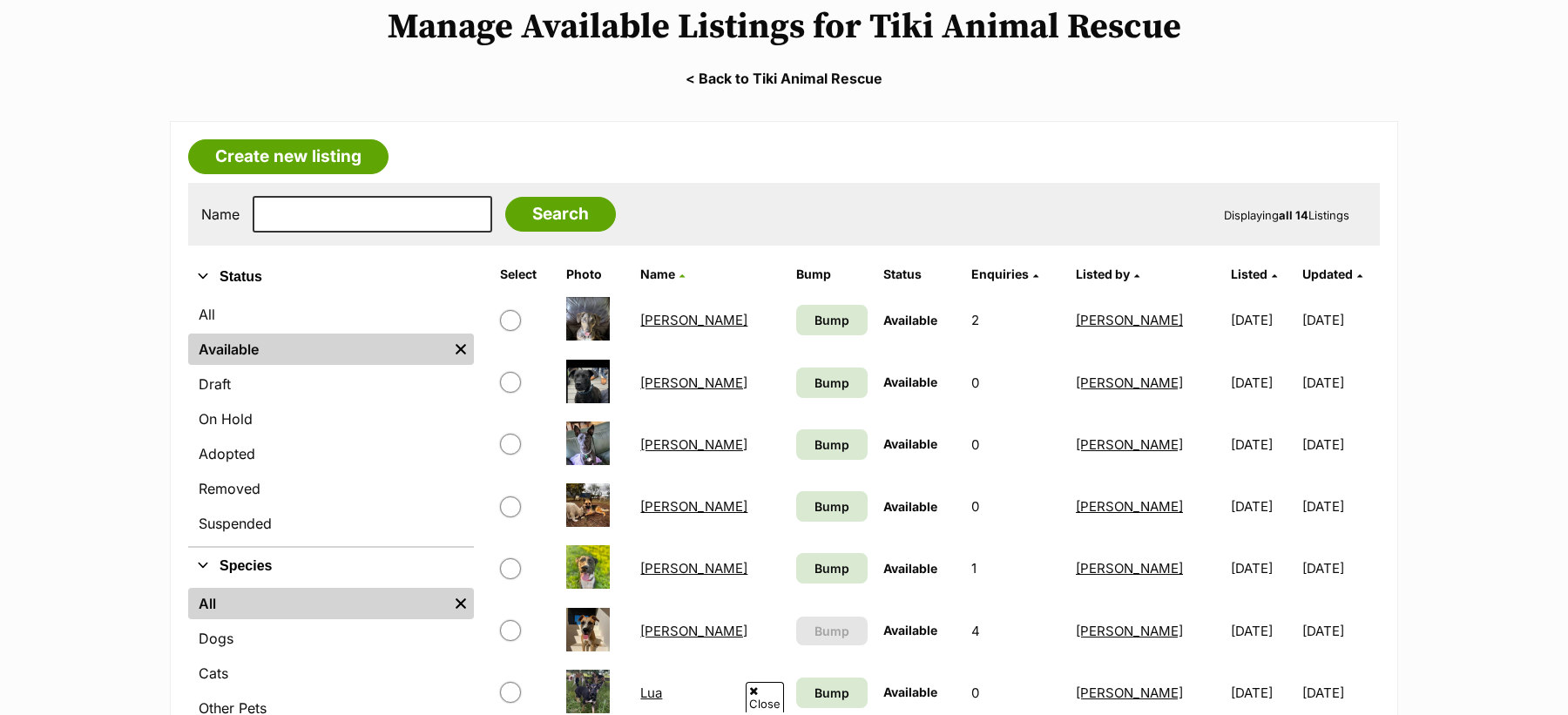
scroll to position [229, 0]
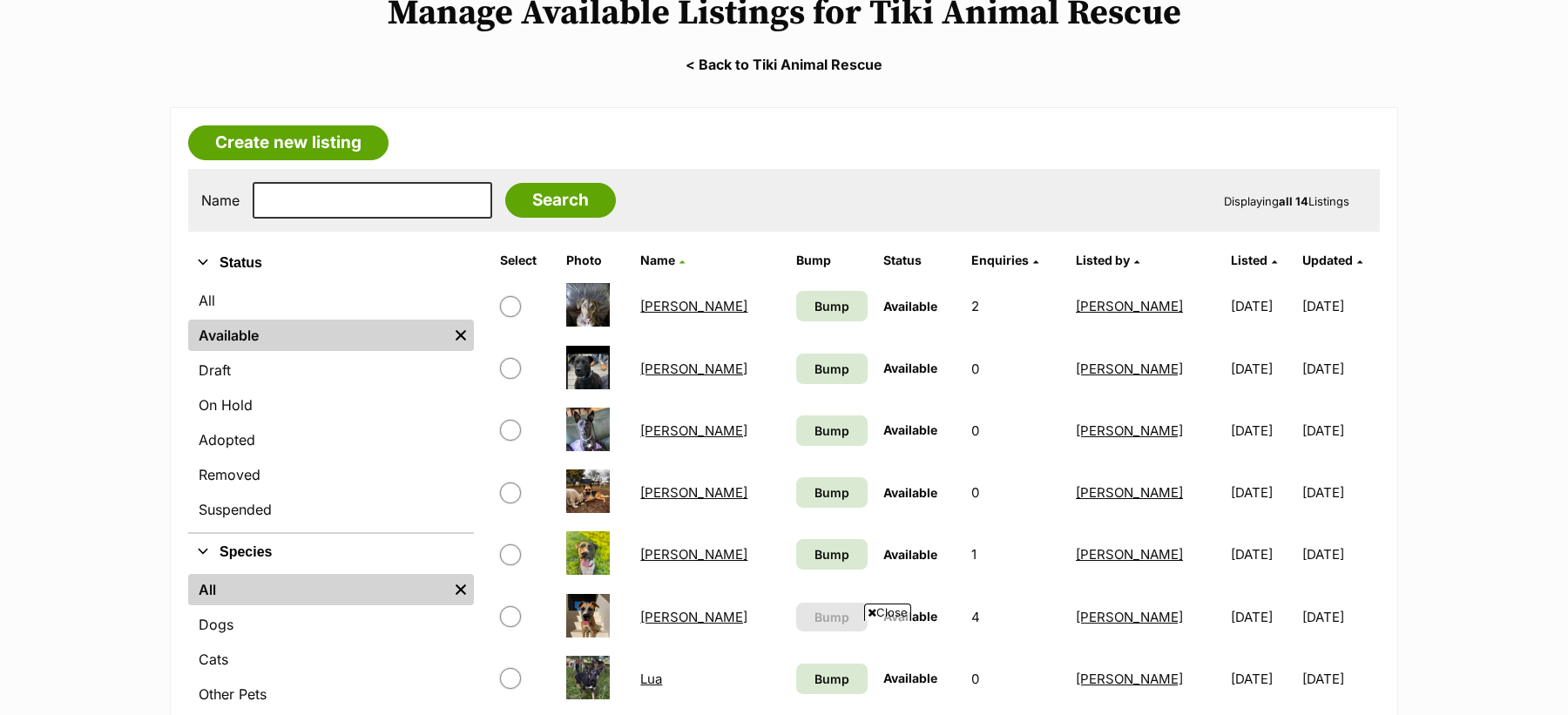
click at [511, 368] on input "checkbox" at bounding box center [510, 368] width 21 height 21
checkbox input "true"
click at [511, 428] on input "checkbox" at bounding box center [510, 430] width 21 height 21
checkbox input "true"
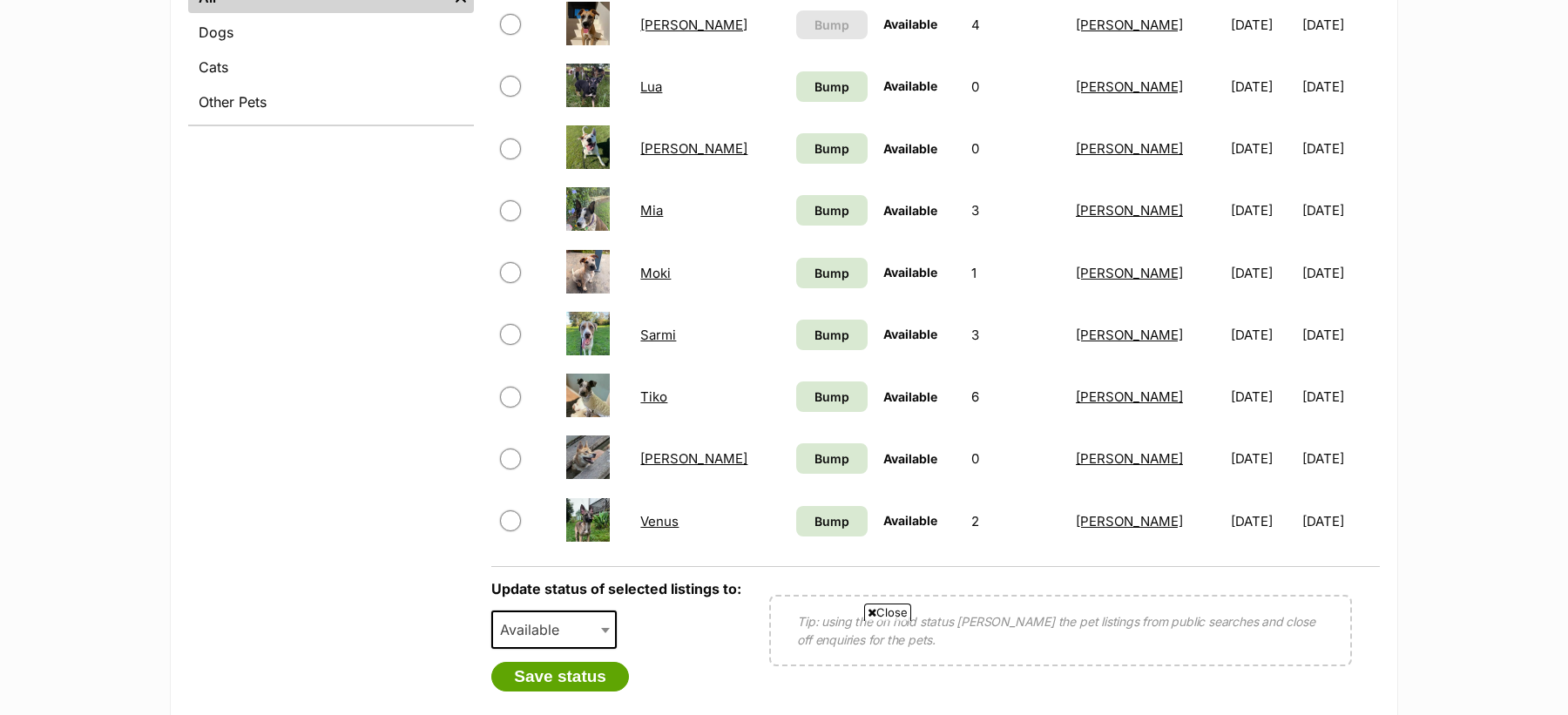
scroll to position [834, 0]
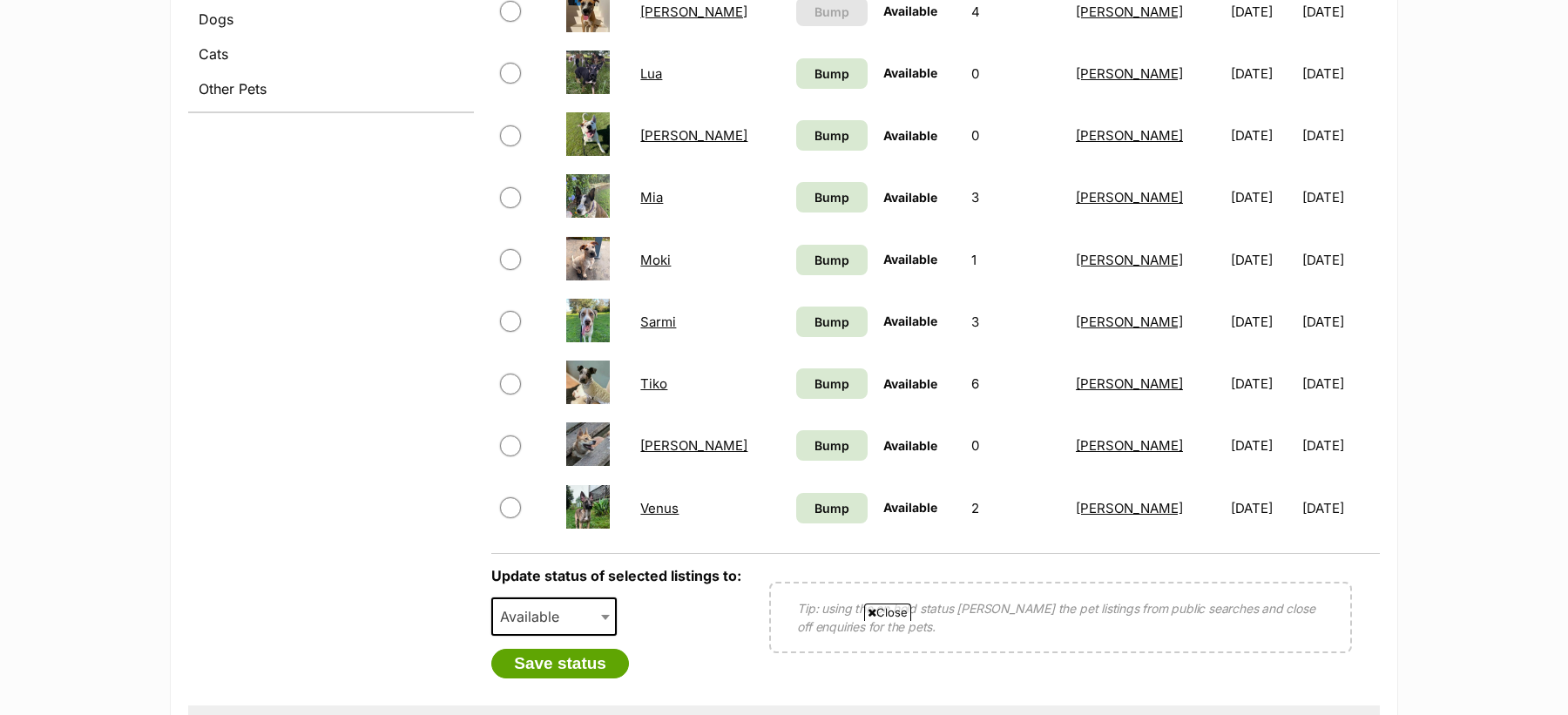
click at [511, 445] on input "checkbox" at bounding box center [510, 446] width 21 height 21
checkbox input "true"
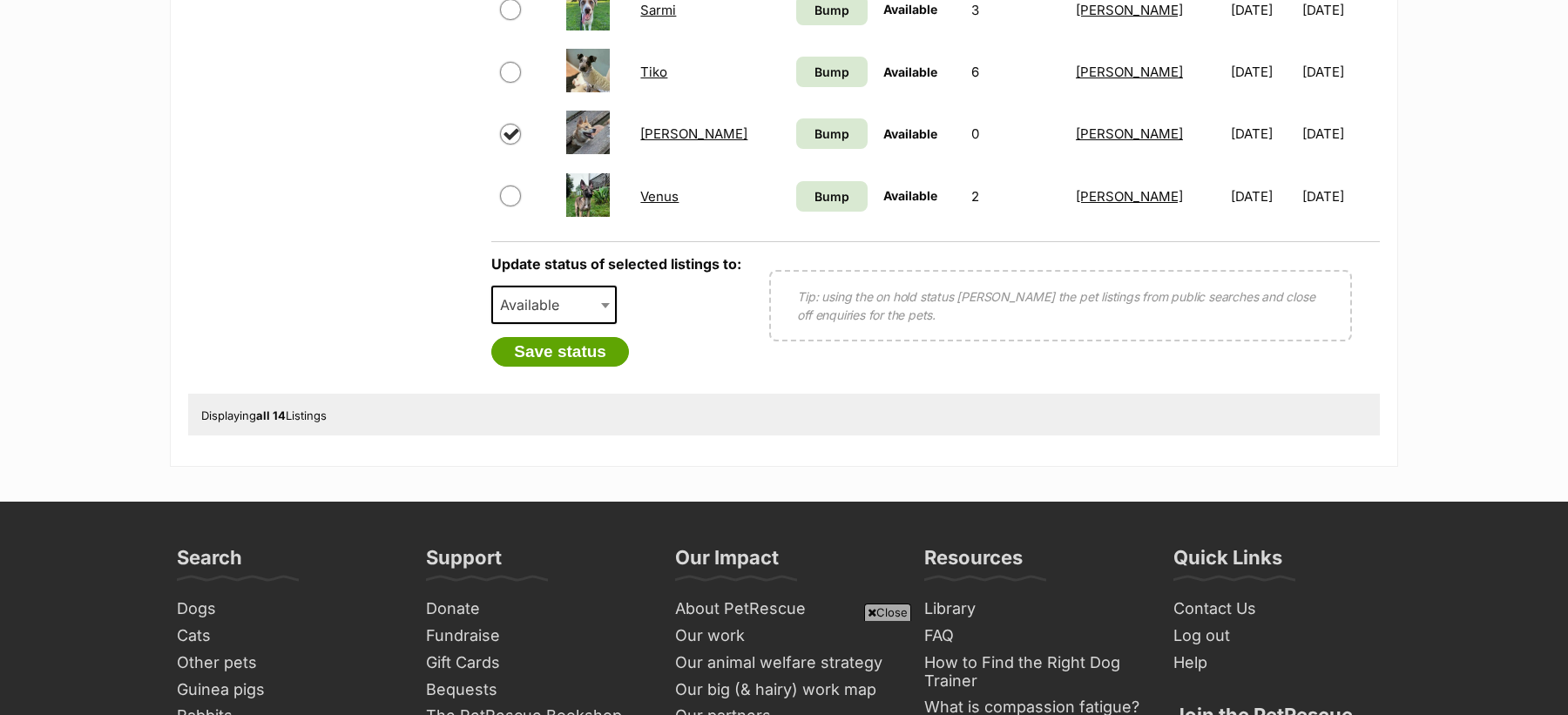
scroll to position [1170, 0]
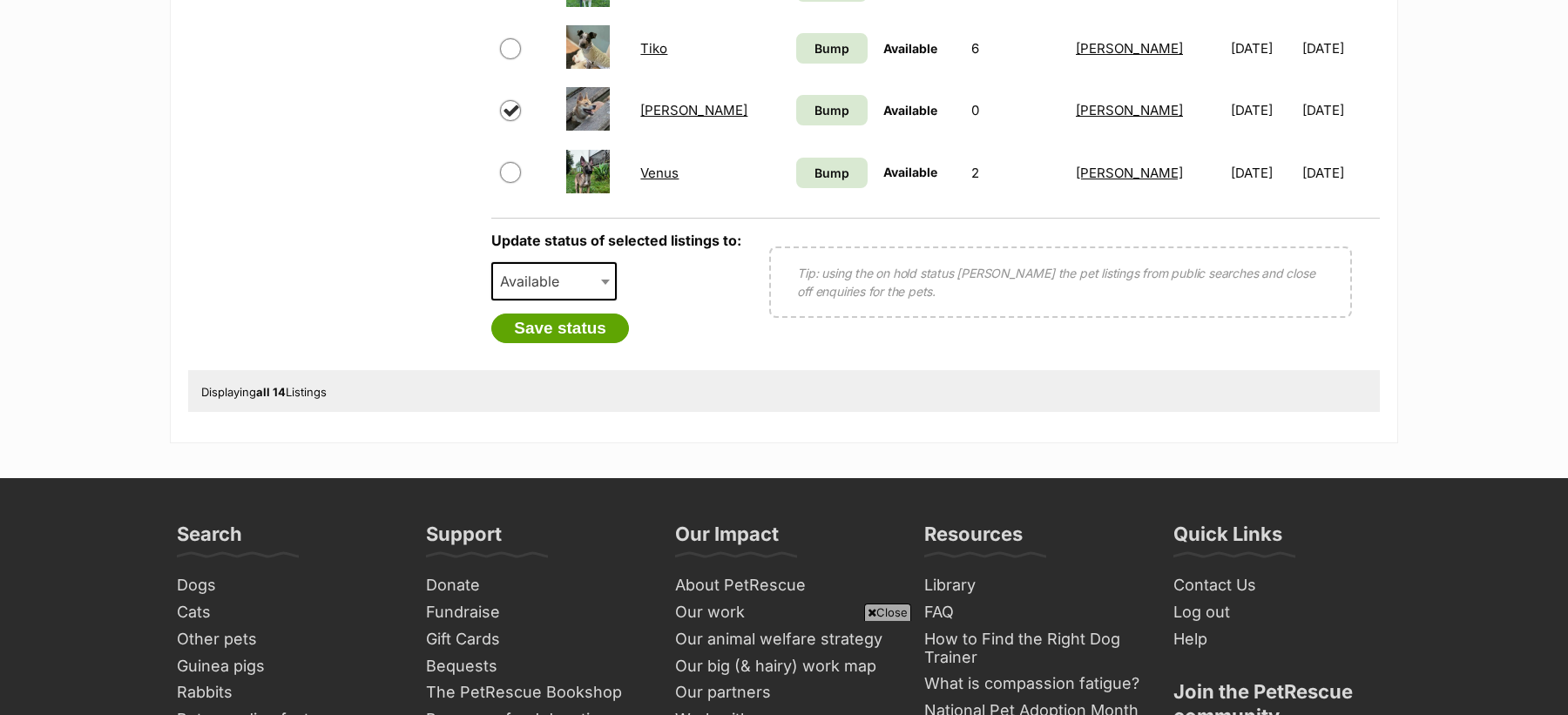
click at [627, 283] on div "Update status of selected listings to: Available On Hold Adopted Removed Suspen…" at bounding box center [616, 287] width 250 height 110
click at [589, 283] on span "Available" at bounding box center [554, 282] width 126 height 38
click at [876, 394] on div "Displaying all 14 Listings" at bounding box center [783, 391] width 1191 height 42
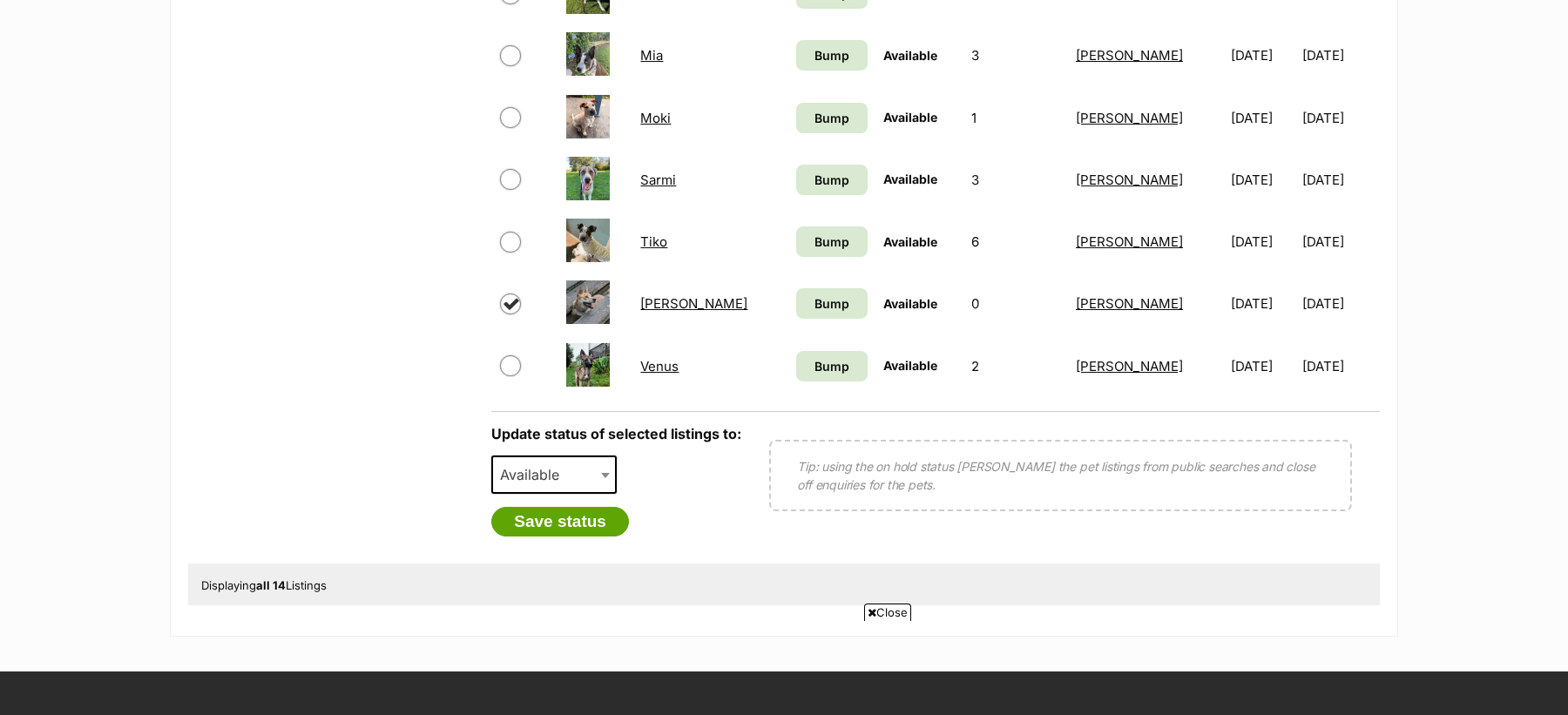
scroll to position [921, 0]
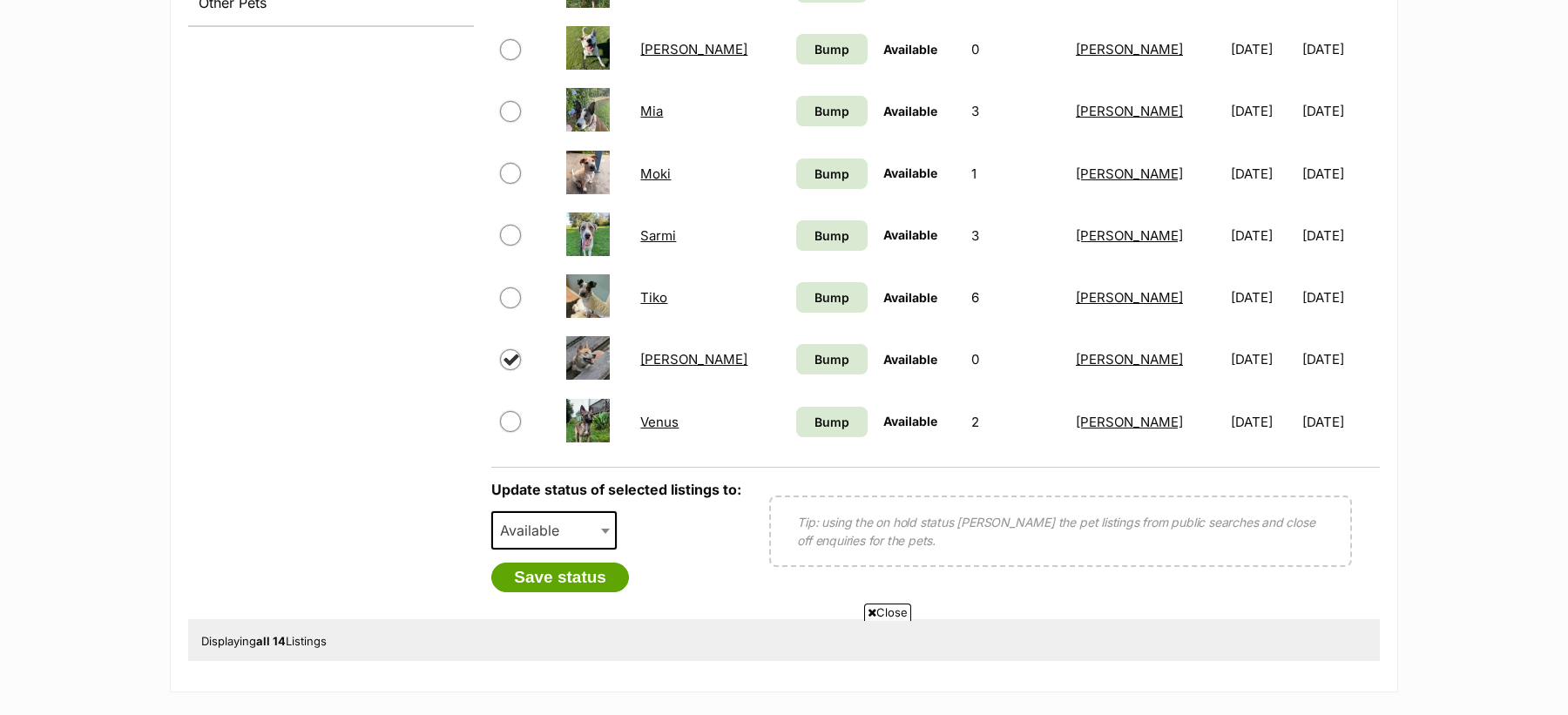
click at [569, 519] on span "Available" at bounding box center [535, 531] width 84 height 25
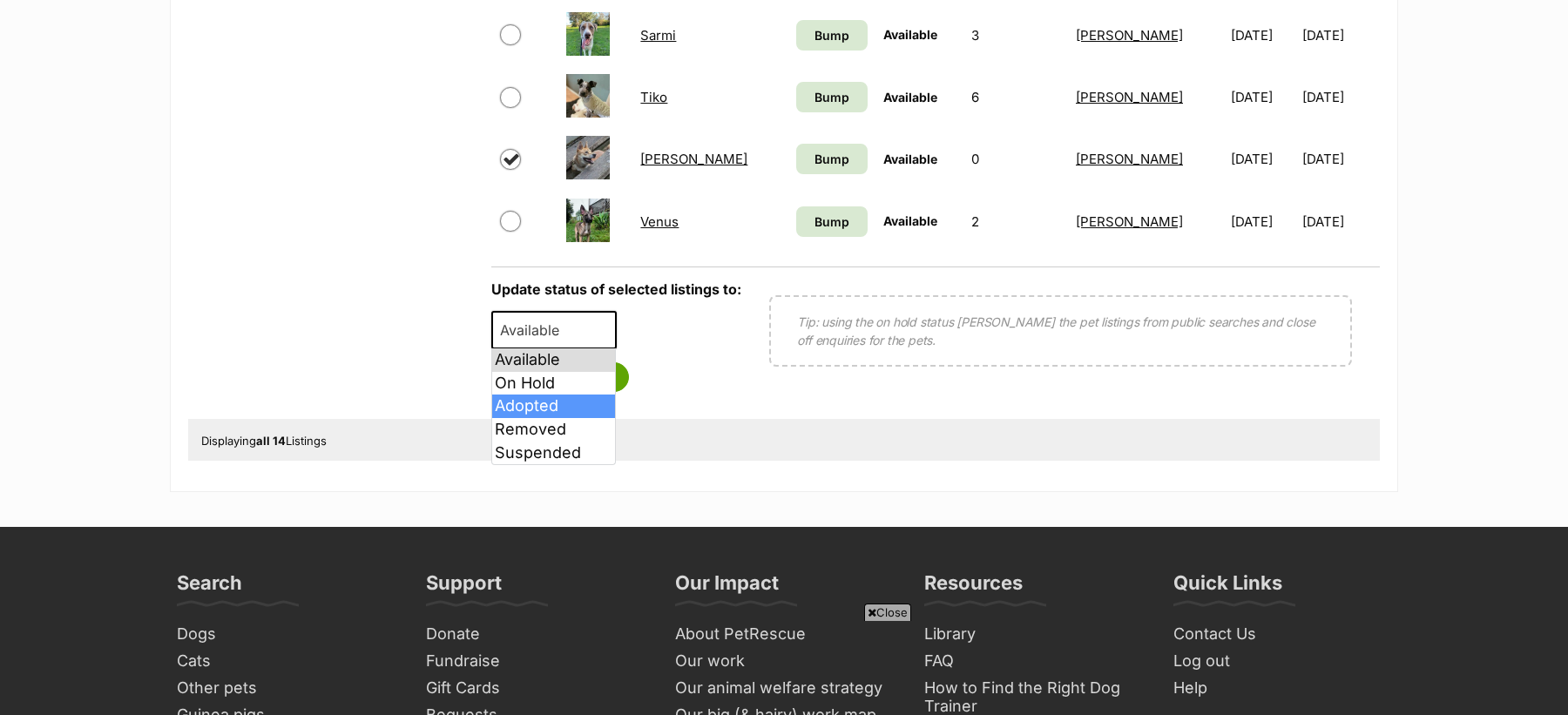
scroll to position [1135, 0]
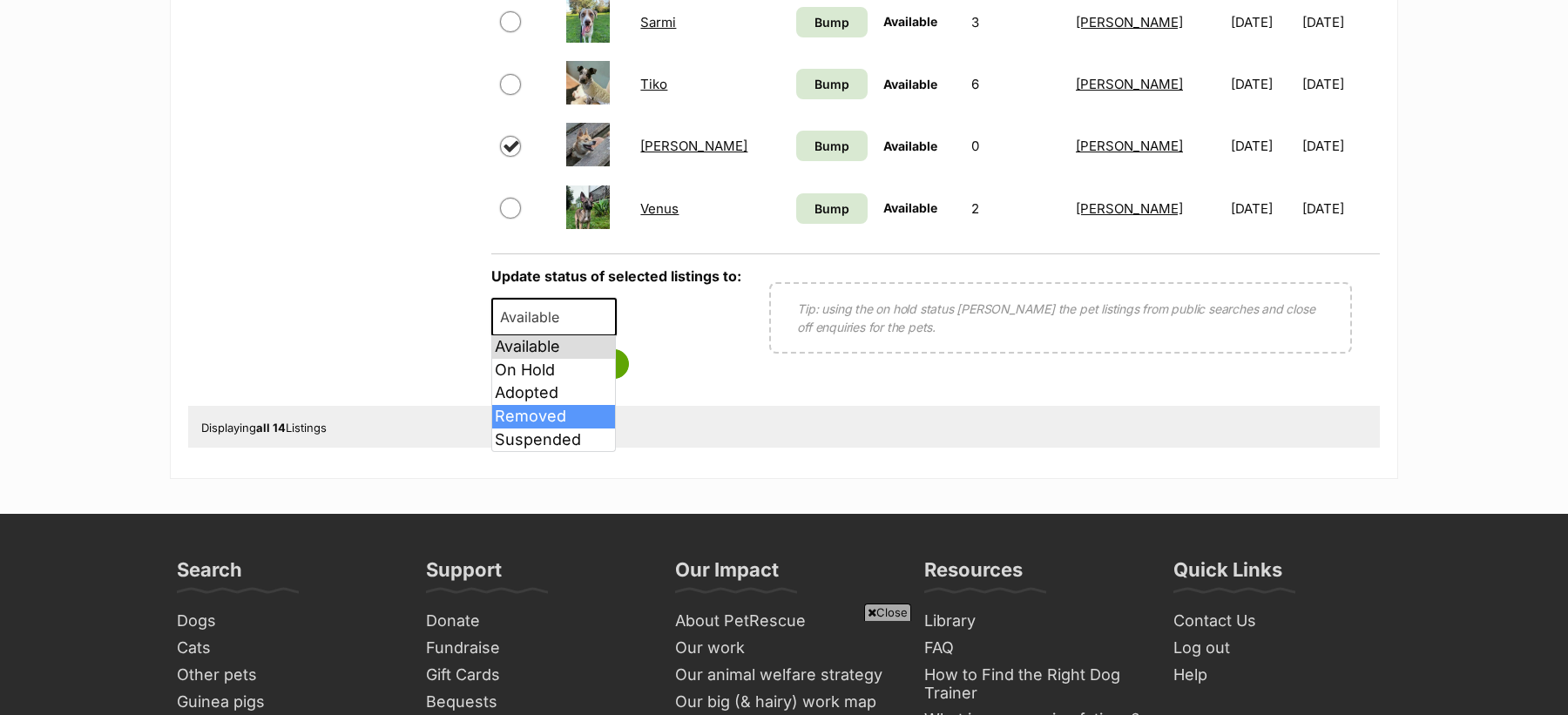
select select "removed"
click at [561, 369] on button "Save status" at bounding box center [560, 364] width 138 height 29
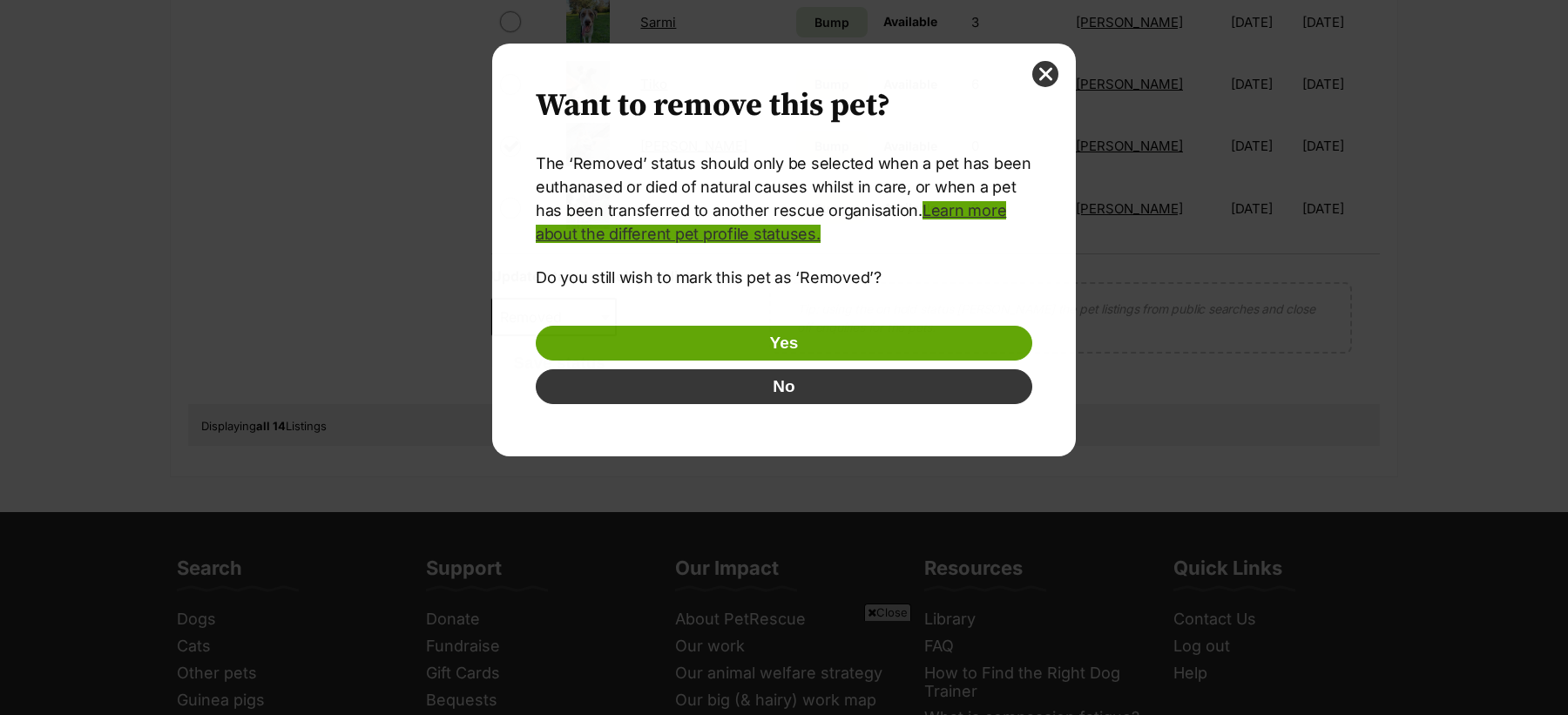
scroll to position [0, 0]
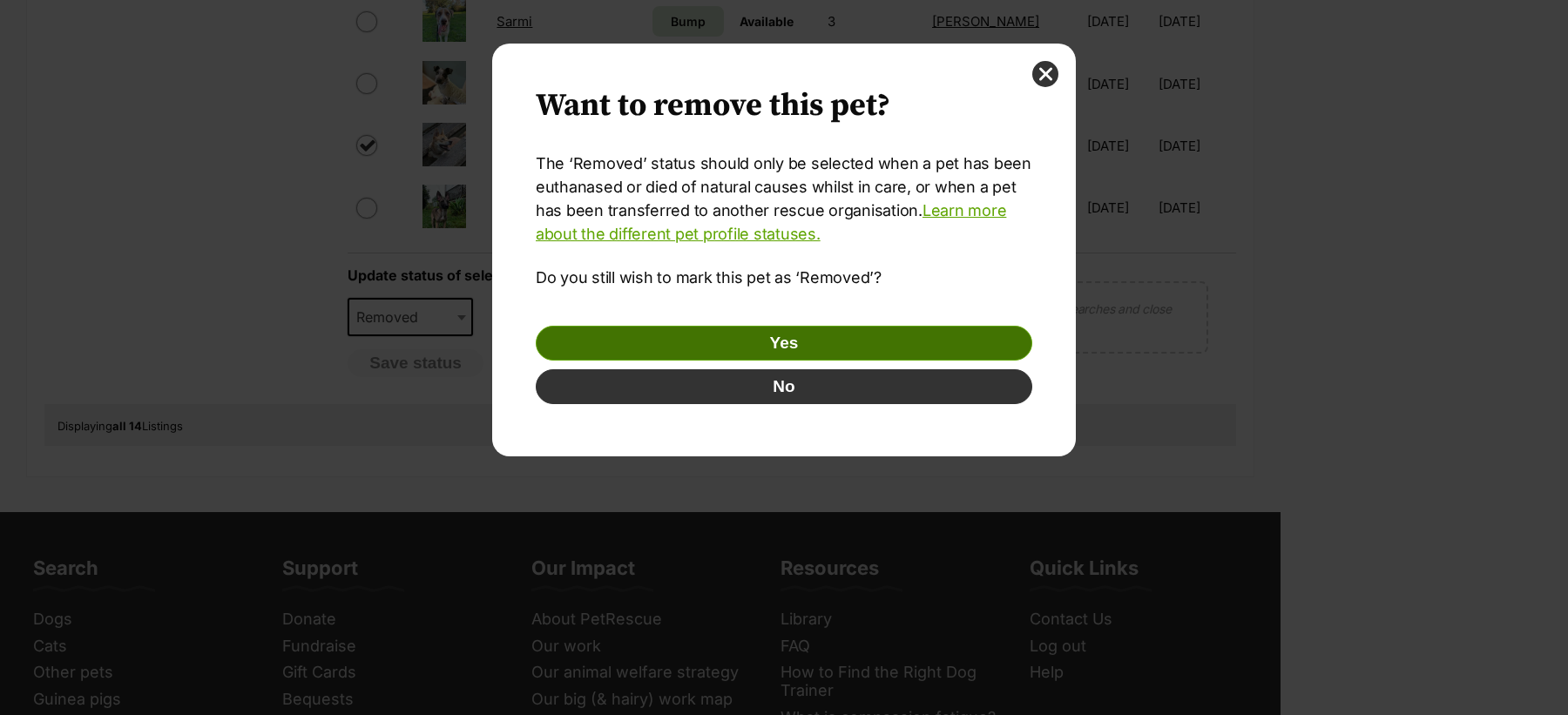
click at [719, 331] on button "Yes" at bounding box center [784, 343] width 497 height 35
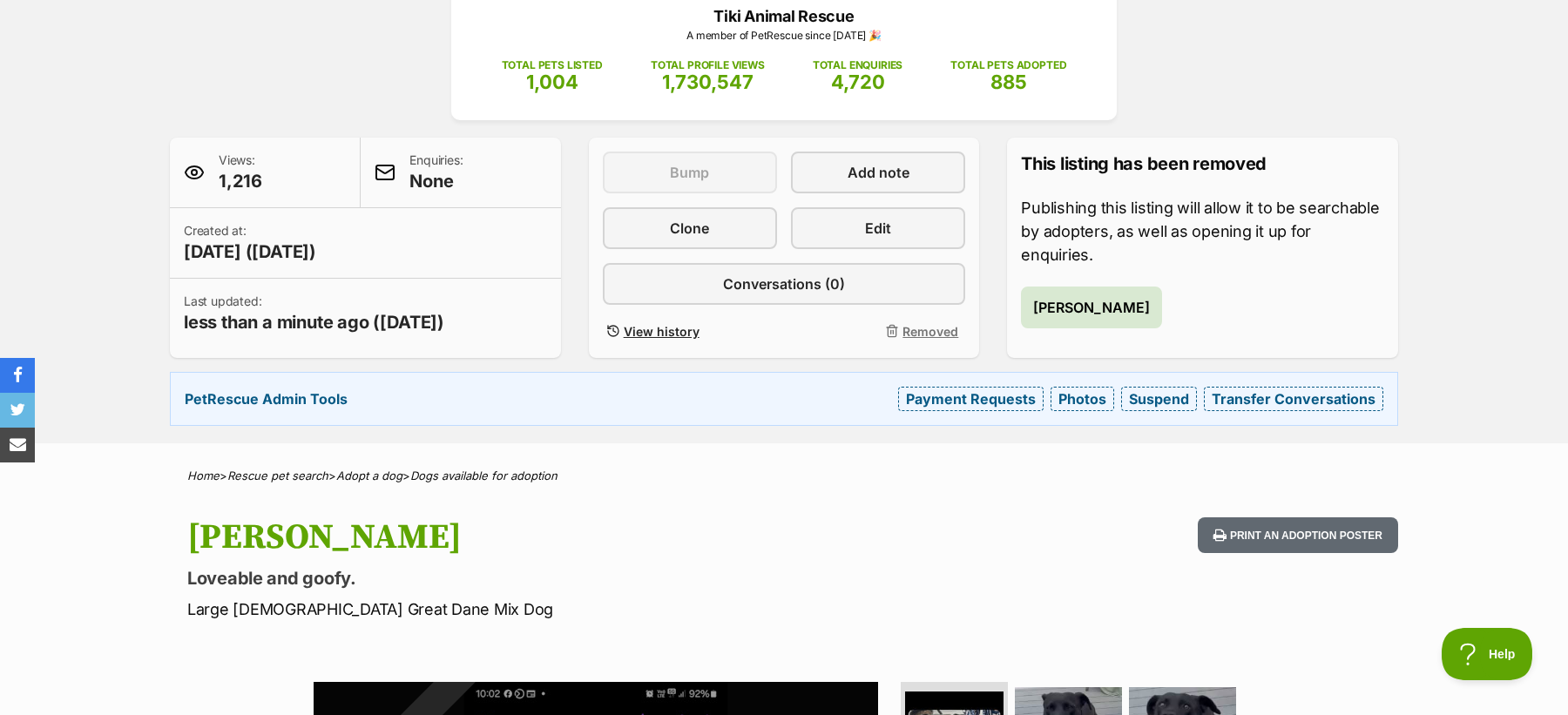
scroll to position [0, 262]
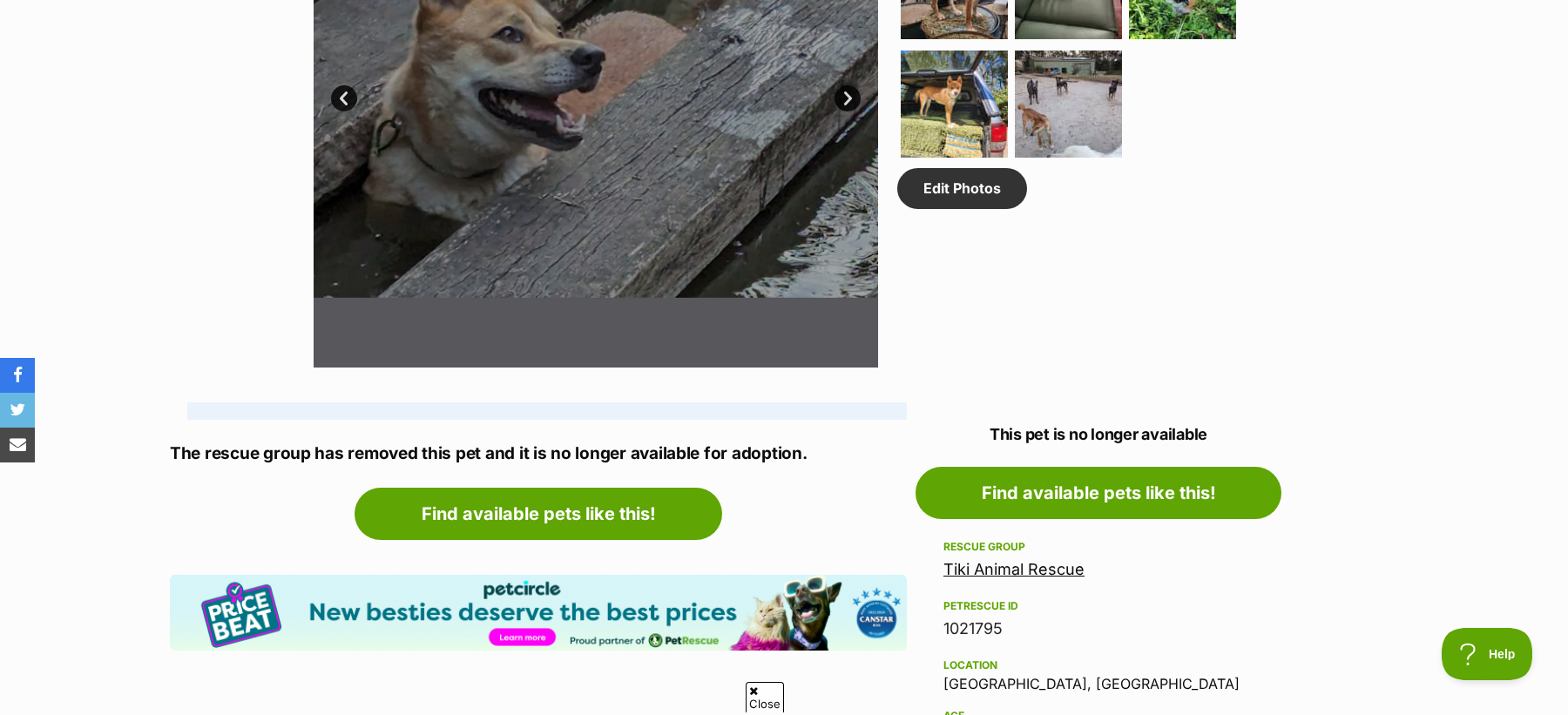
click at [1020, 565] on link "Tiki Animal Rescue" at bounding box center [1014, 569] width 141 height 18
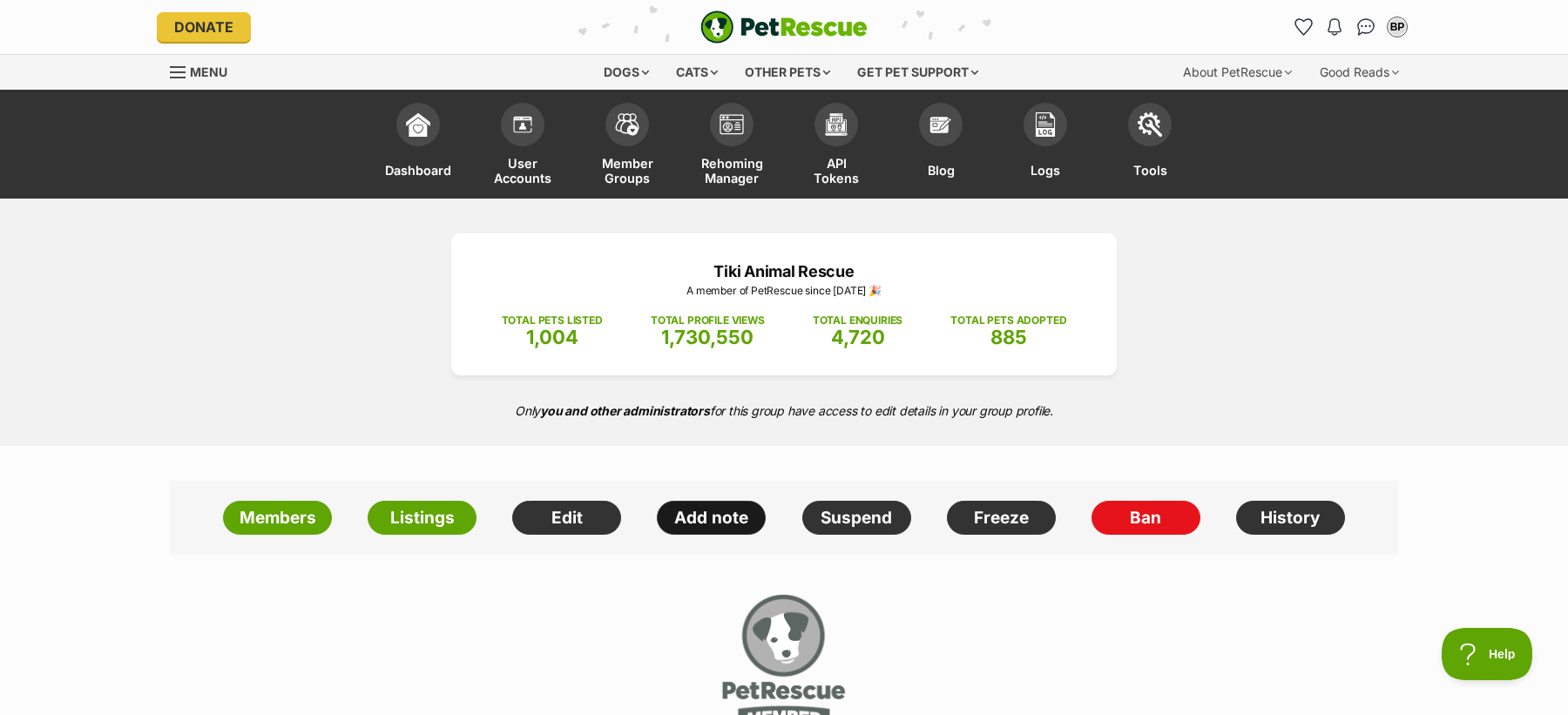
click at [726, 515] on link "Add note" at bounding box center [710, 518] width 108 height 35
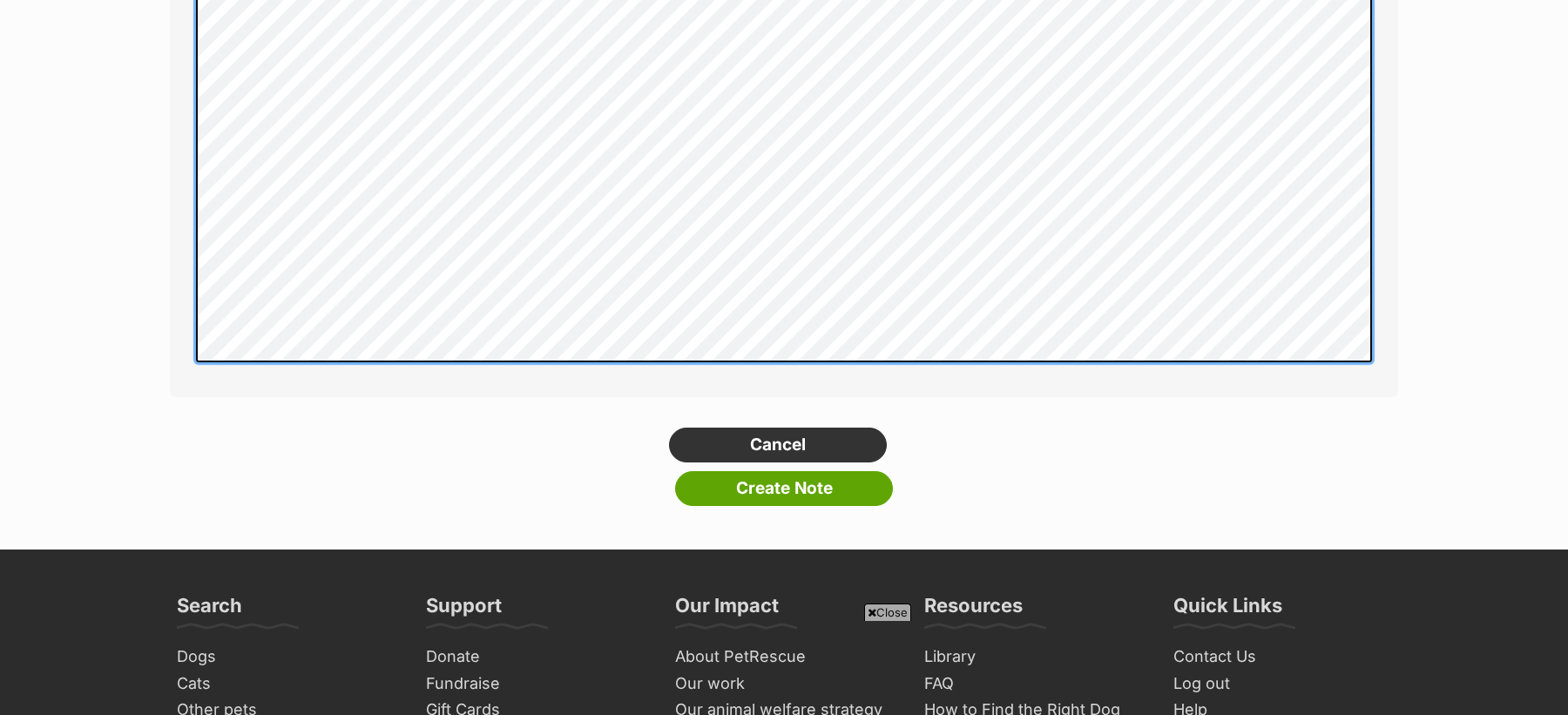
scroll to position [436, 0]
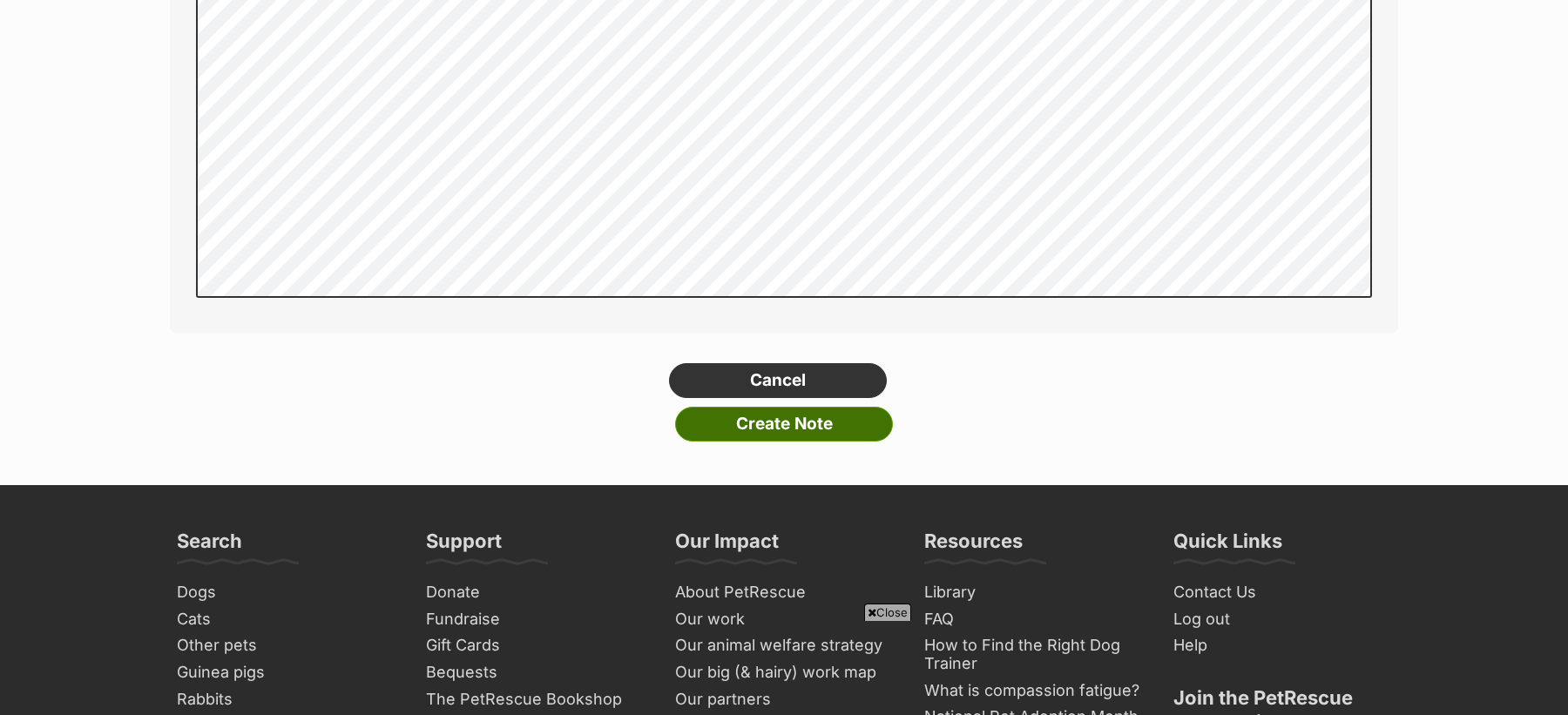
click at [839, 423] on input "Create Note" at bounding box center [784, 424] width 218 height 35
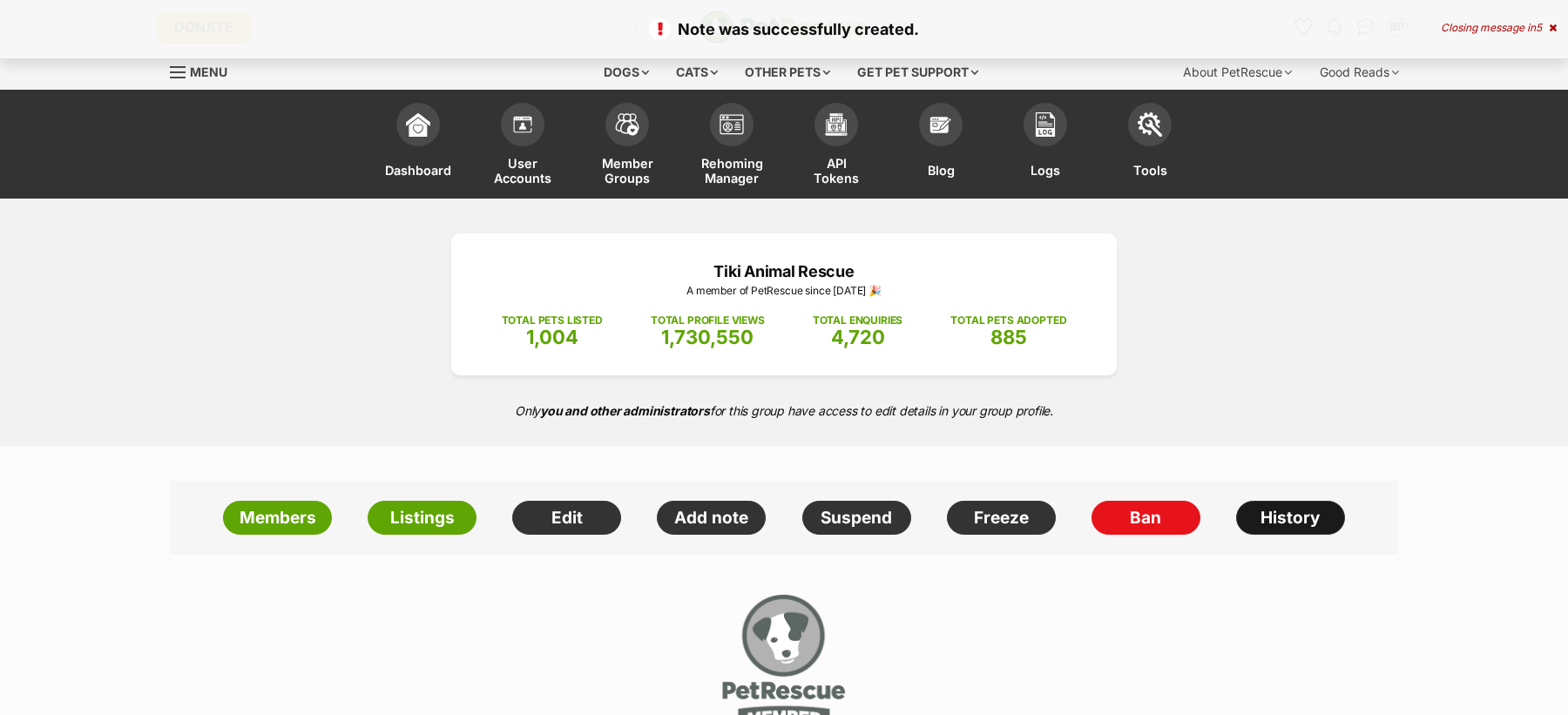
click at [1277, 527] on link "History" at bounding box center [1290, 518] width 108 height 35
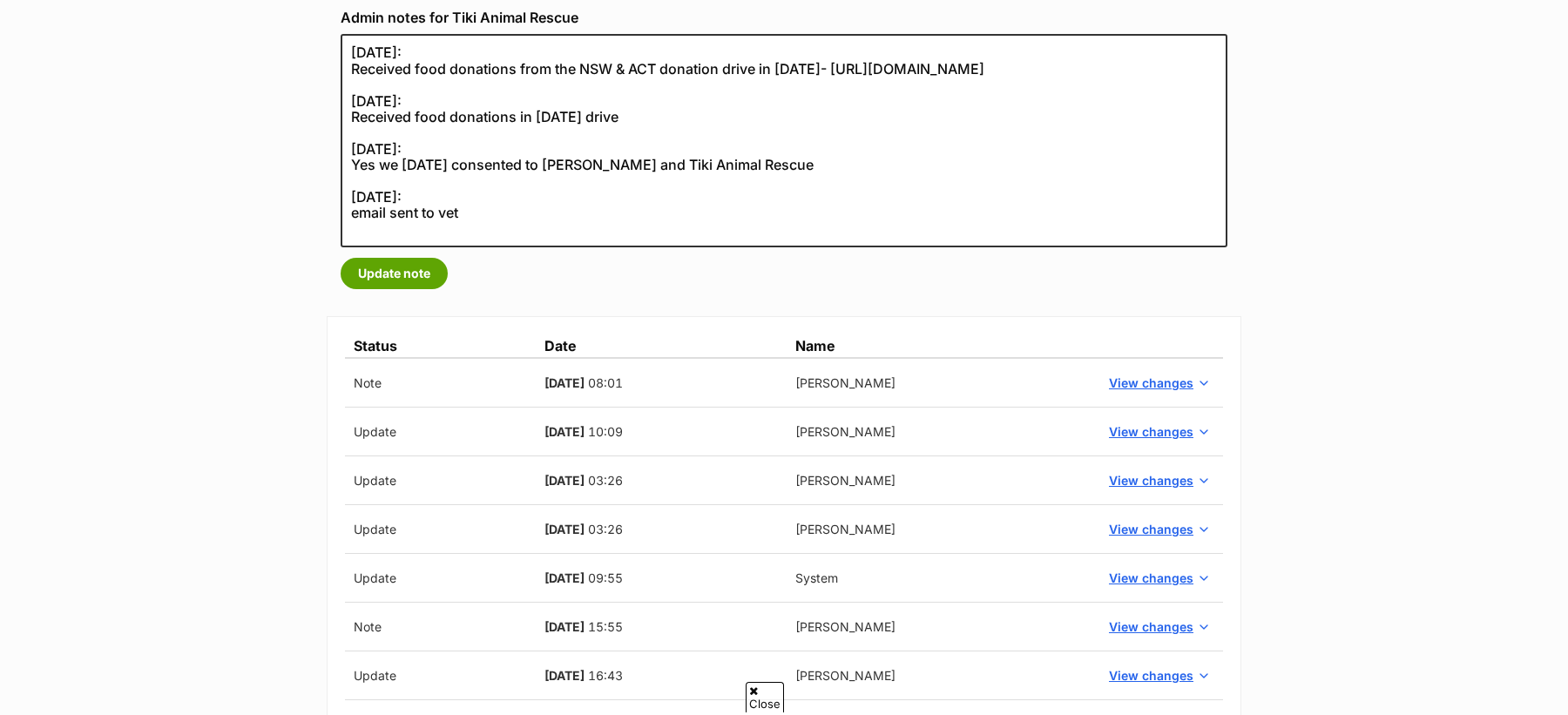
scroll to position [324, 0]
click at [1143, 377] on span "View changes" at bounding box center [1150, 382] width 85 height 18
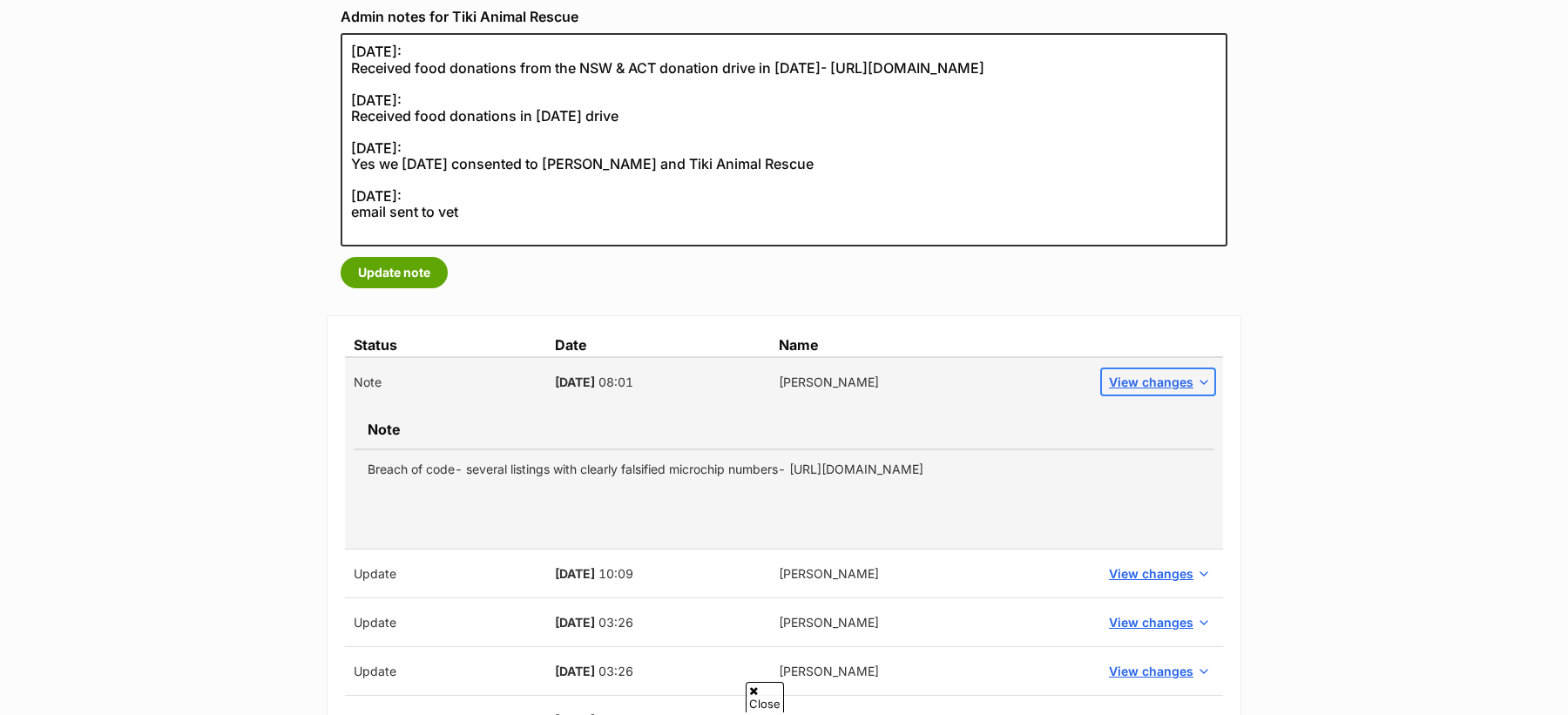
scroll to position [0, 0]
click at [648, 471] on td "Breach of code- several listings with clearly falsified microchip numbers- [URL…" at bounding box center [784, 469] width 861 height 39
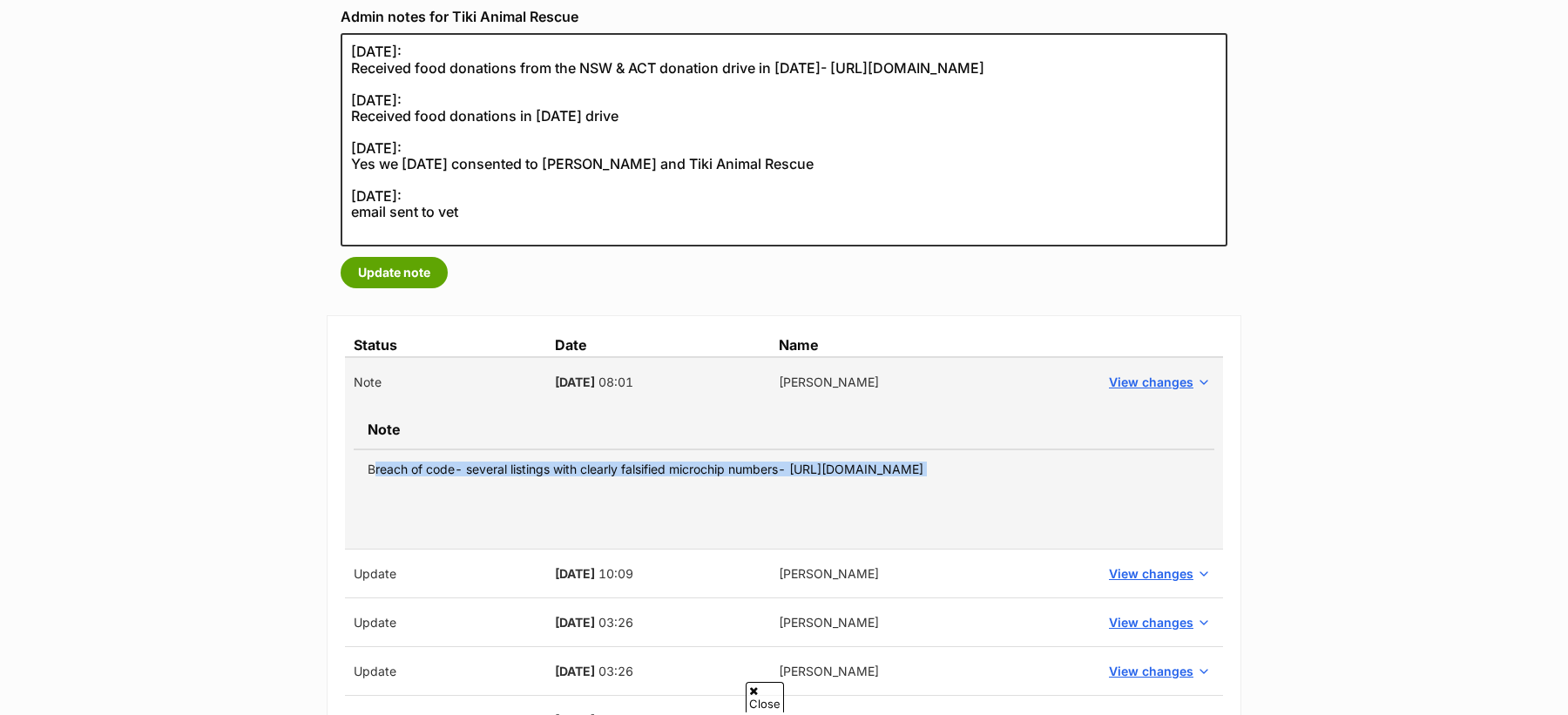
click at [648, 471] on td "Breach of code- several listings with clearly falsified microchip numbers- [URL…" at bounding box center [784, 469] width 861 height 39
copy tbody "Breach of code- several listings with clearly falsified microchip numbers- [URL…"
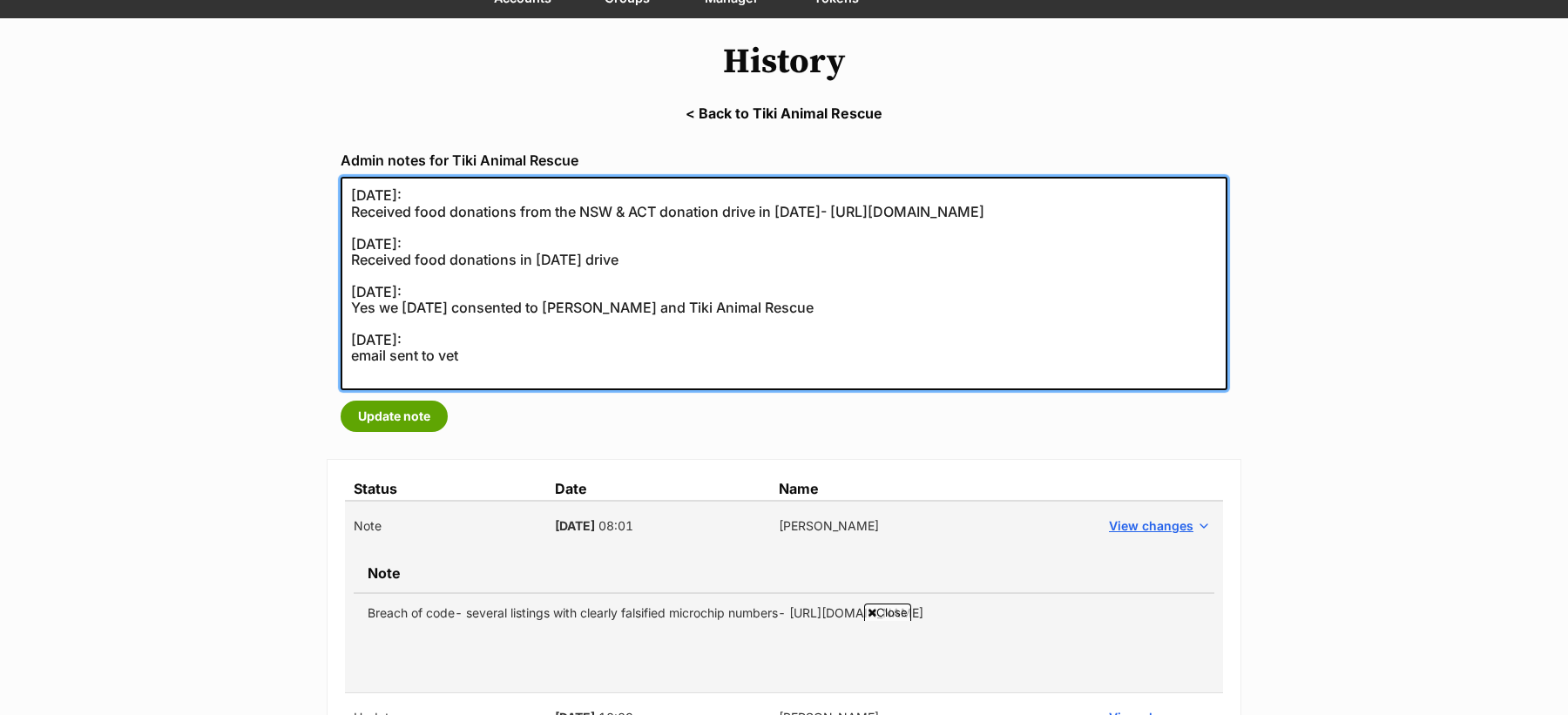
click at [345, 198] on textarea "[DATE]: Received food donations from the NSW & ACT donation drive in [DATE]- [U…" at bounding box center [784, 284] width 887 height 213
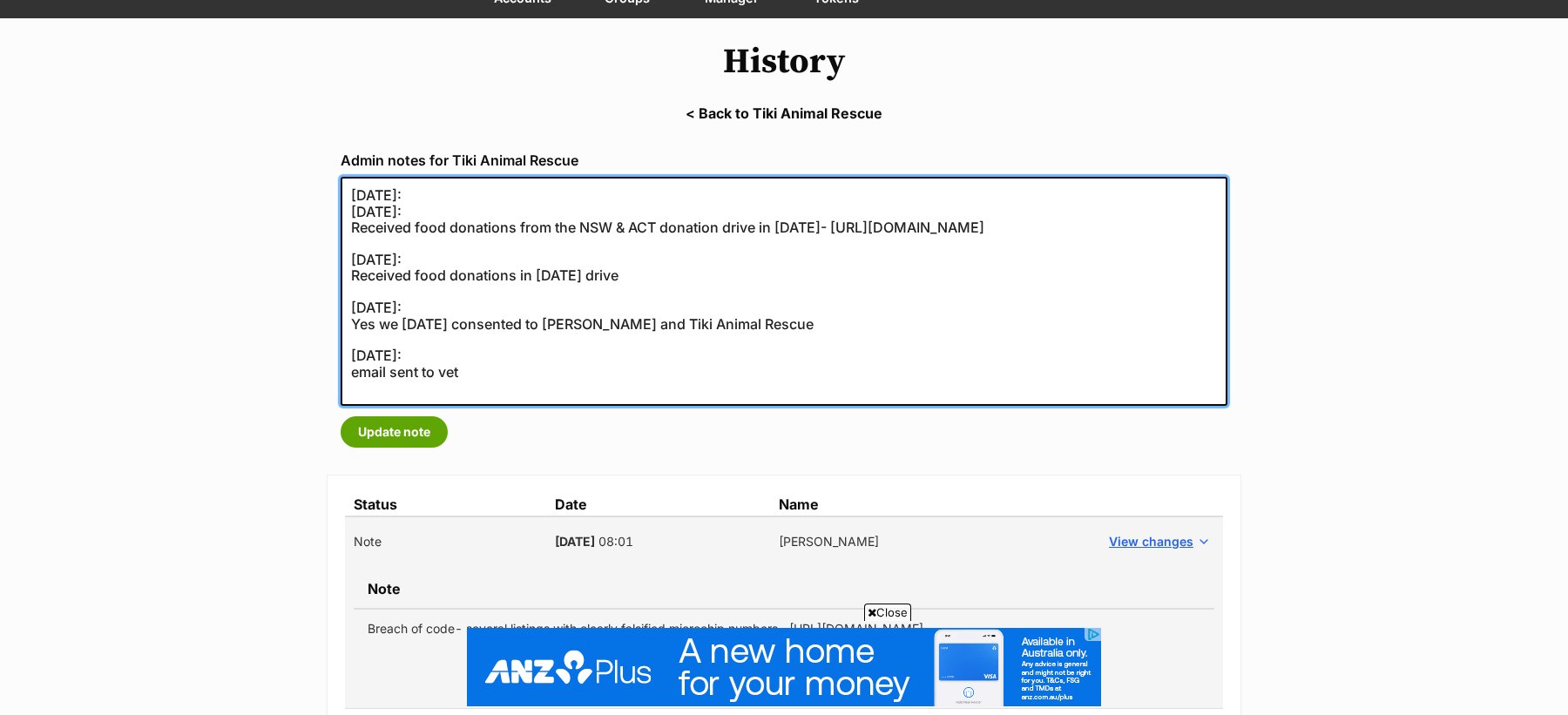
paste textarea "Breach of code- several listings with clearly falsified microchip numbers- [URL…"
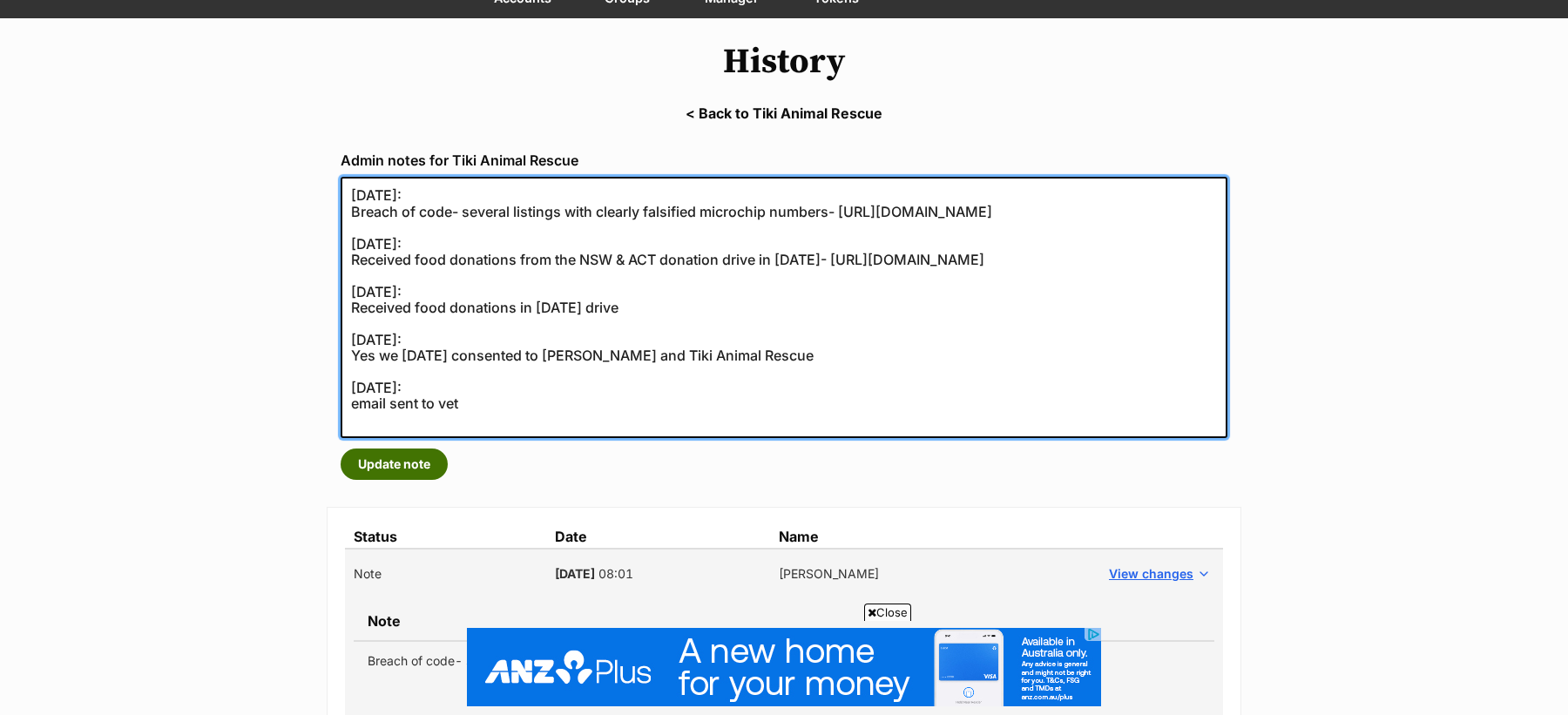
type textarea "[DATE]: Breach of code- several listings with clearly falsified microchip numbe…"
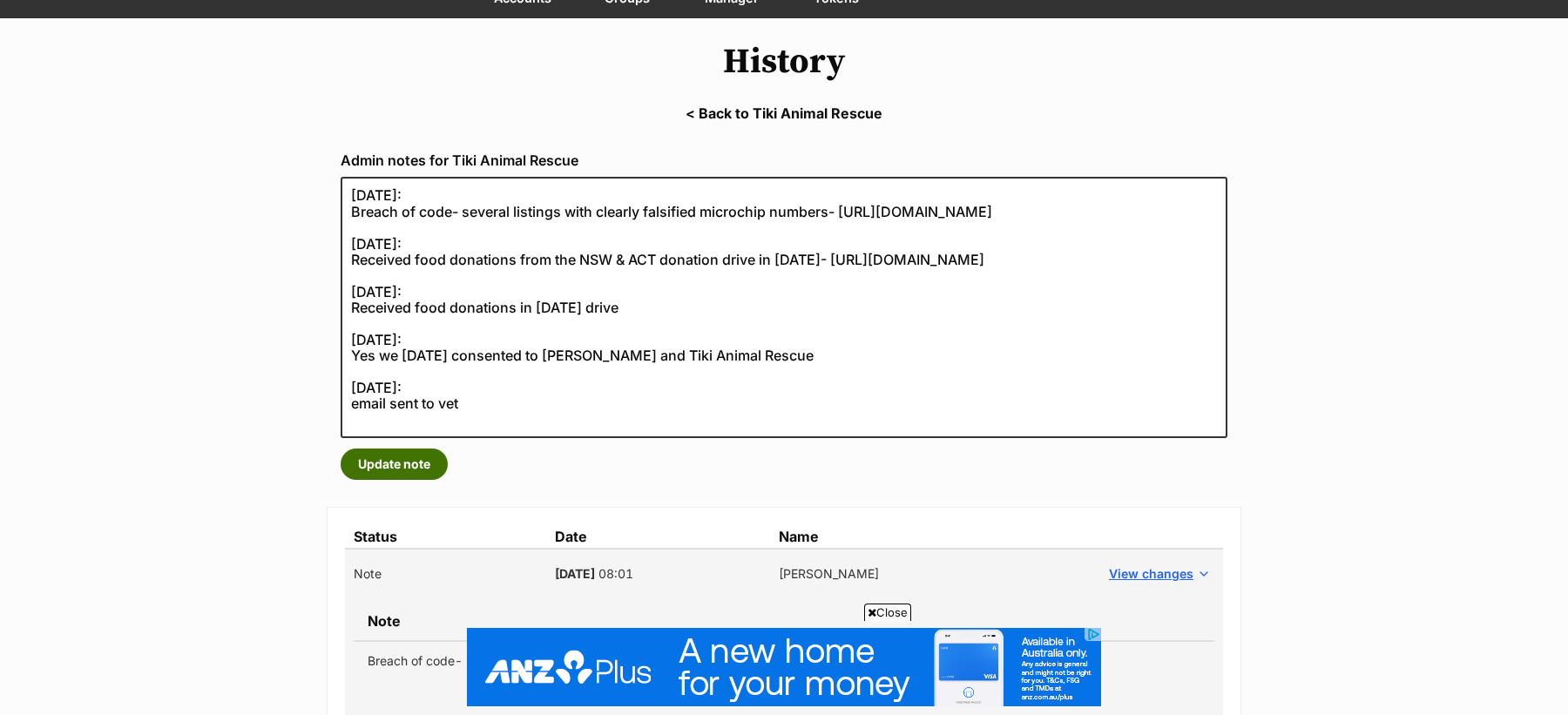
click at [397, 475] on button "Update note" at bounding box center [395, 464] width 108 height 31
